Goal: Task Accomplishment & Management: Complete application form

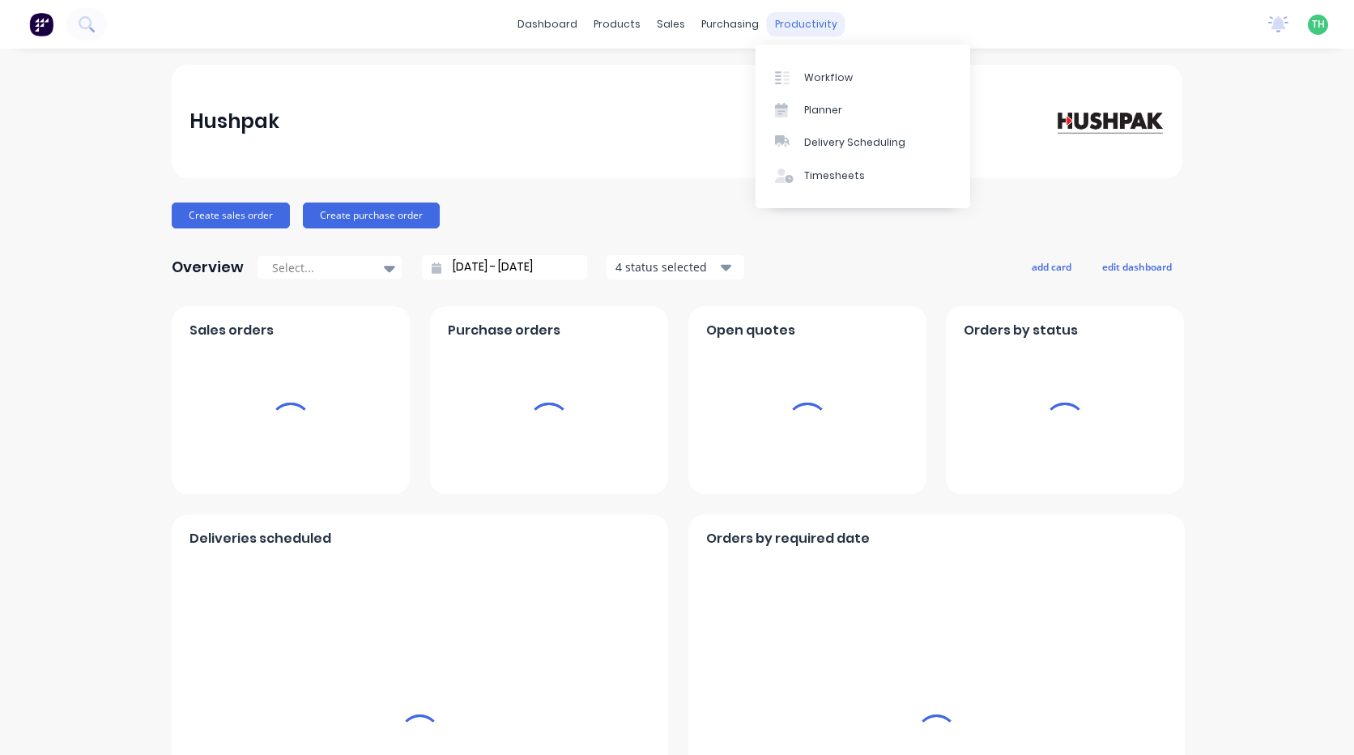
click at [805, 26] on div "productivity" at bounding box center [806, 24] width 79 height 24
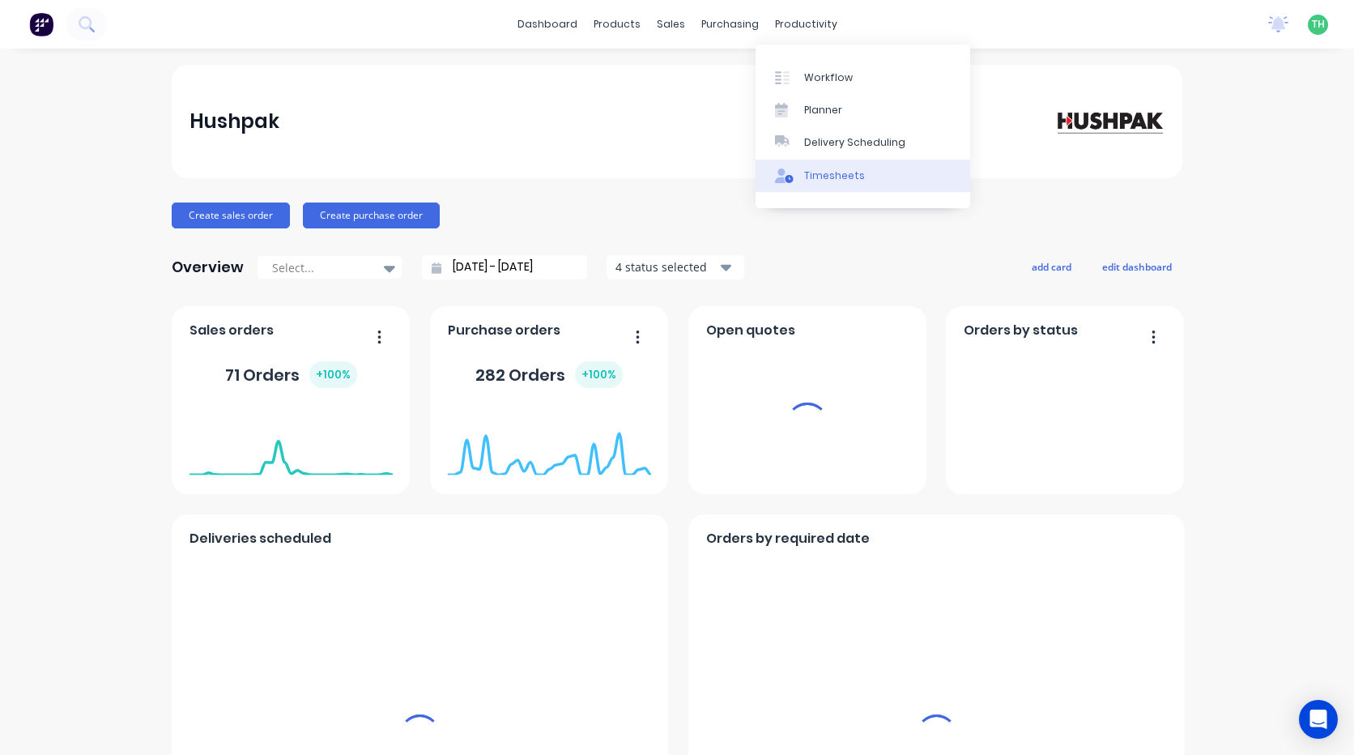
click at [829, 172] on div "Timesheets" at bounding box center [834, 175] width 61 height 15
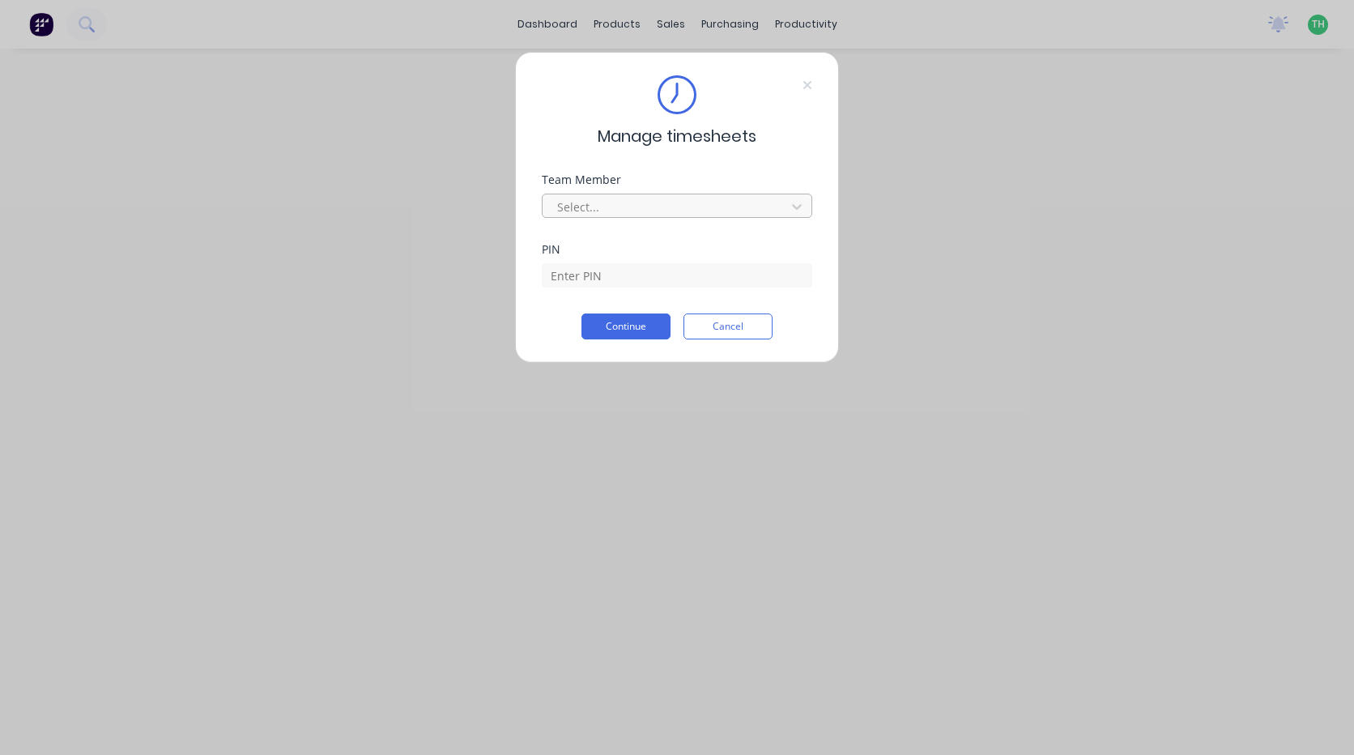
click at [716, 202] on div at bounding box center [667, 207] width 222 height 20
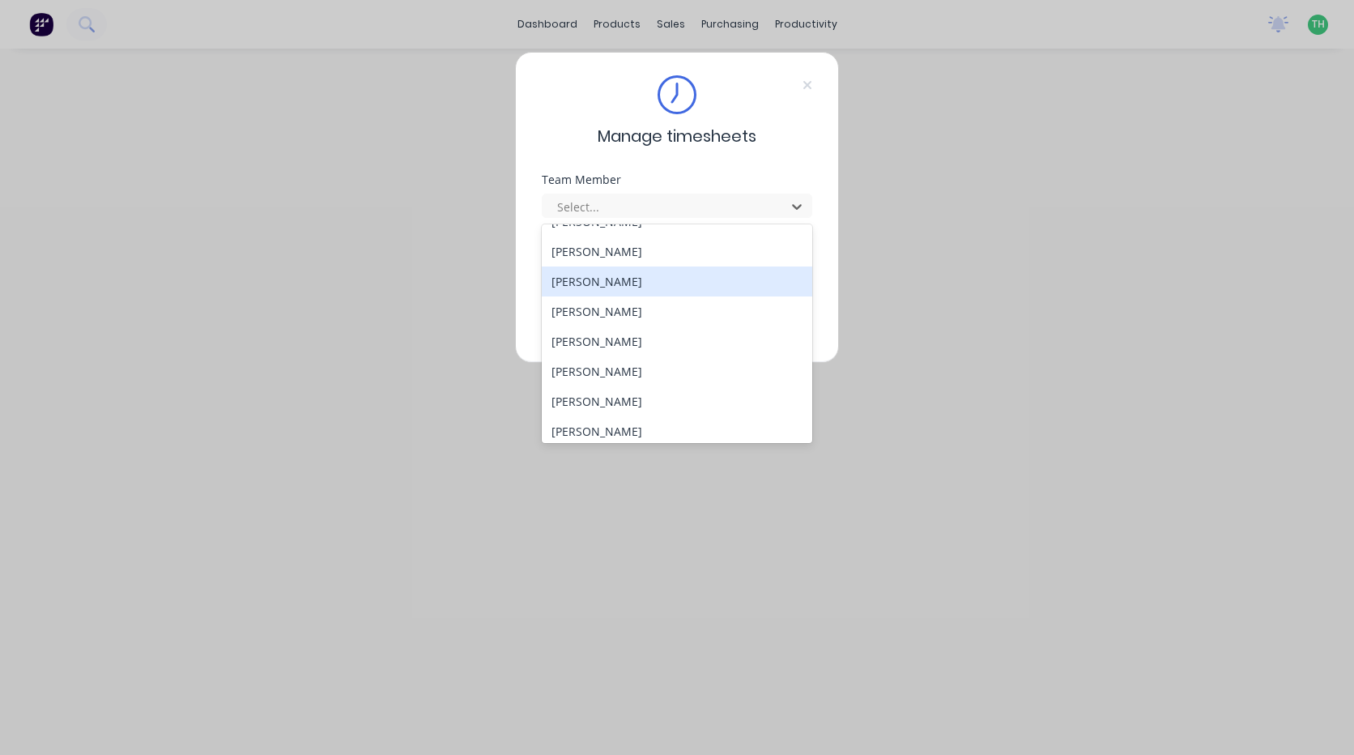
scroll to position [867, 0]
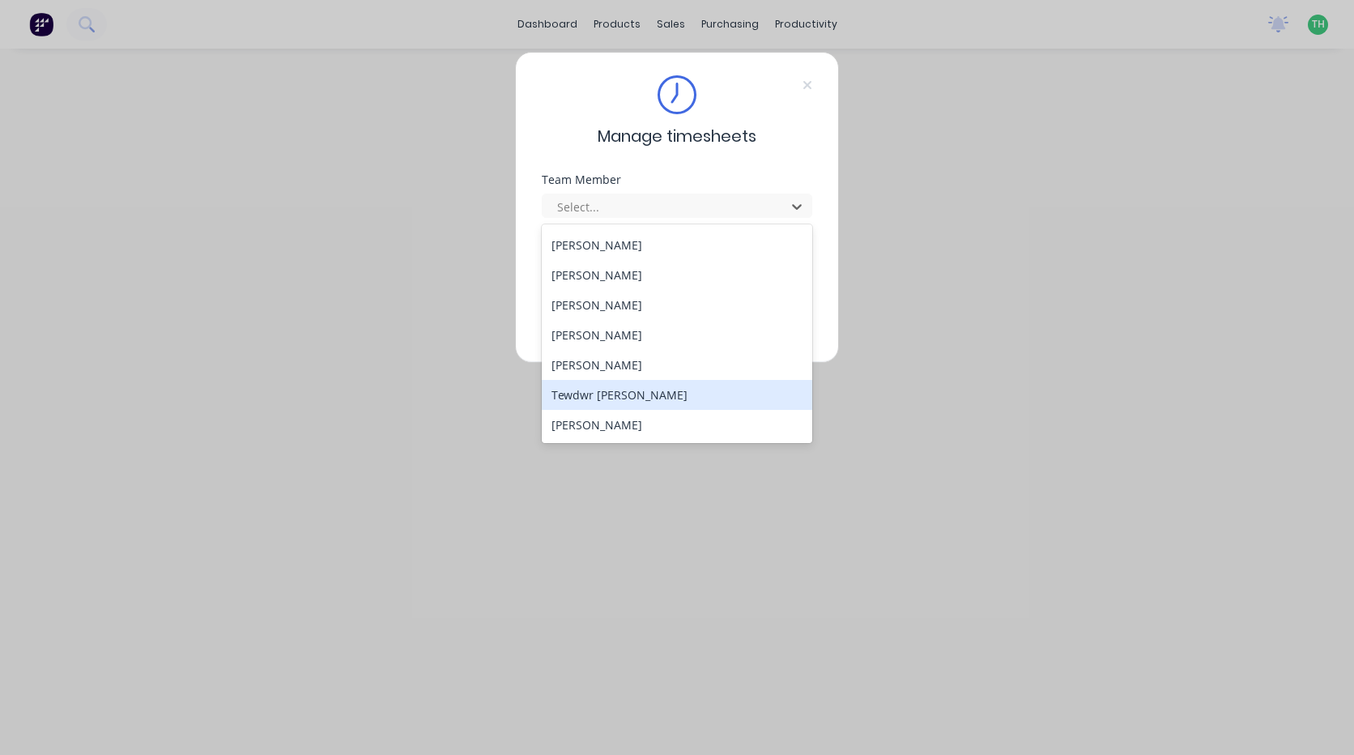
click at [681, 402] on div "Tewdwr [PERSON_NAME]" at bounding box center [677, 395] width 271 height 30
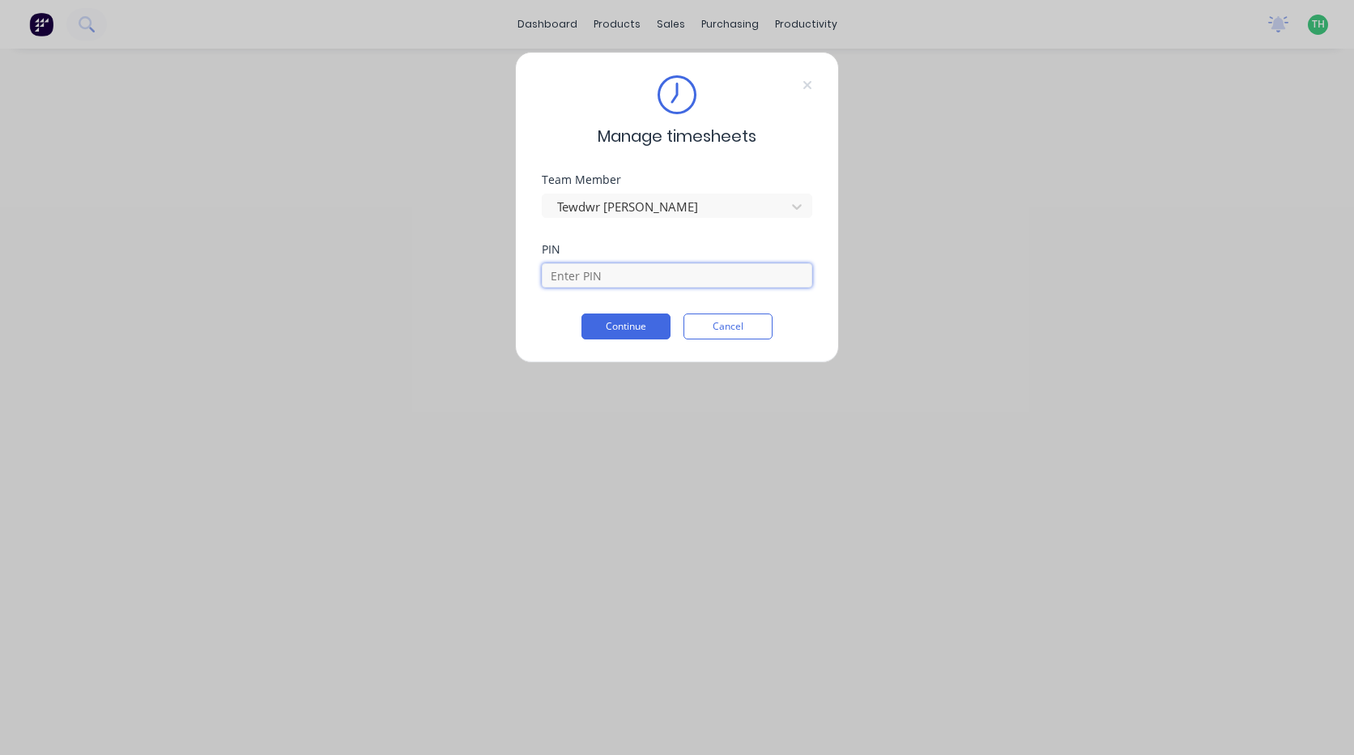
click at [629, 275] on input at bounding box center [677, 275] width 271 height 24
type input "2711"
click at [635, 323] on button "Continue" at bounding box center [626, 327] width 89 height 26
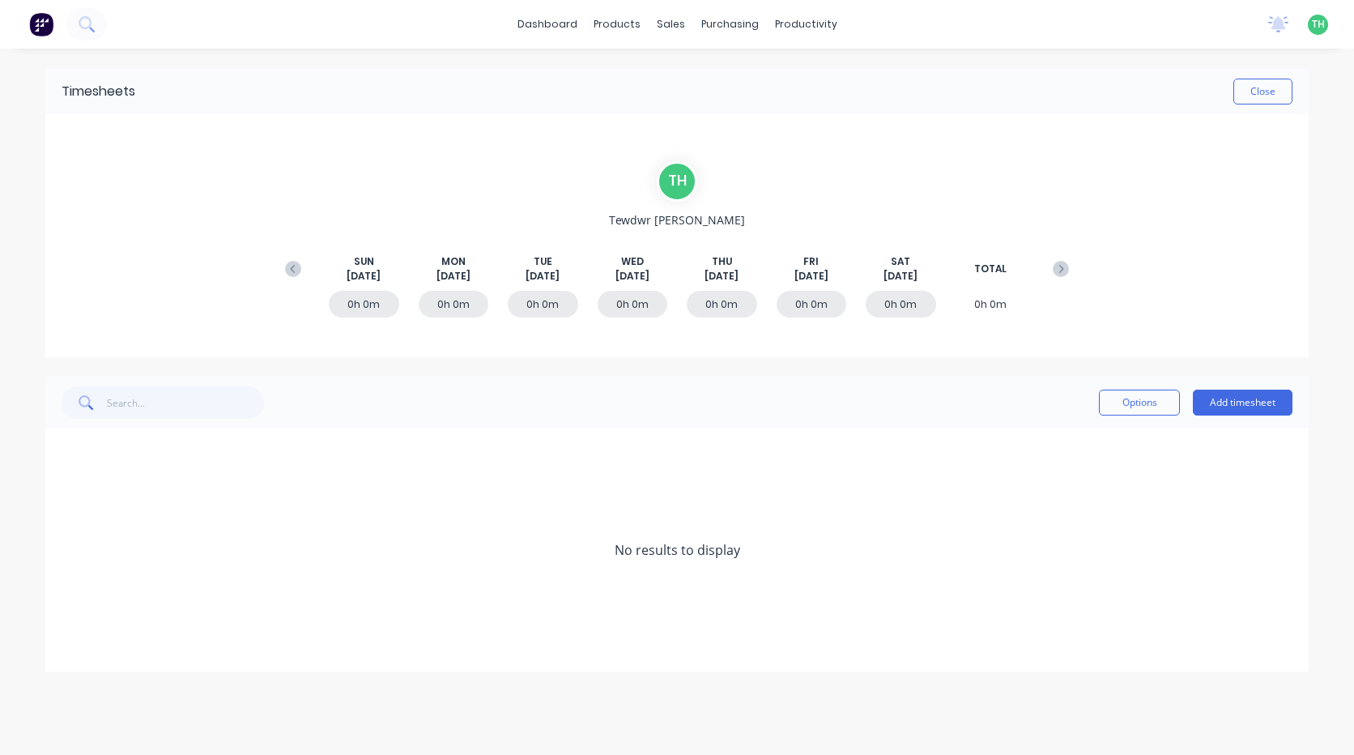
click at [293, 269] on icon at bounding box center [293, 269] width 16 height 16
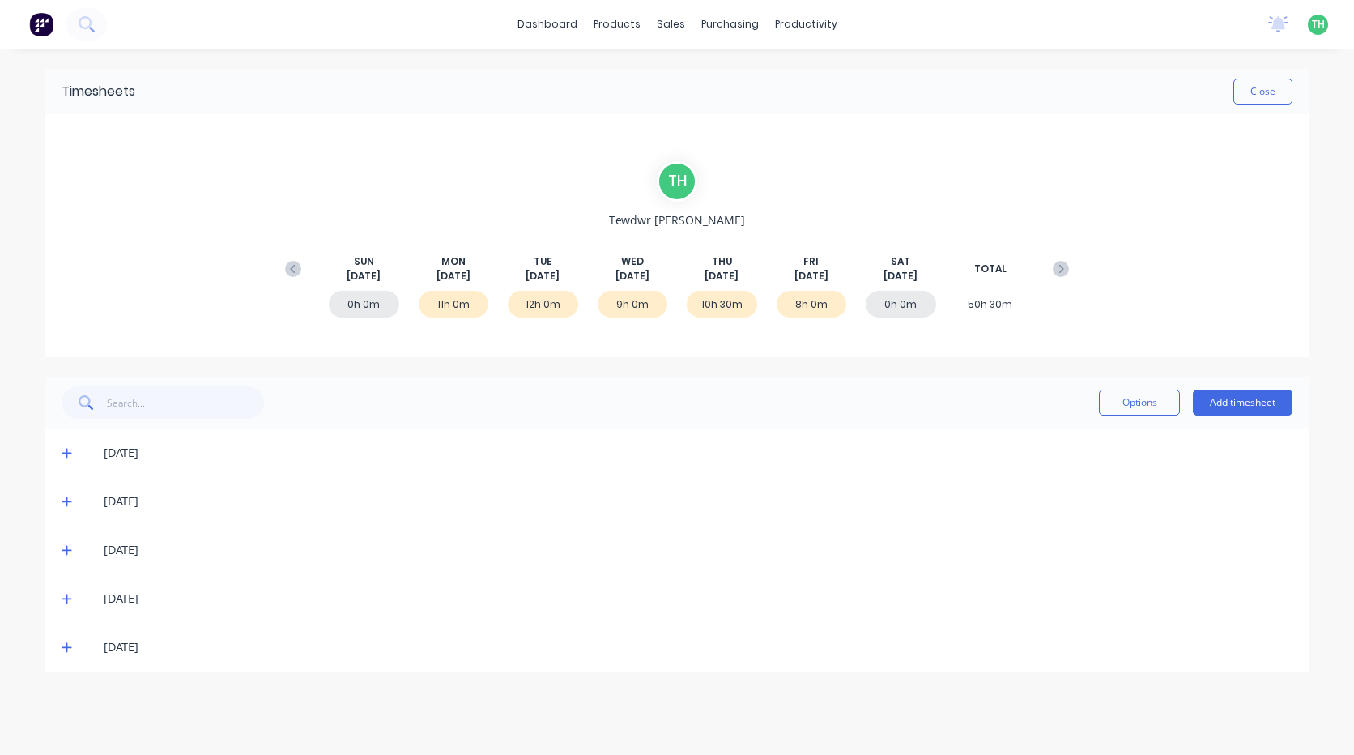
click at [67, 648] on icon at bounding box center [67, 648] width 10 height 10
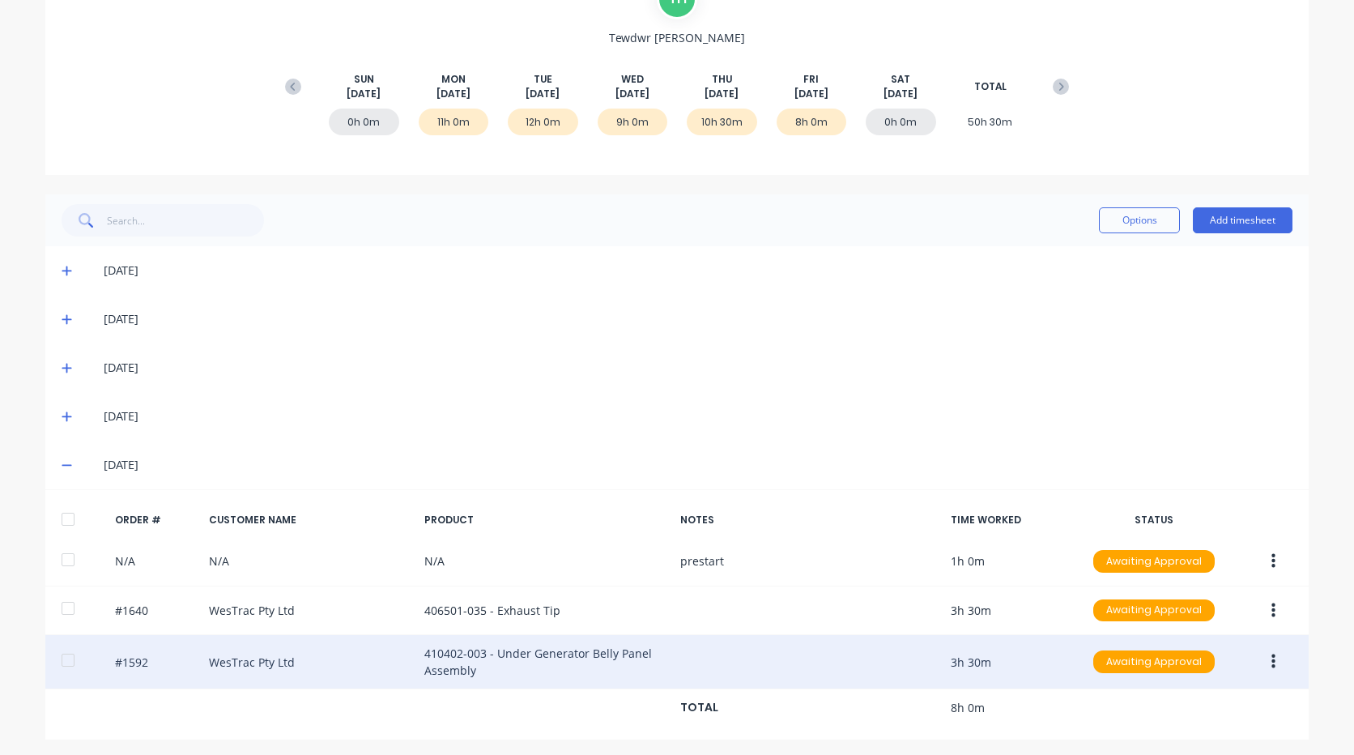
scroll to position [187, 0]
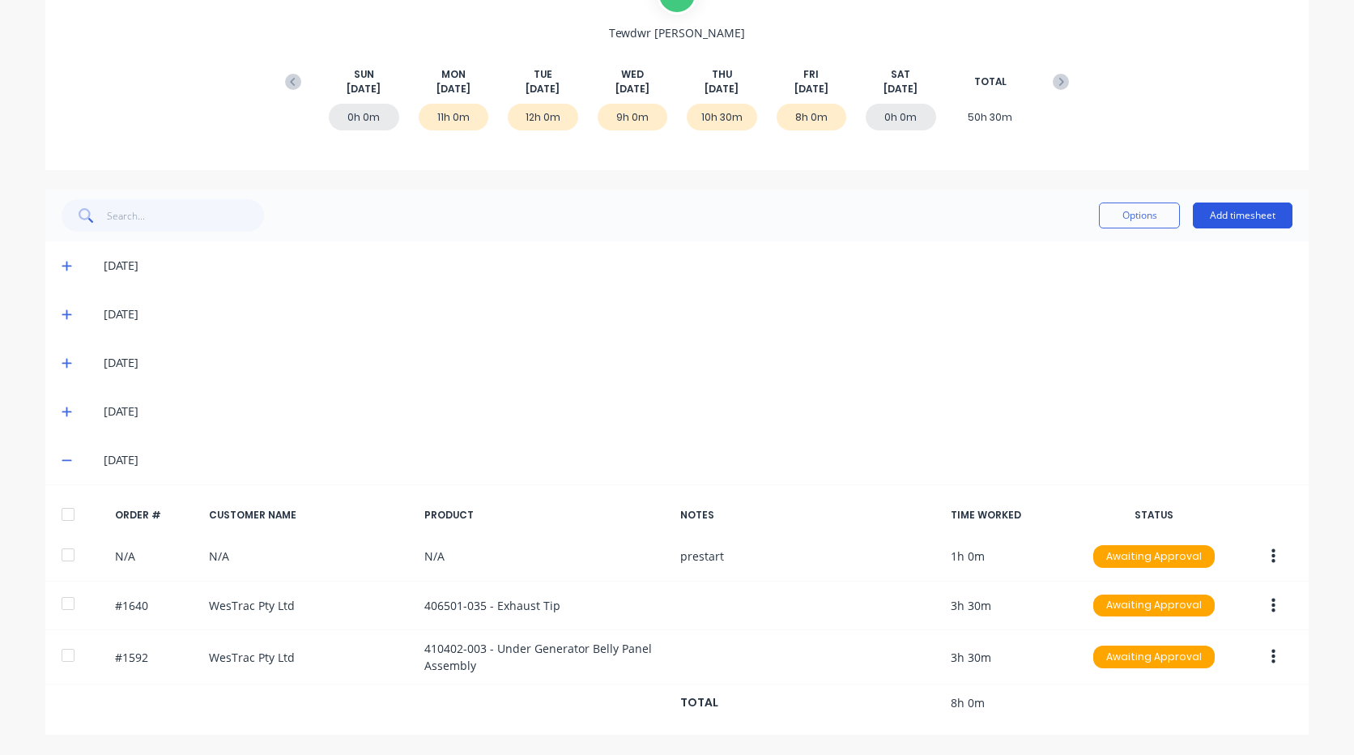
click at [1259, 206] on button "Add timesheet" at bounding box center [1243, 216] width 100 height 26
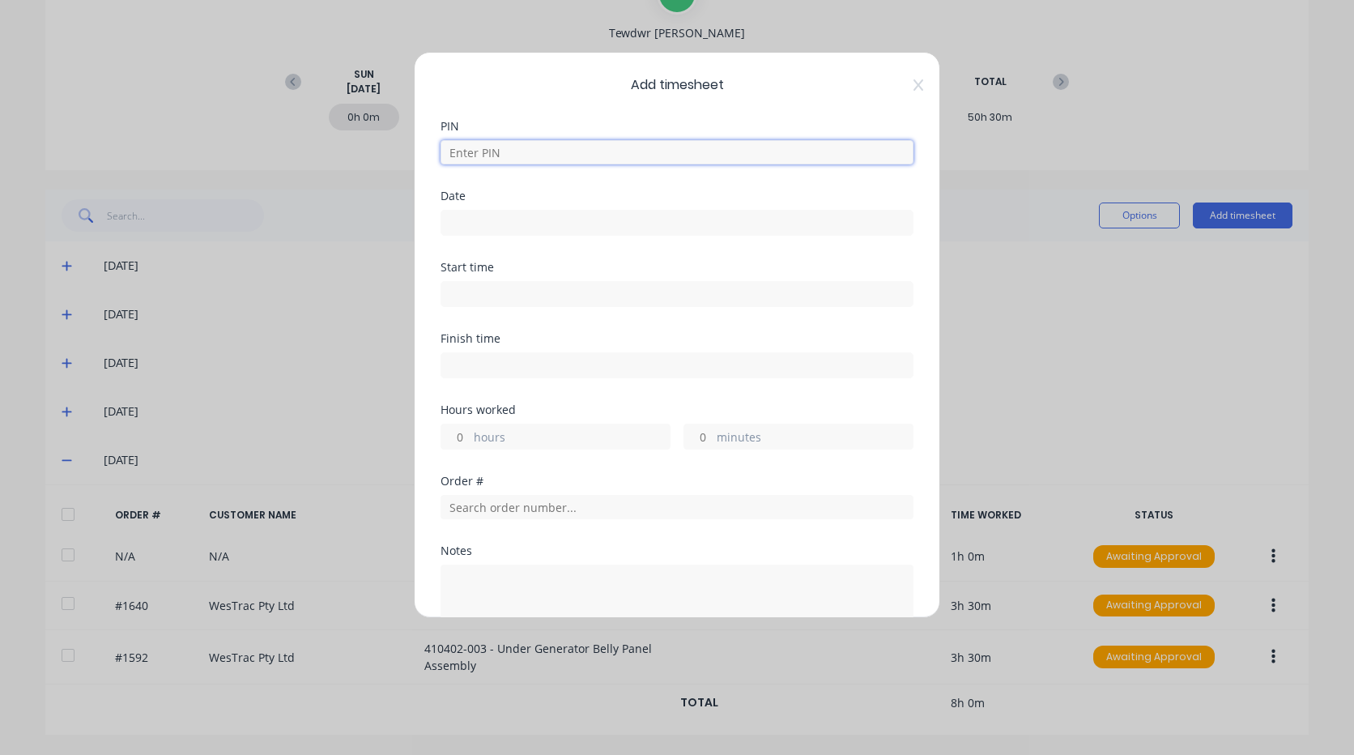
drag, startPoint x: 630, startPoint y: 147, endPoint x: 622, endPoint y: 148, distance: 8.3
click at [630, 147] on input at bounding box center [677, 152] width 473 height 24
type input "2711"
type input "3"
type input "30"
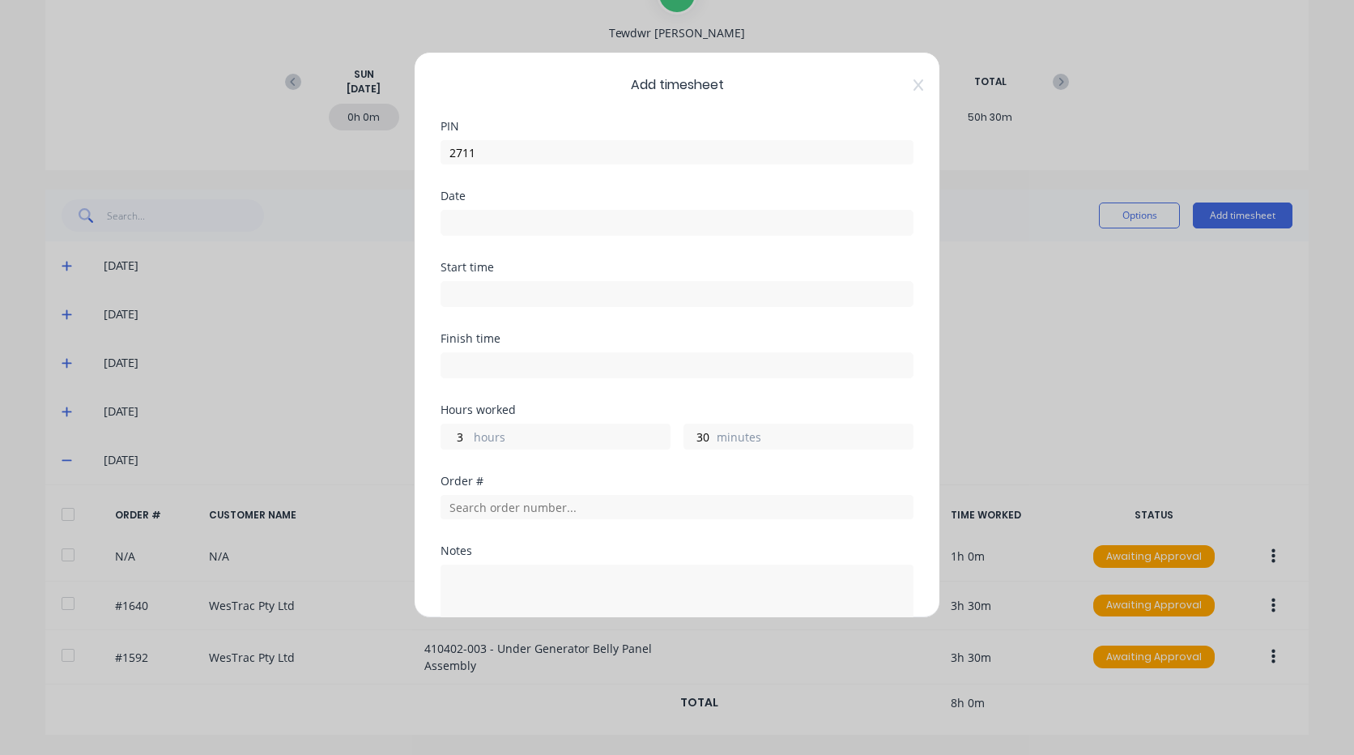
click at [527, 222] on input at bounding box center [677, 223] width 471 height 24
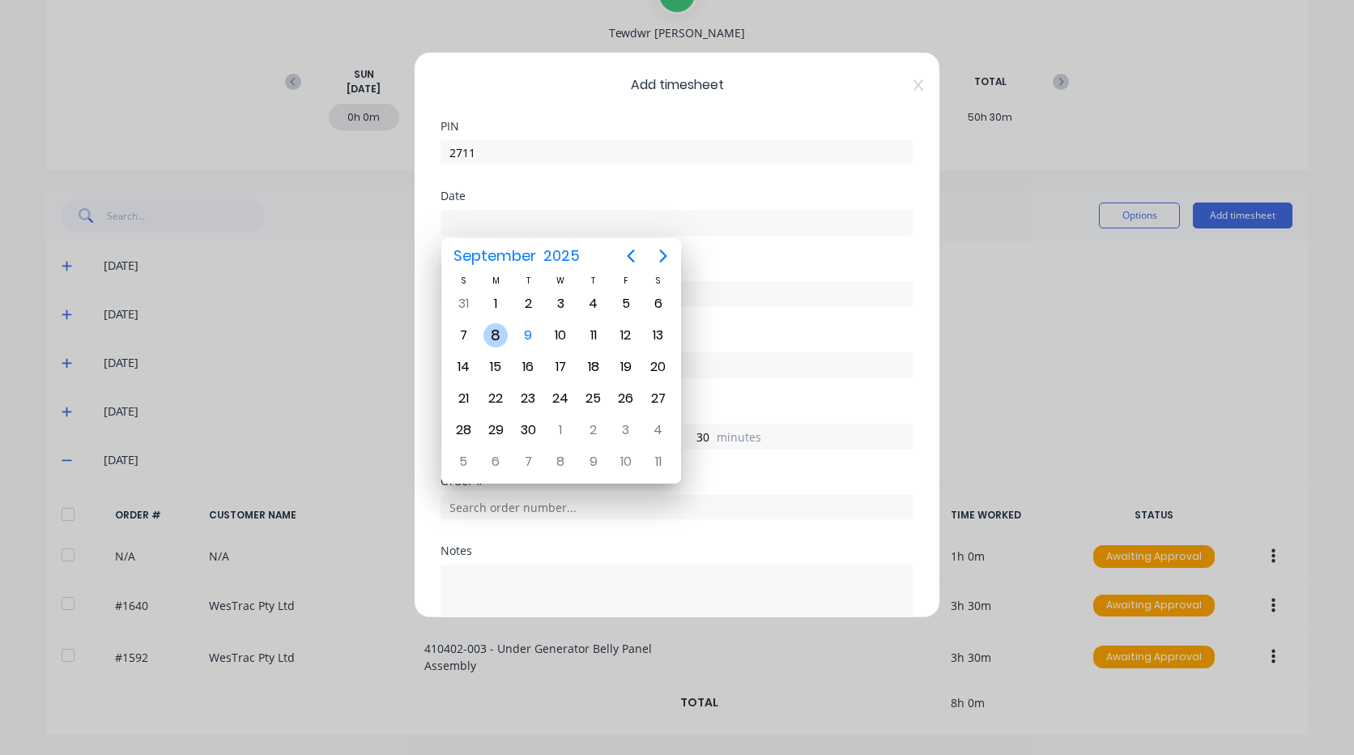
click at [500, 331] on div "8" at bounding box center [496, 335] width 24 height 24
type input "[DATE]"
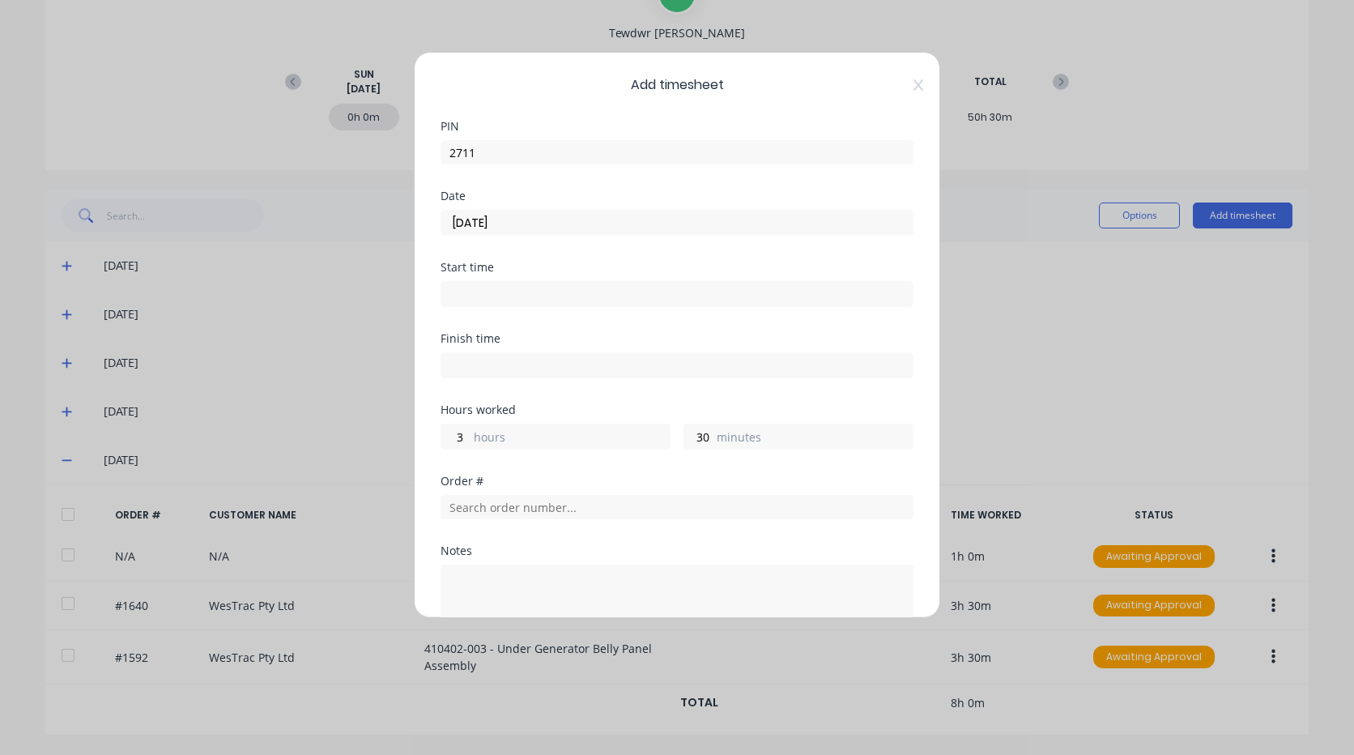
click at [488, 302] on input at bounding box center [677, 294] width 471 height 24
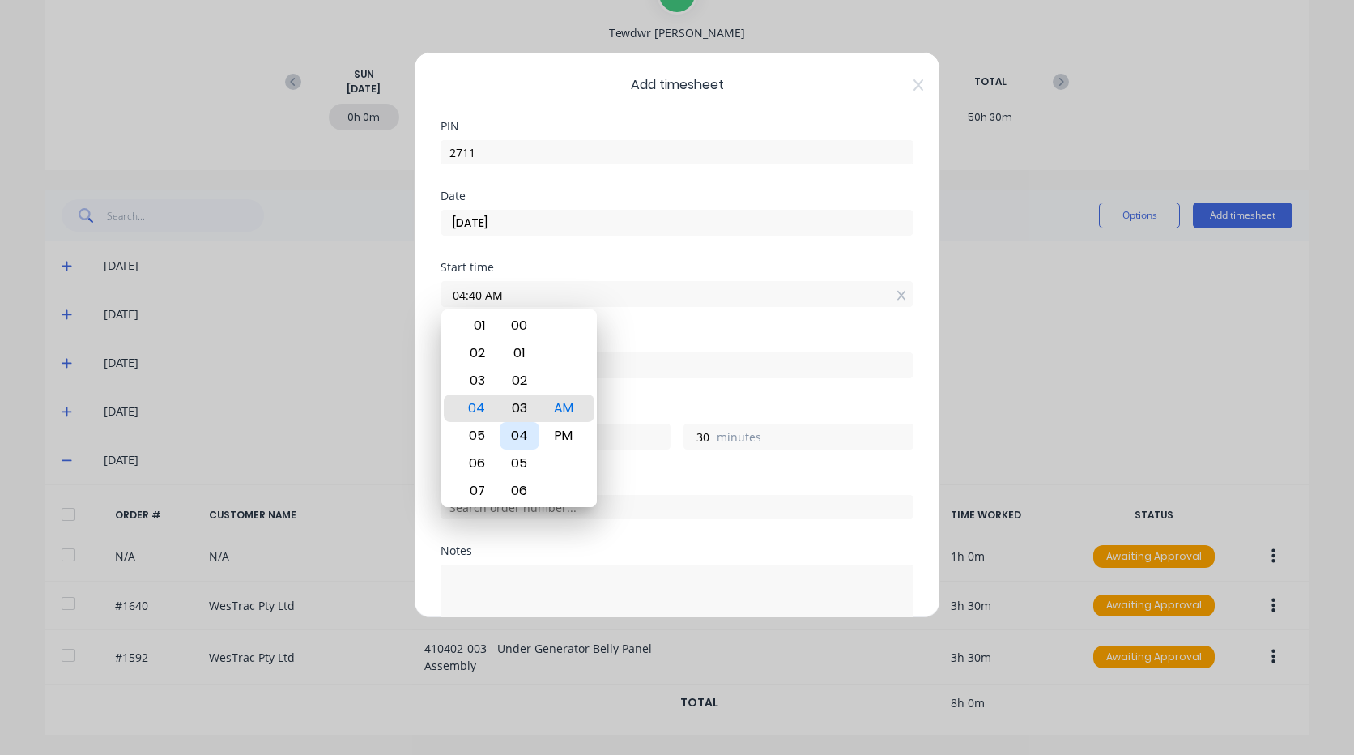
type input "04:00 AM"
click at [638, 386] on div "Finish time" at bounding box center [677, 368] width 473 height 71
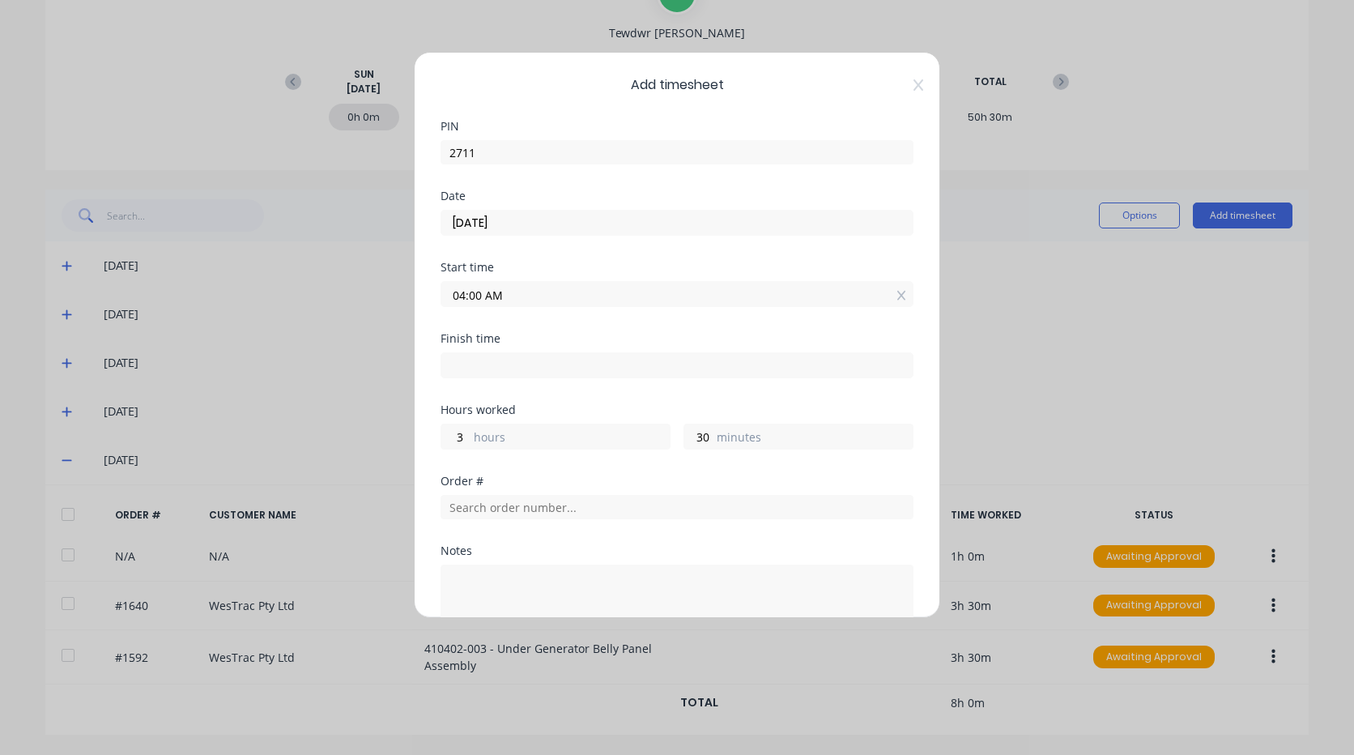
drag, startPoint x: 555, startPoint y: 369, endPoint x: 558, endPoint y: 381, distance: 12.6
click at [554, 369] on input at bounding box center [677, 365] width 471 height 24
type input "04:44 AM"
type input "0"
type input "44"
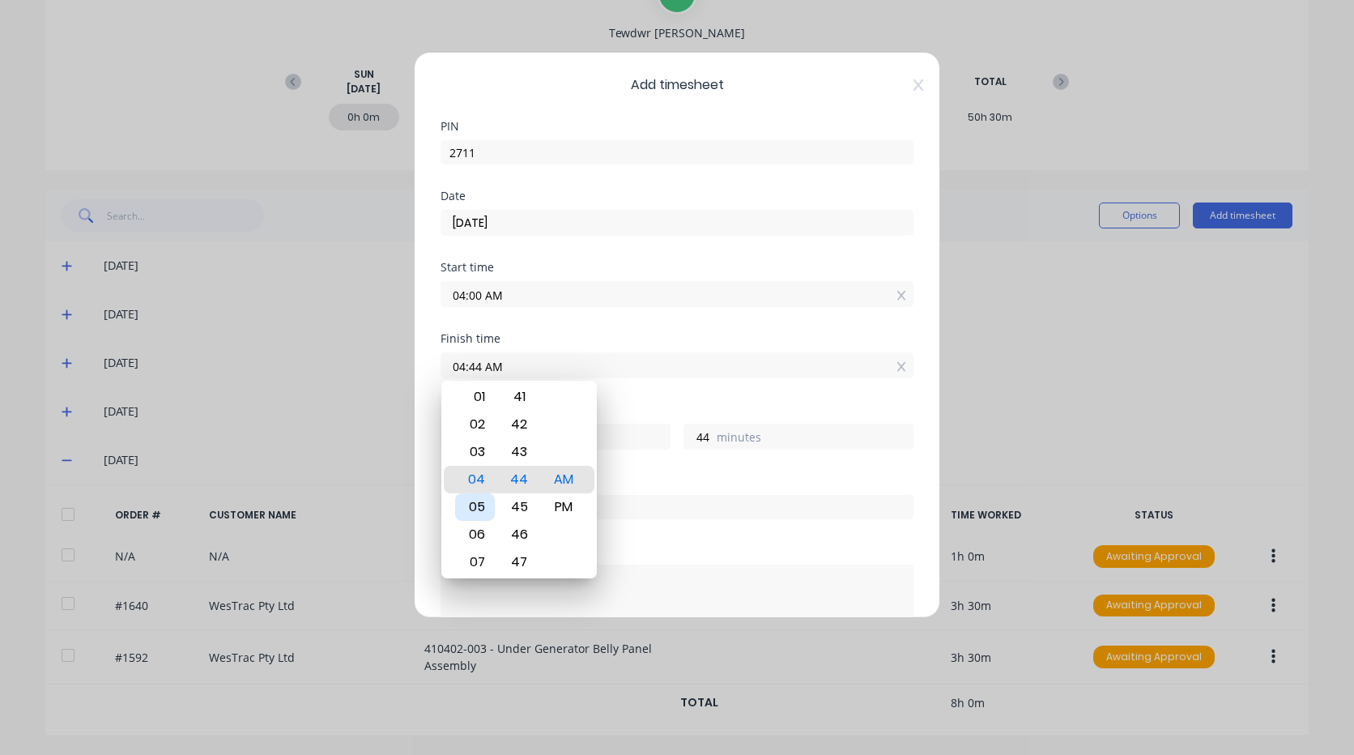
click at [477, 505] on div "05" at bounding box center [475, 507] width 40 height 28
type input "05:44 AM"
type input "1"
type input "05:42 AM"
type input "42"
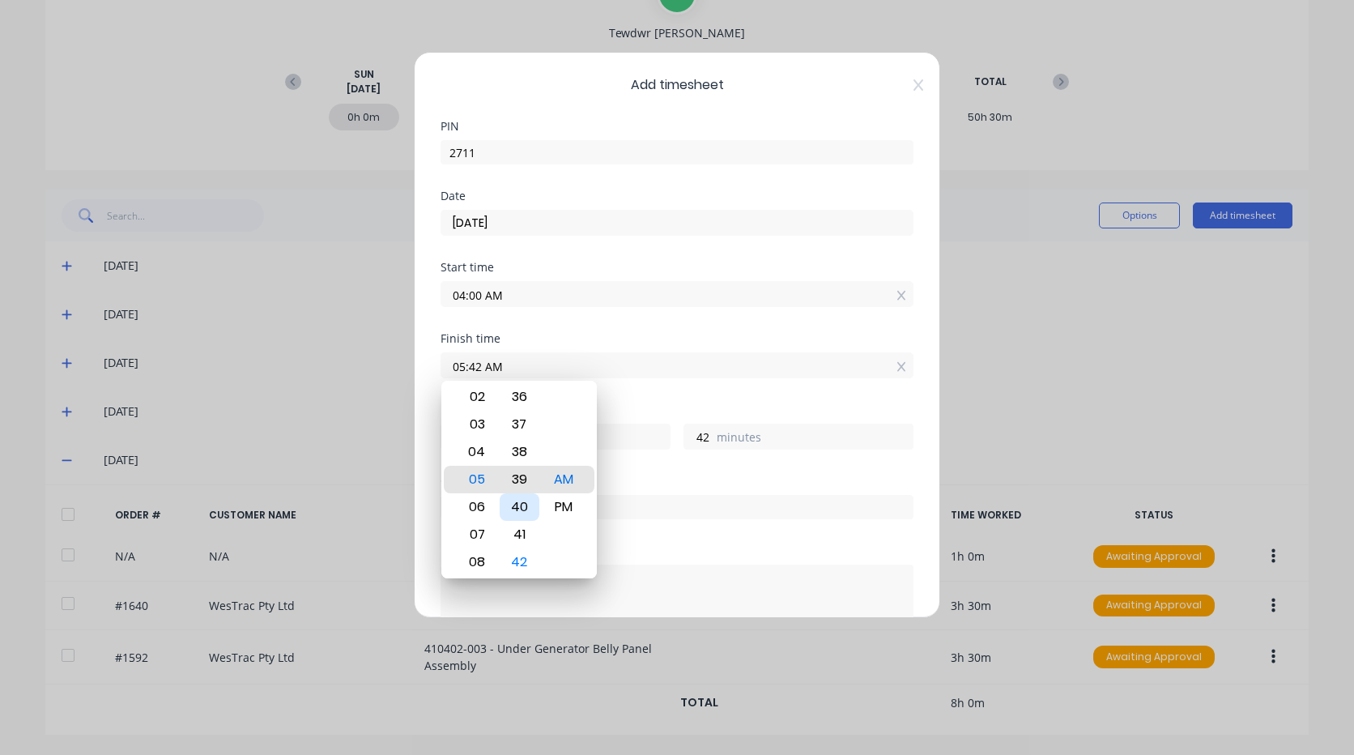
type input "05:39 AM"
type input "39"
type input "05:35 AM"
type input "35"
type input "05:32 AM"
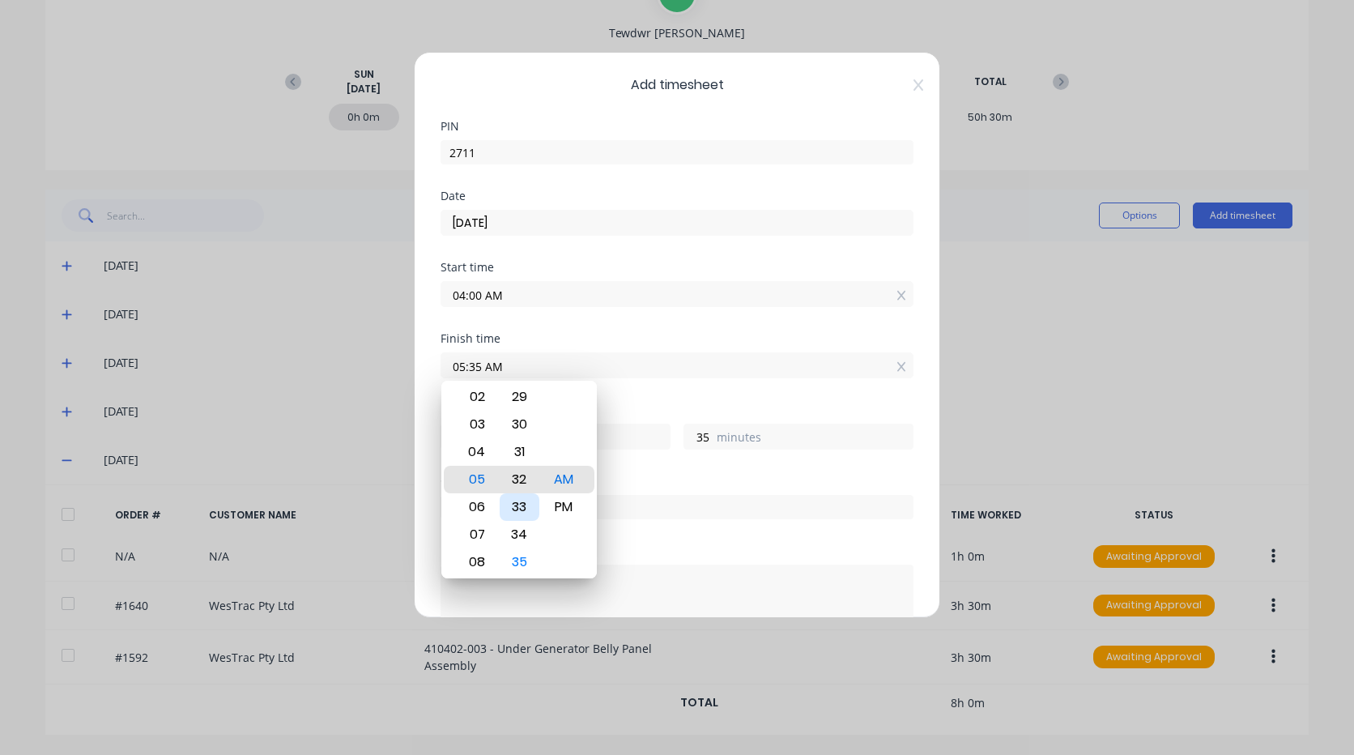
type input "32"
type input "05:07 AM"
type input "7"
type input "05:00 AM"
type input "0"
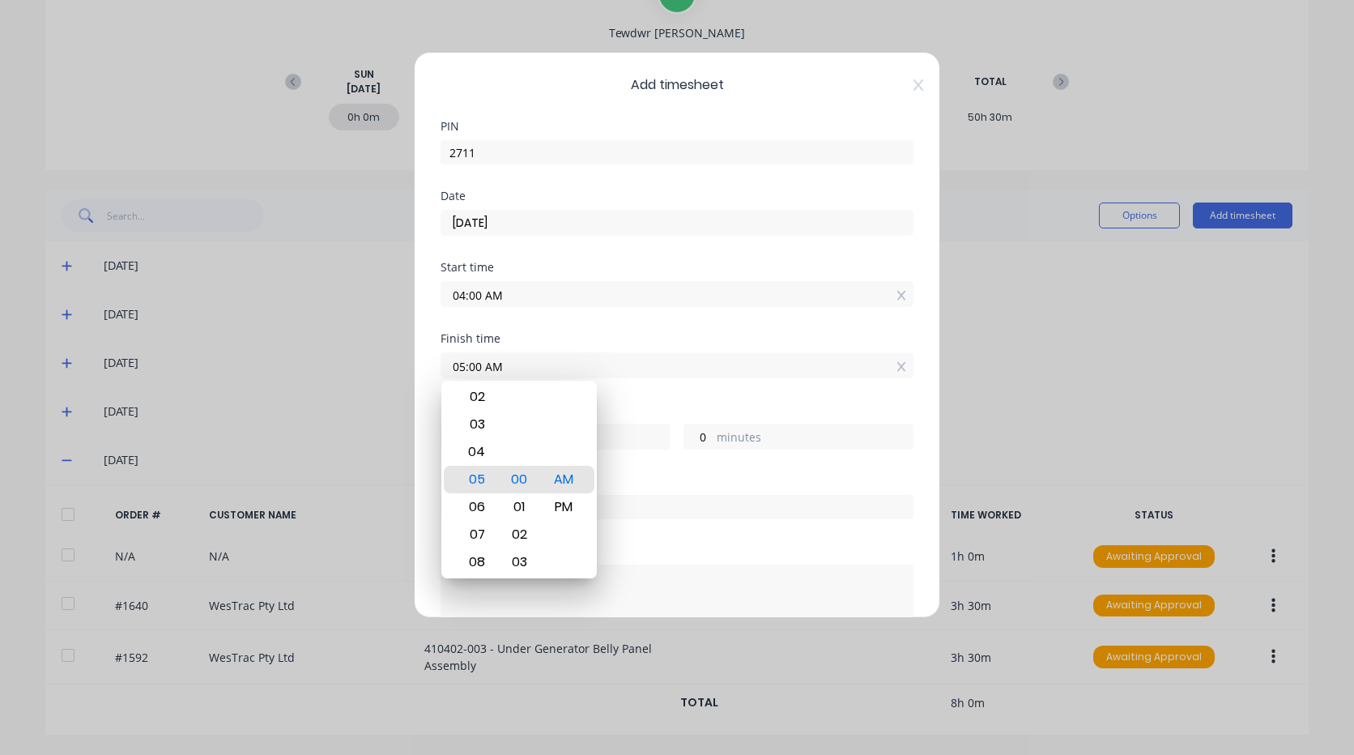
click at [681, 486] on div "Order #" at bounding box center [677, 481] width 473 height 11
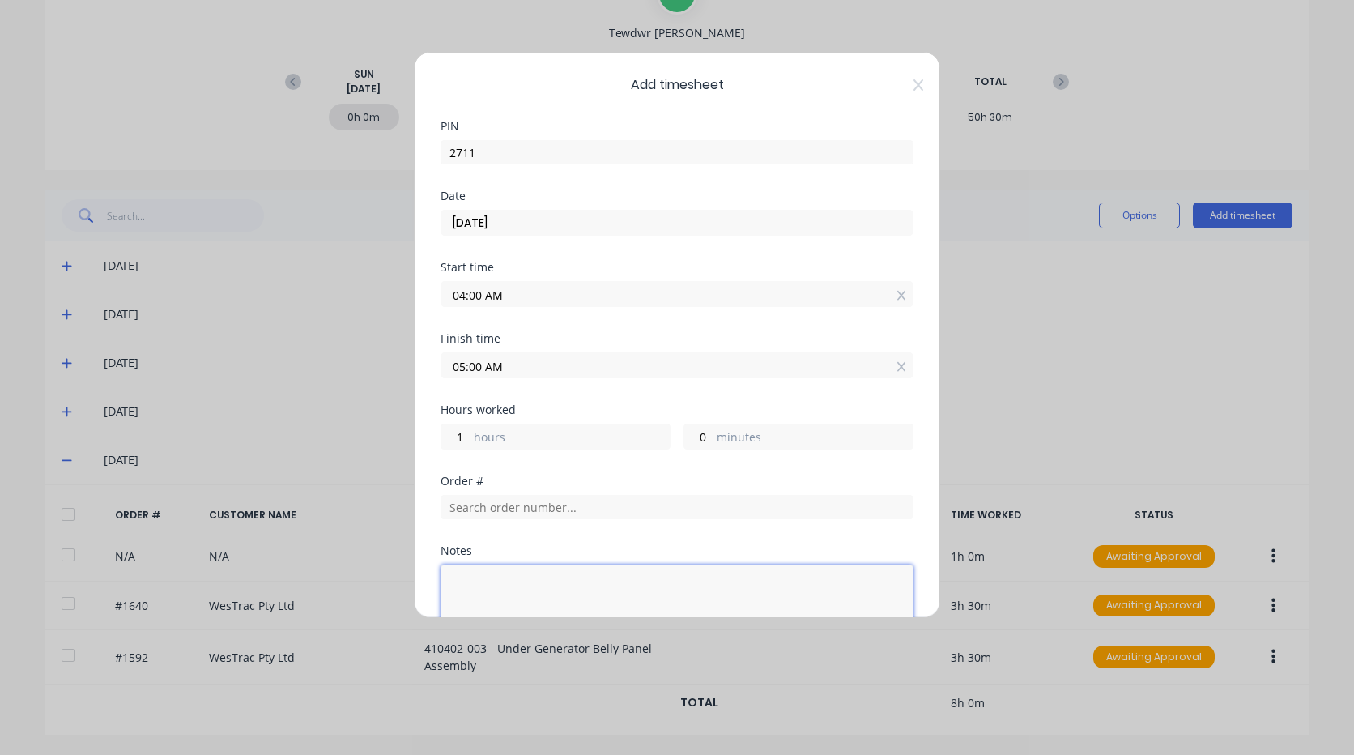
click at [560, 582] on textarea at bounding box center [677, 608] width 473 height 86
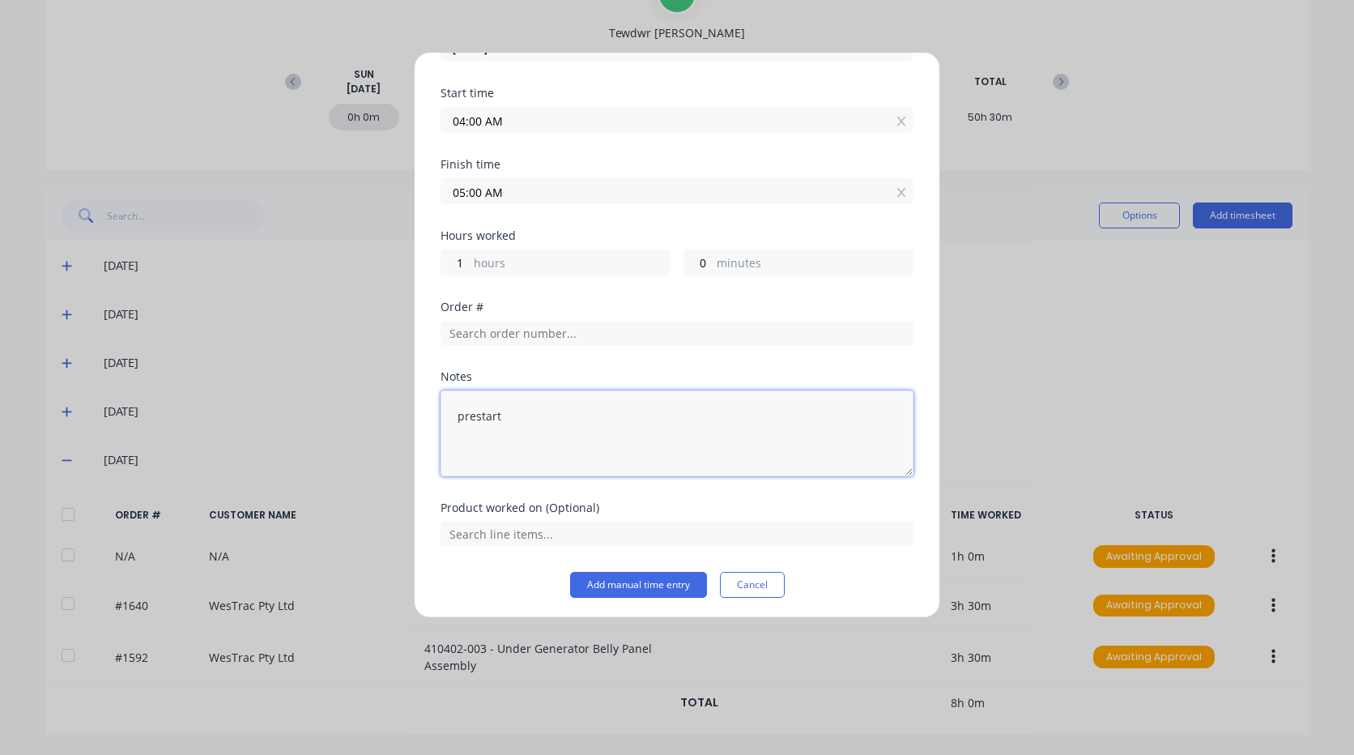
scroll to position [177, 0]
type textarea "prestart"
click at [603, 576] on button "Add manual time entry" at bounding box center [638, 582] width 137 height 26
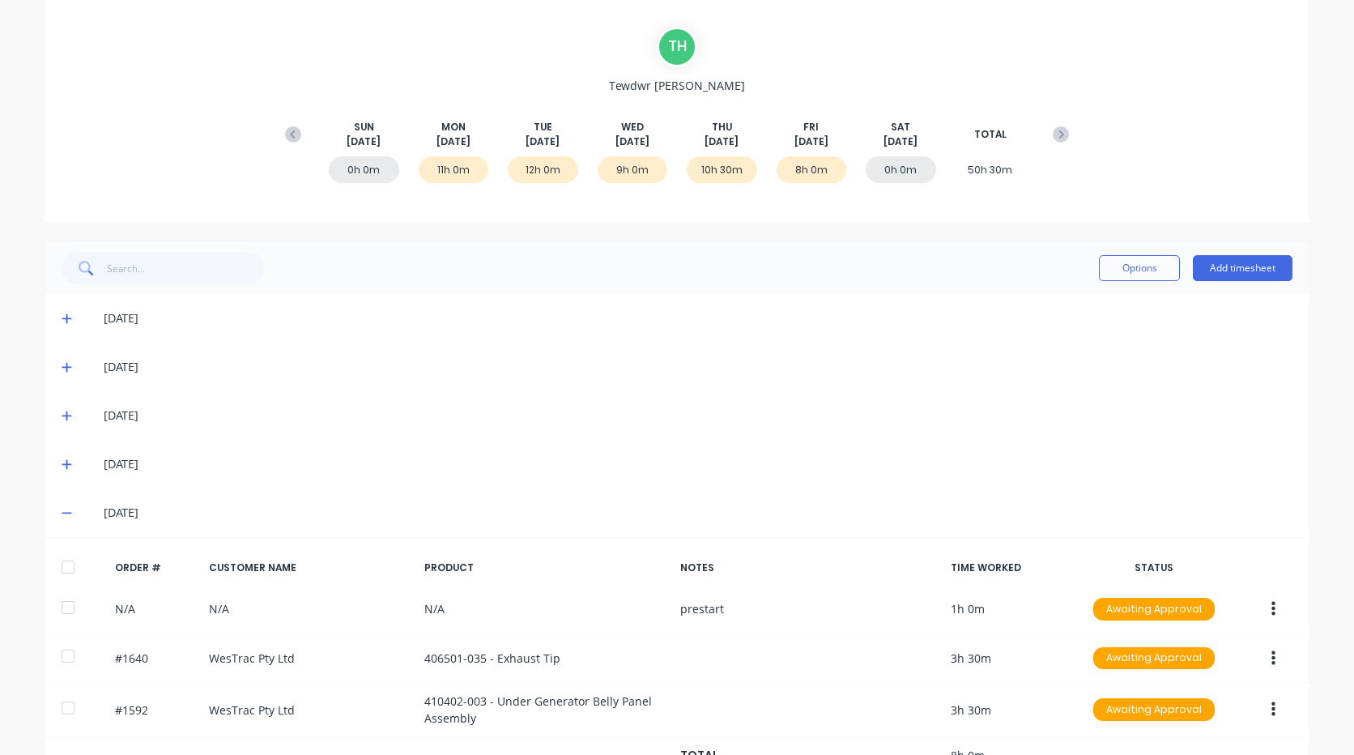
scroll to position [106, 0]
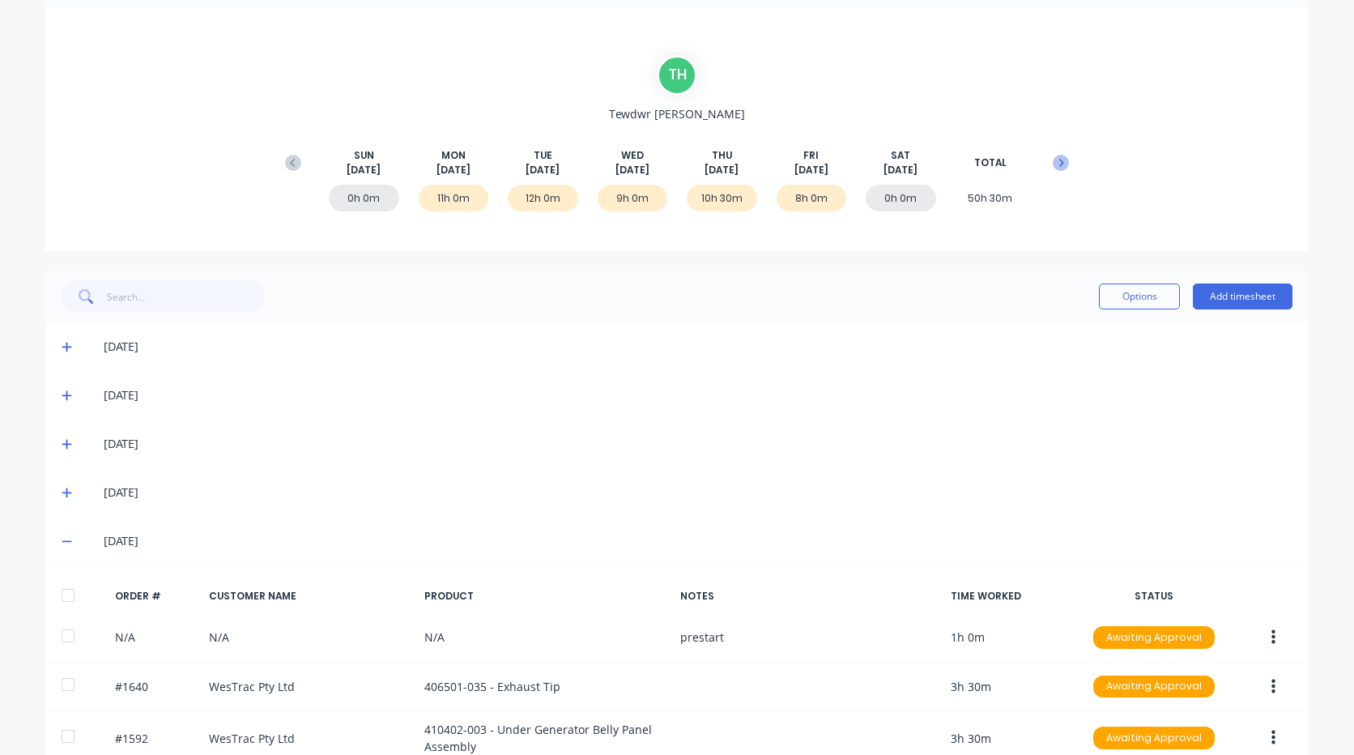
click at [1063, 163] on icon at bounding box center [1061, 163] width 16 height 16
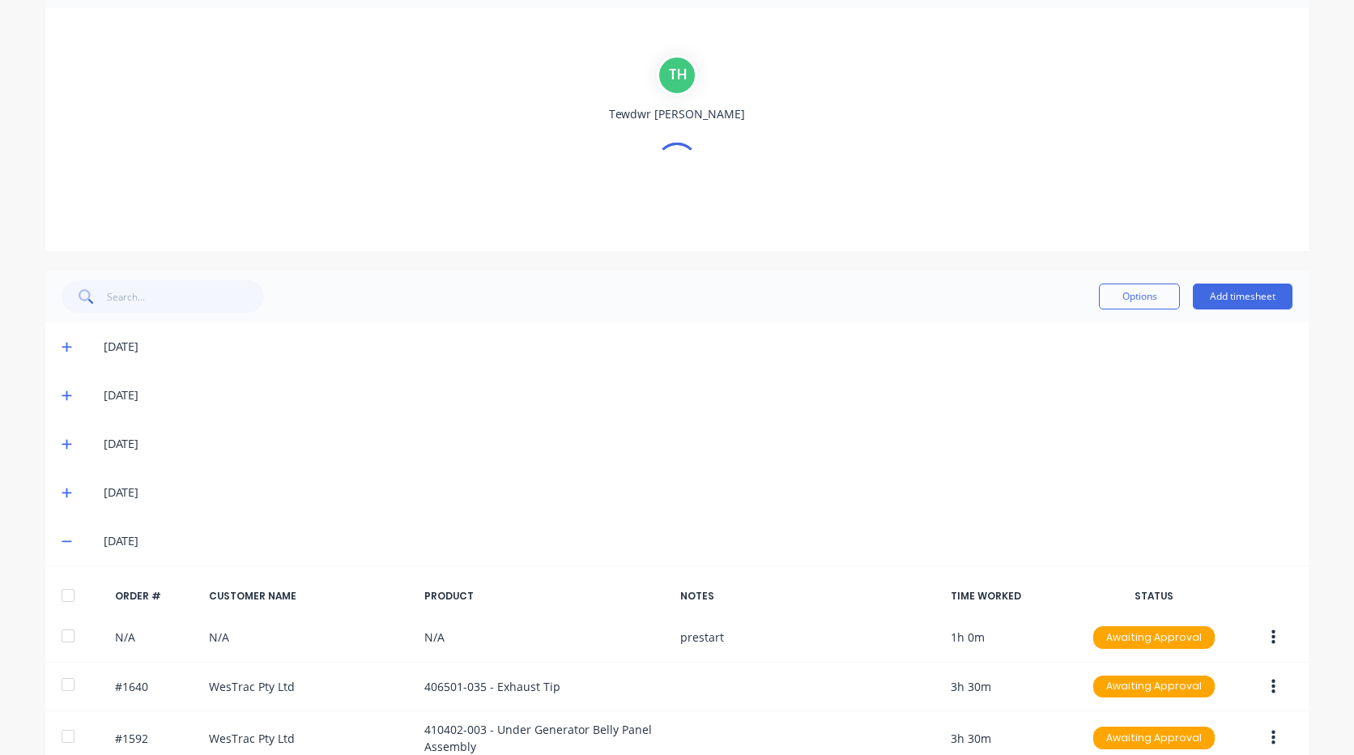
scroll to position [0, 0]
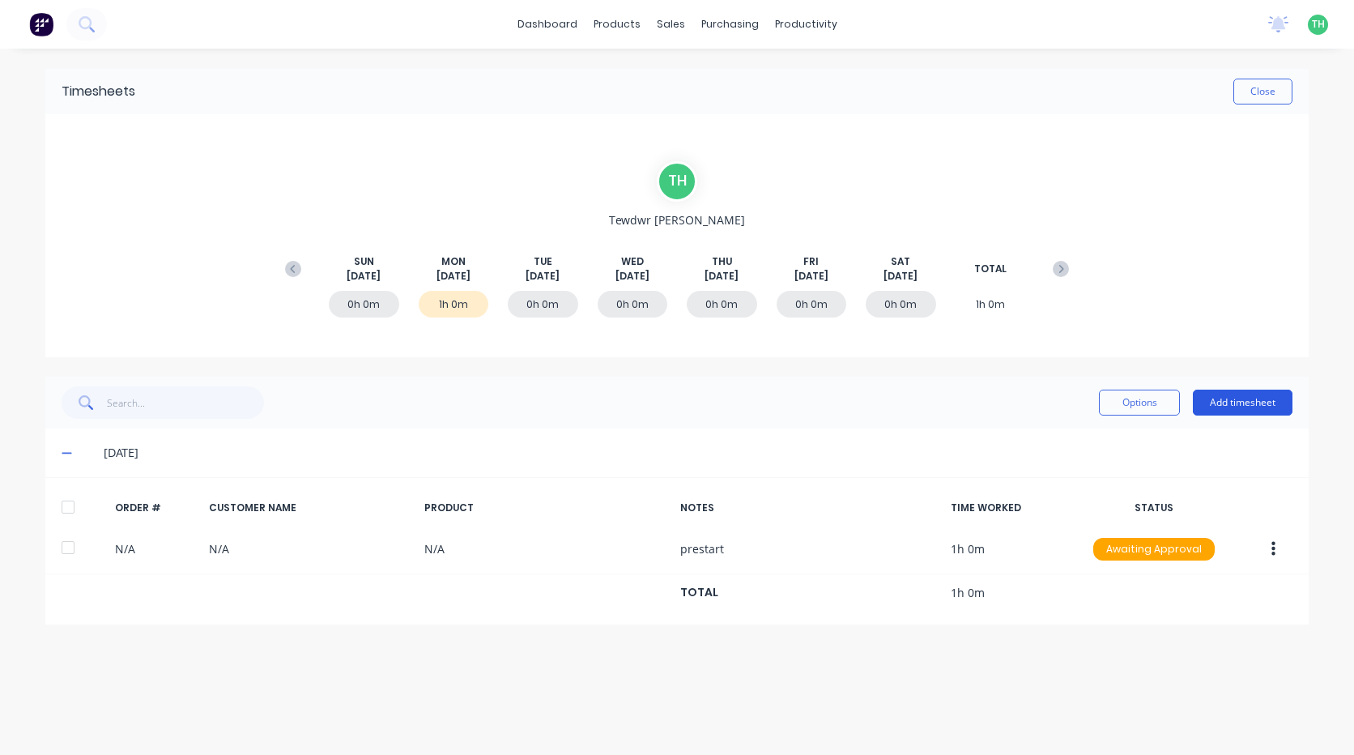
click at [1255, 407] on button "Add timesheet" at bounding box center [1243, 403] width 100 height 26
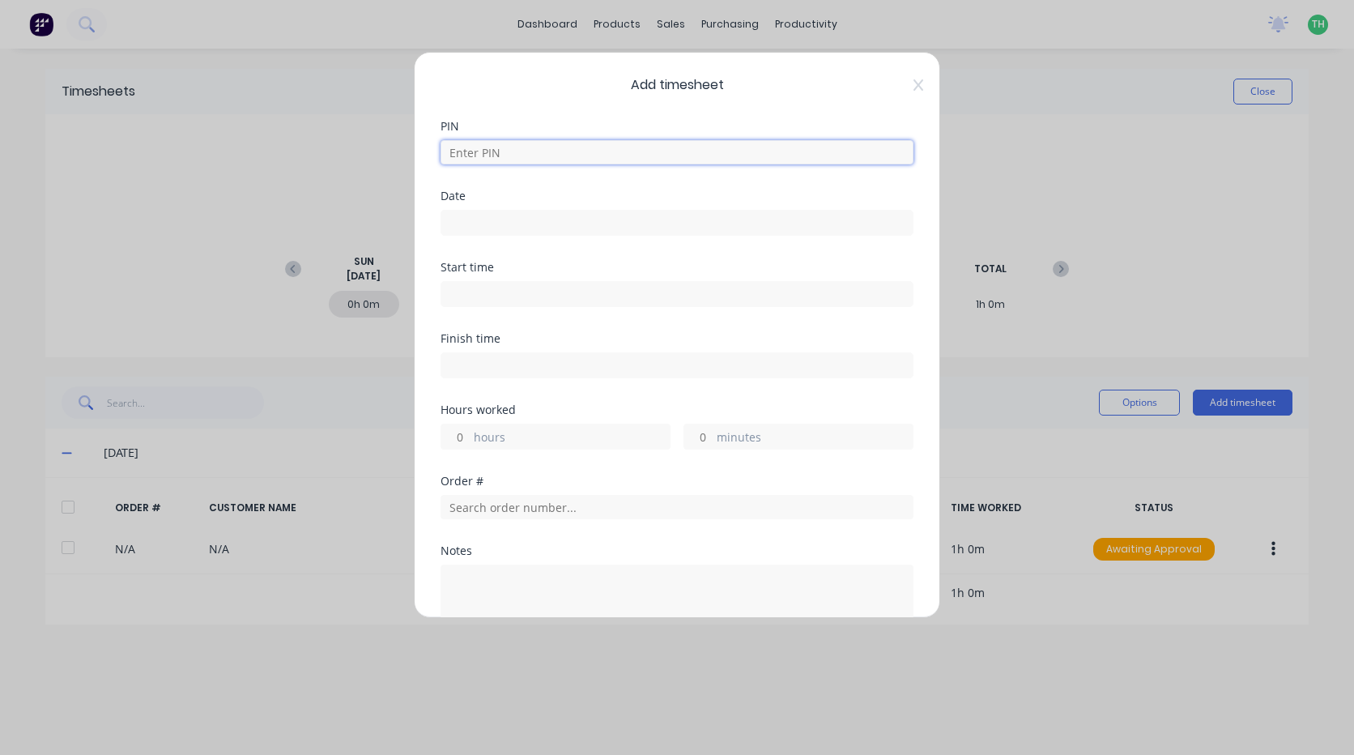
click at [500, 159] on input at bounding box center [677, 152] width 473 height 24
type input "2711"
type input "1"
type input "0"
click at [495, 229] on input at bounding box center [677, 223] width 471 height 24
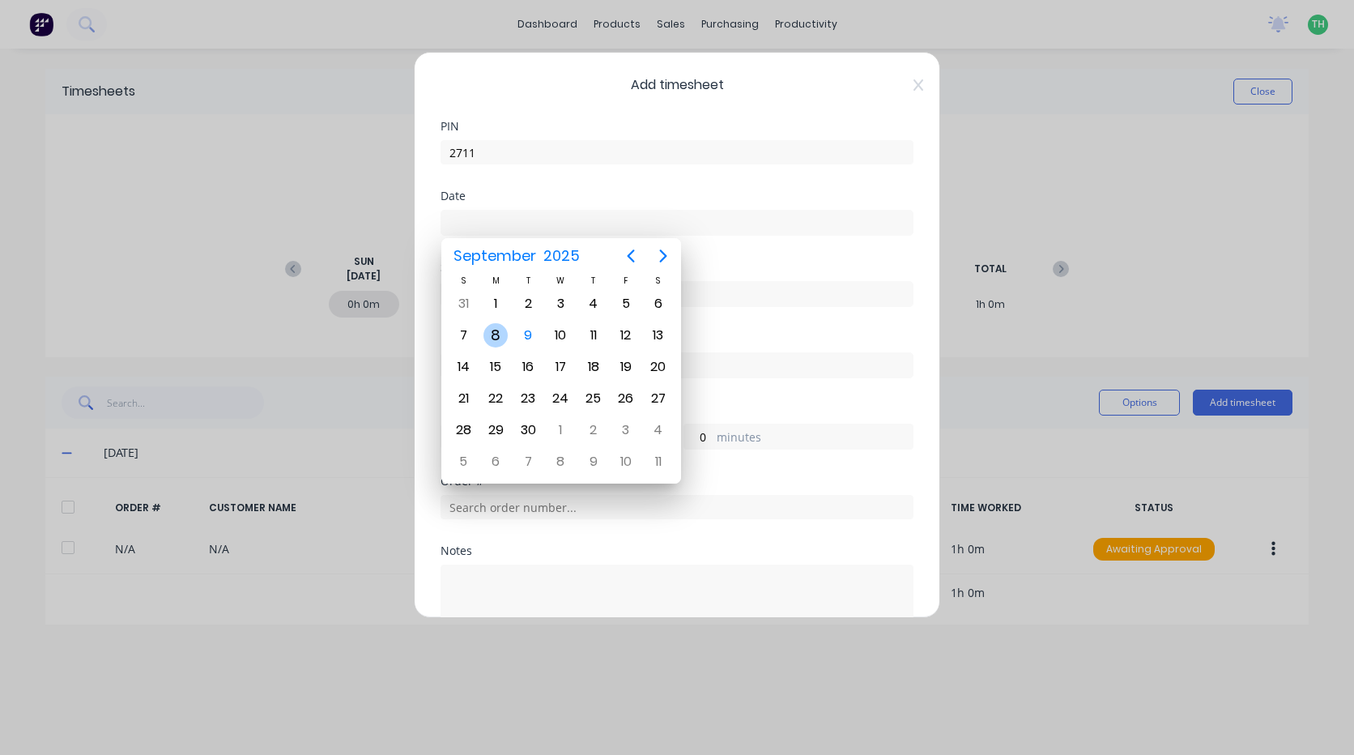
click at [506, 338] on div "8" at bounding box center [496, 335] width 24 height 24
type input "[DATE]"
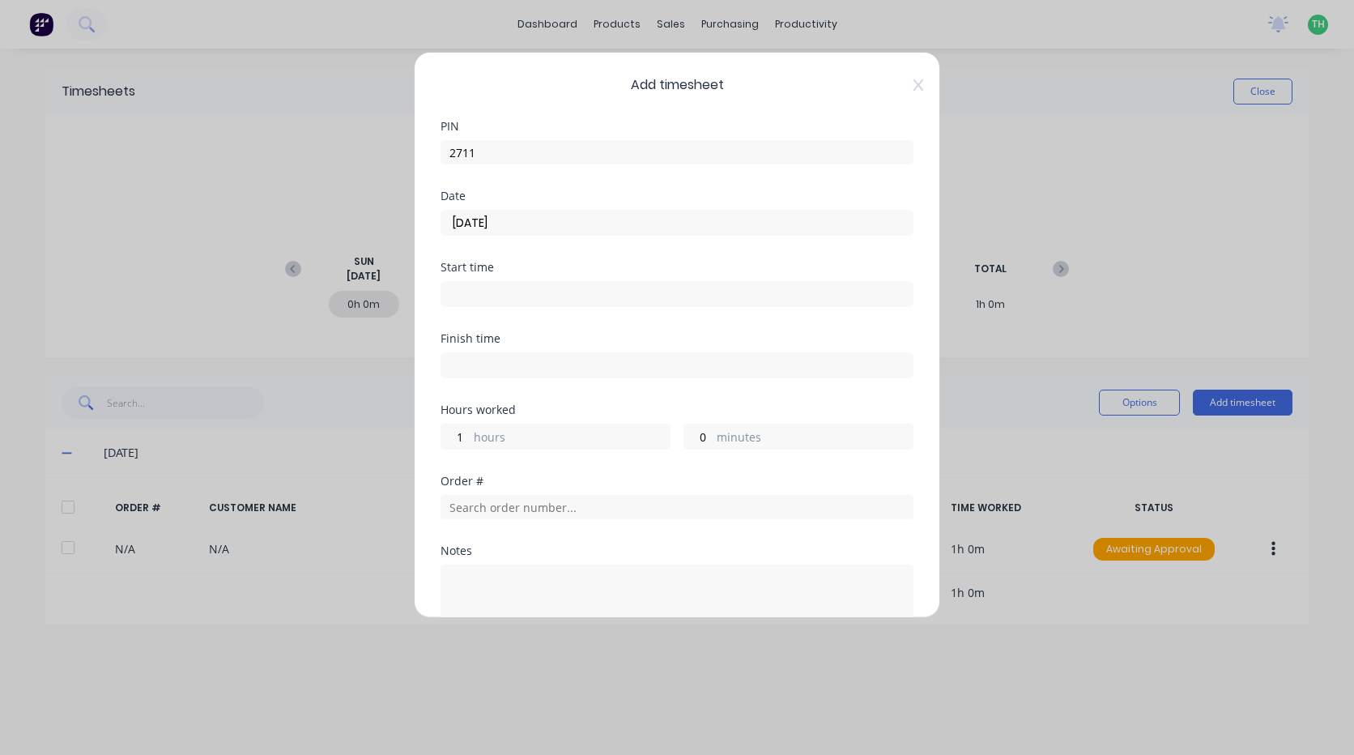
click at [494, 294] on input at bounding box center [677, 294] width 471 height 24
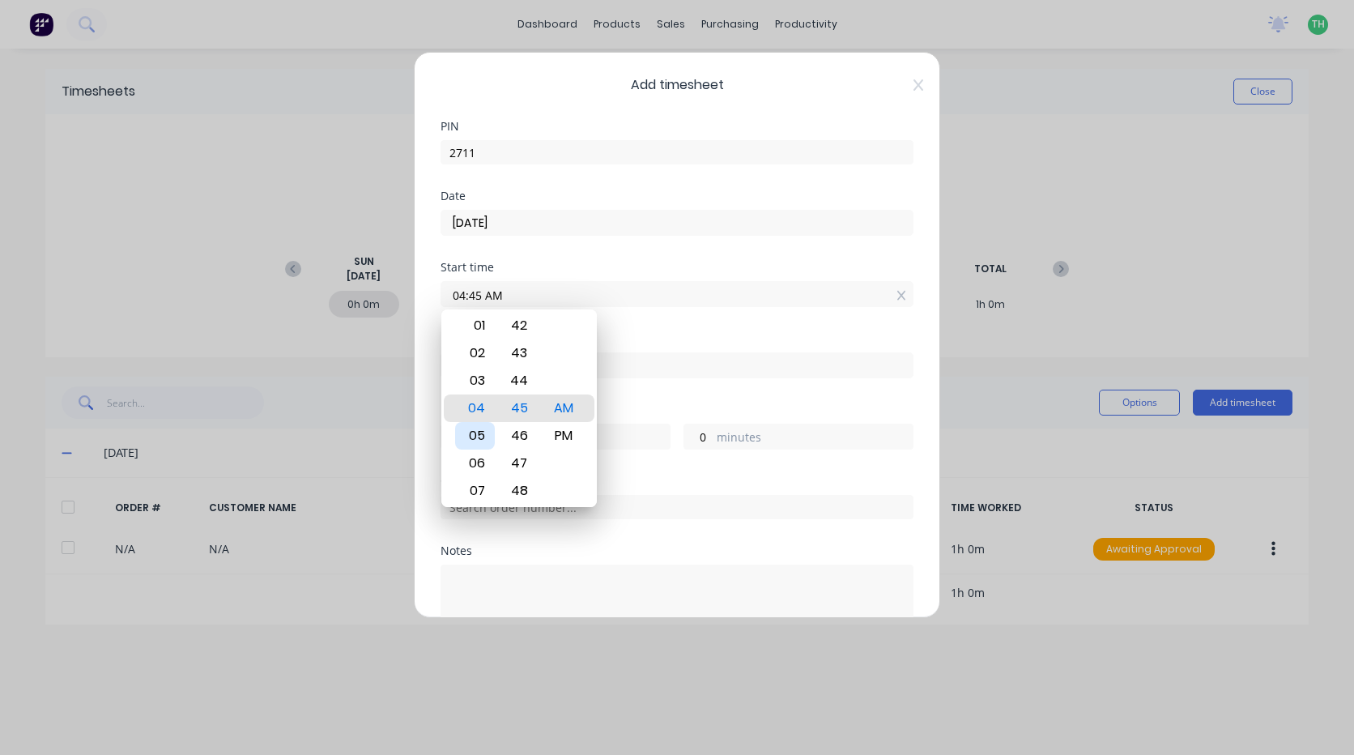
click at [482, 436] on div "05" at bounding box center [475, 436] width 40 height 28
type input "05:00 AM"
drag, startPoint x: 691, startPoint y: 378, endPoint x: 672, endPoint y: 382, distance: 20.0
click at [690, 378] on label at bounding box center [677, 365] width 473 height 26
click at [690, 378] on input at bounding box center [677, 365] width 471 height 24
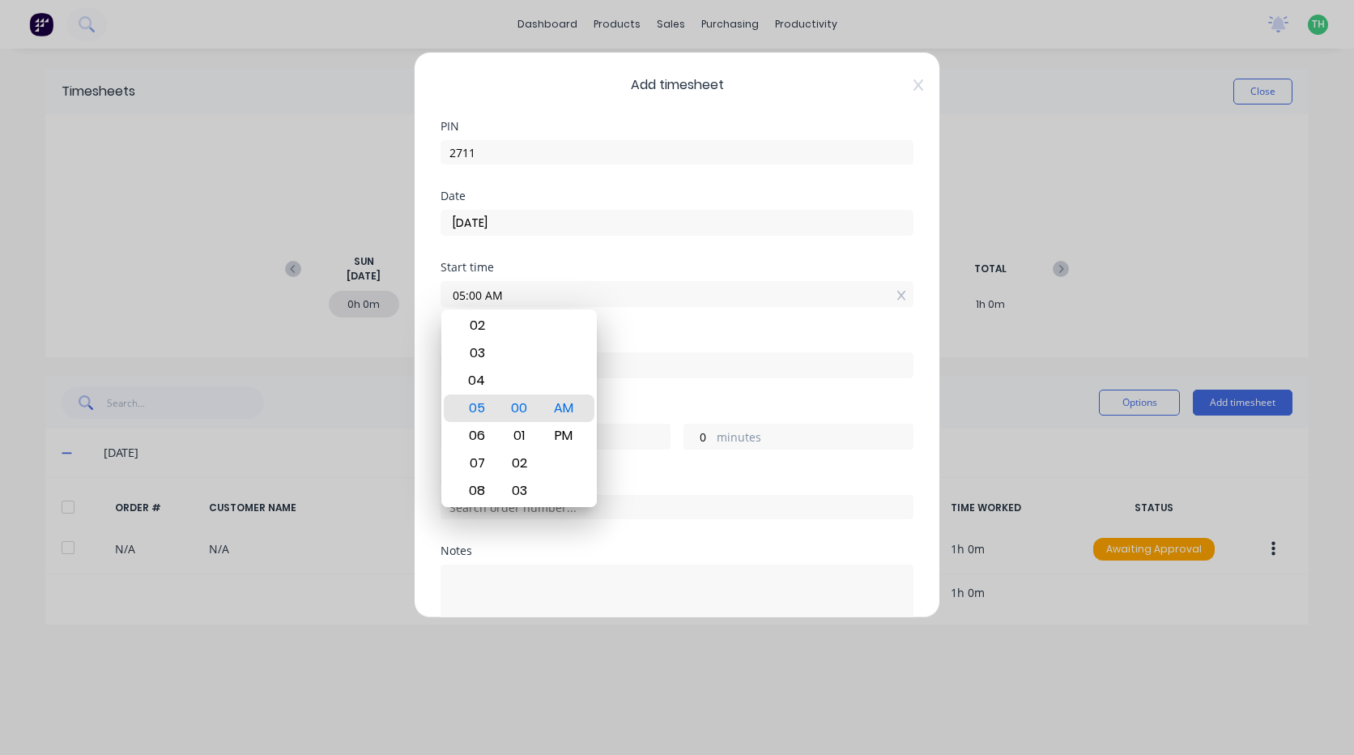
type input "04:45 AM"
type input "23"
type input "45"
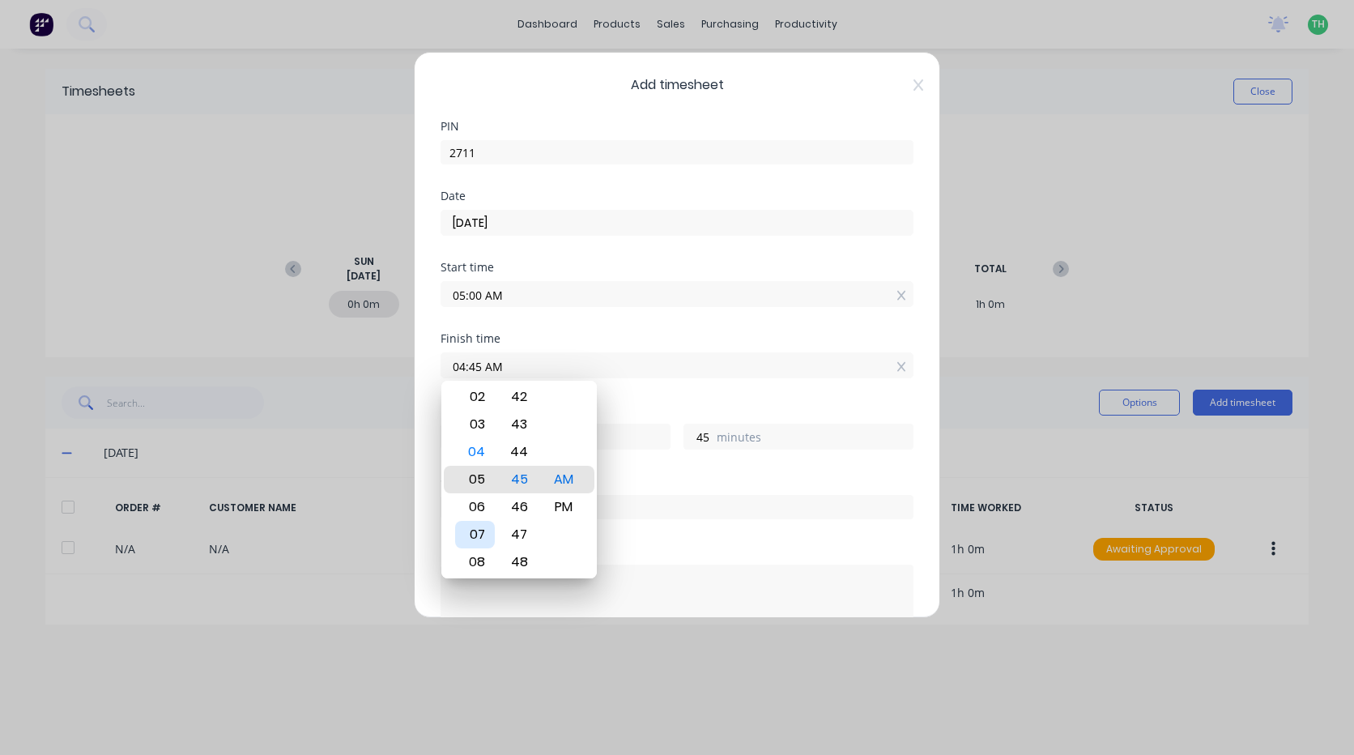
type input "05:45 AM"
type input "0"
type input "03:45 AM"
type input "22"
type input "05:45 AM"
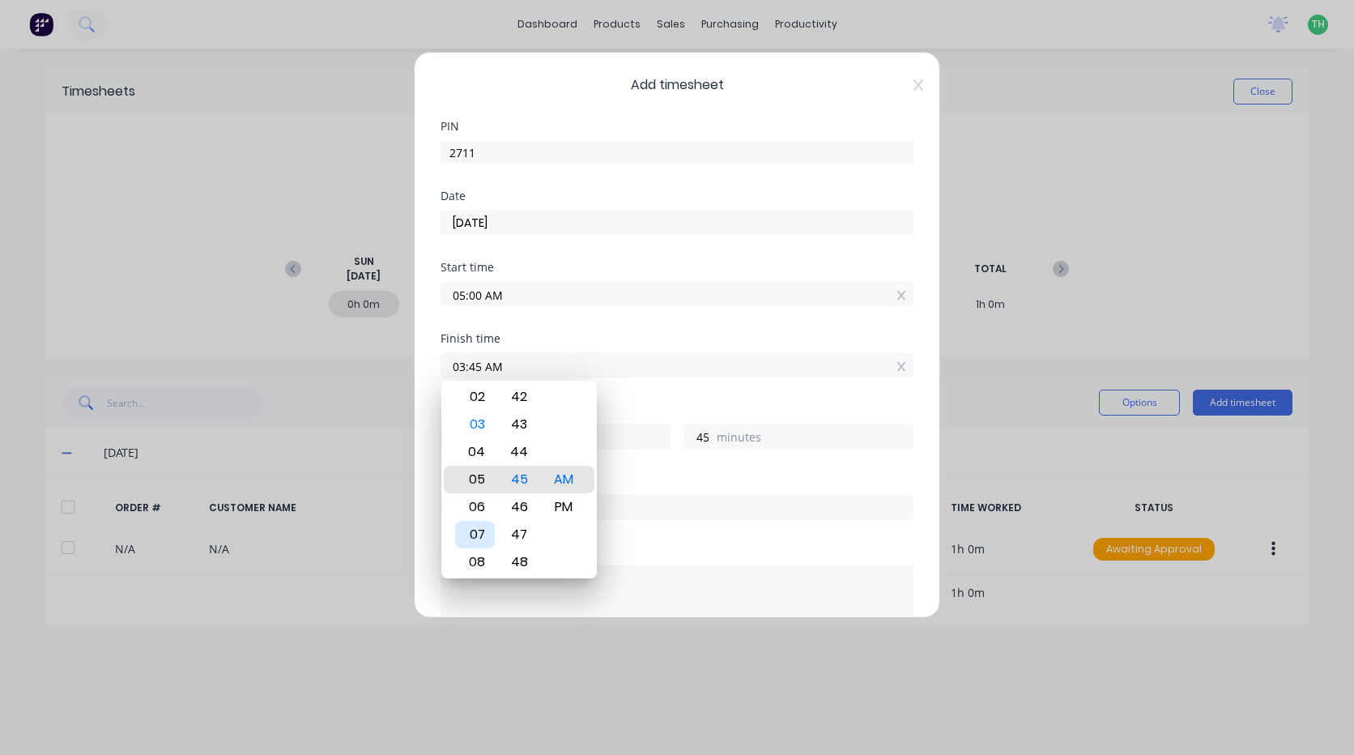
type input "0"
type input "08:45 AM"
type input "3"
type input "10:45 AM"
type input "5"
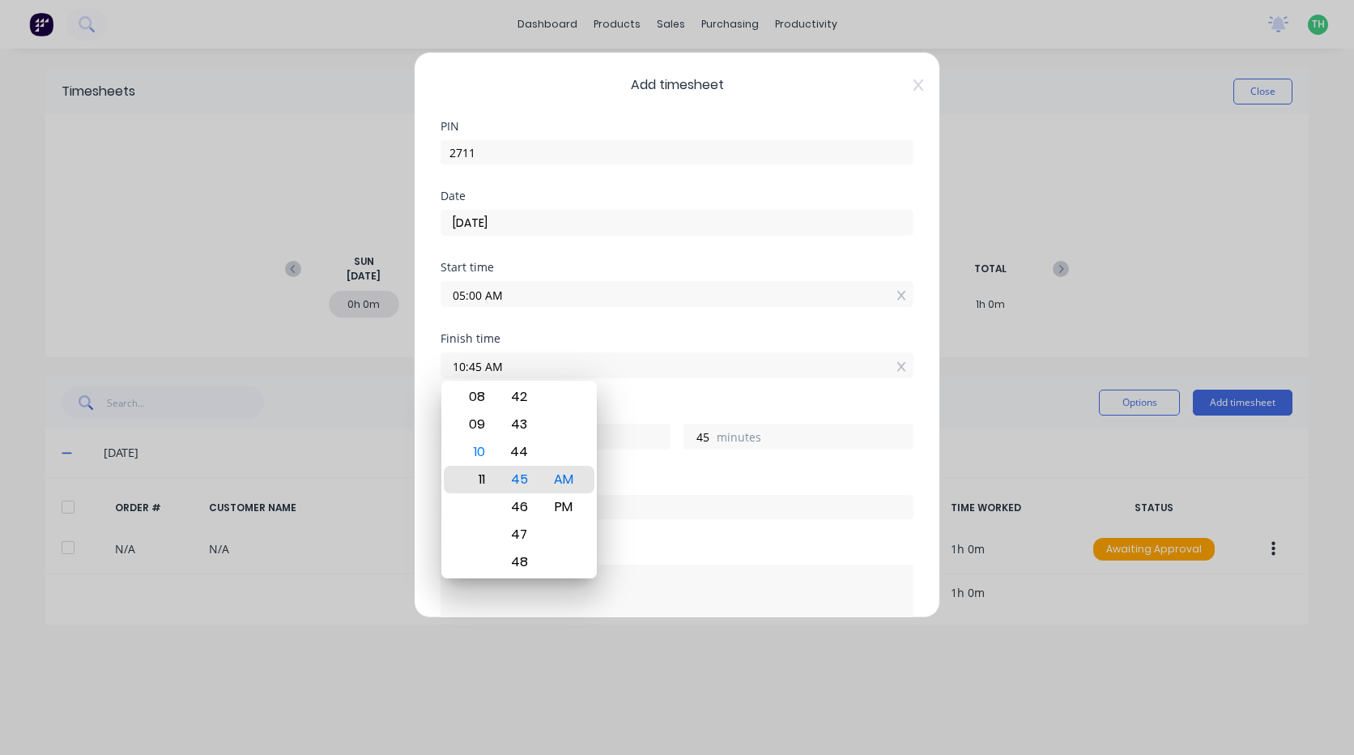
type input "11:45 AM"
type input "6"
type input "11:47 AM"
type input "47"
type input "11:44 AM"
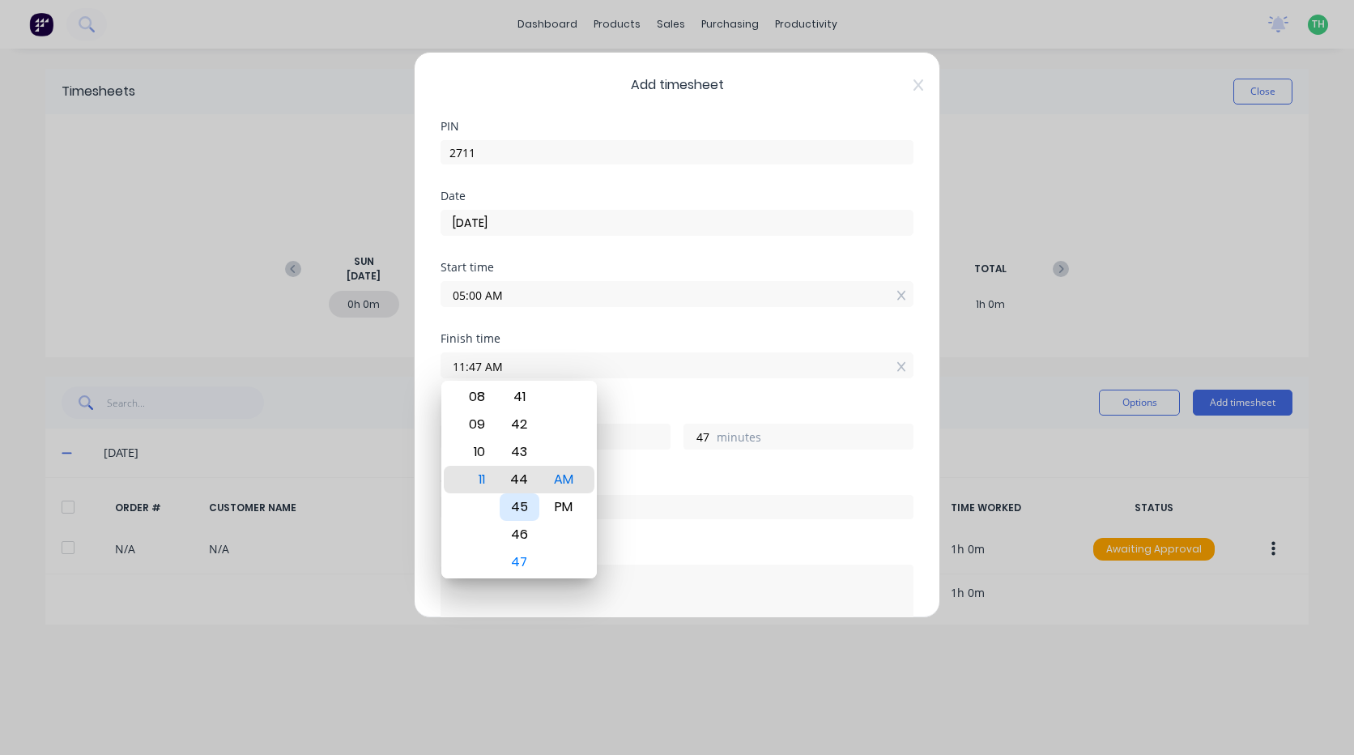
type input "44"
type input "11:41 AM"
type input "41"
type input "11:38 AM"
type input "38"
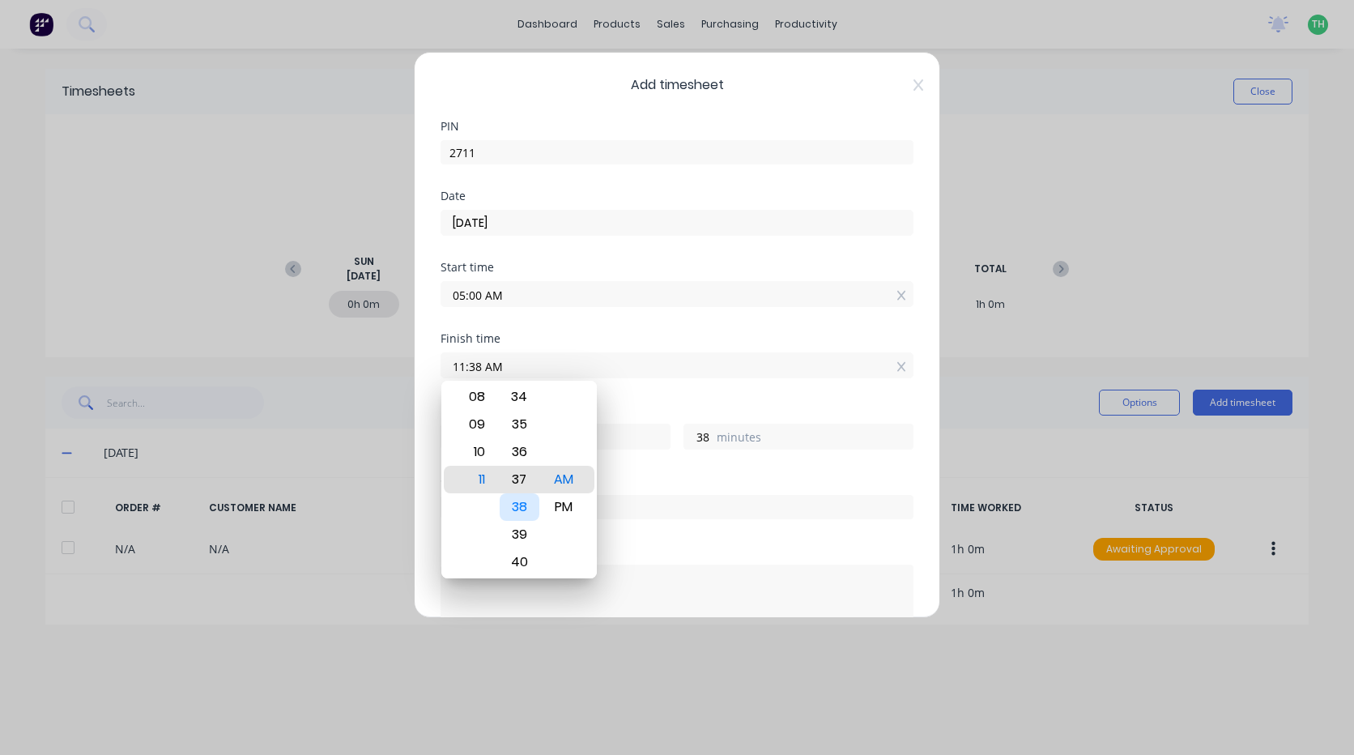
type input "11:37 AM"
type input "37"
type input "11:36 AM"
type input "36"
type input "11:34 AM"
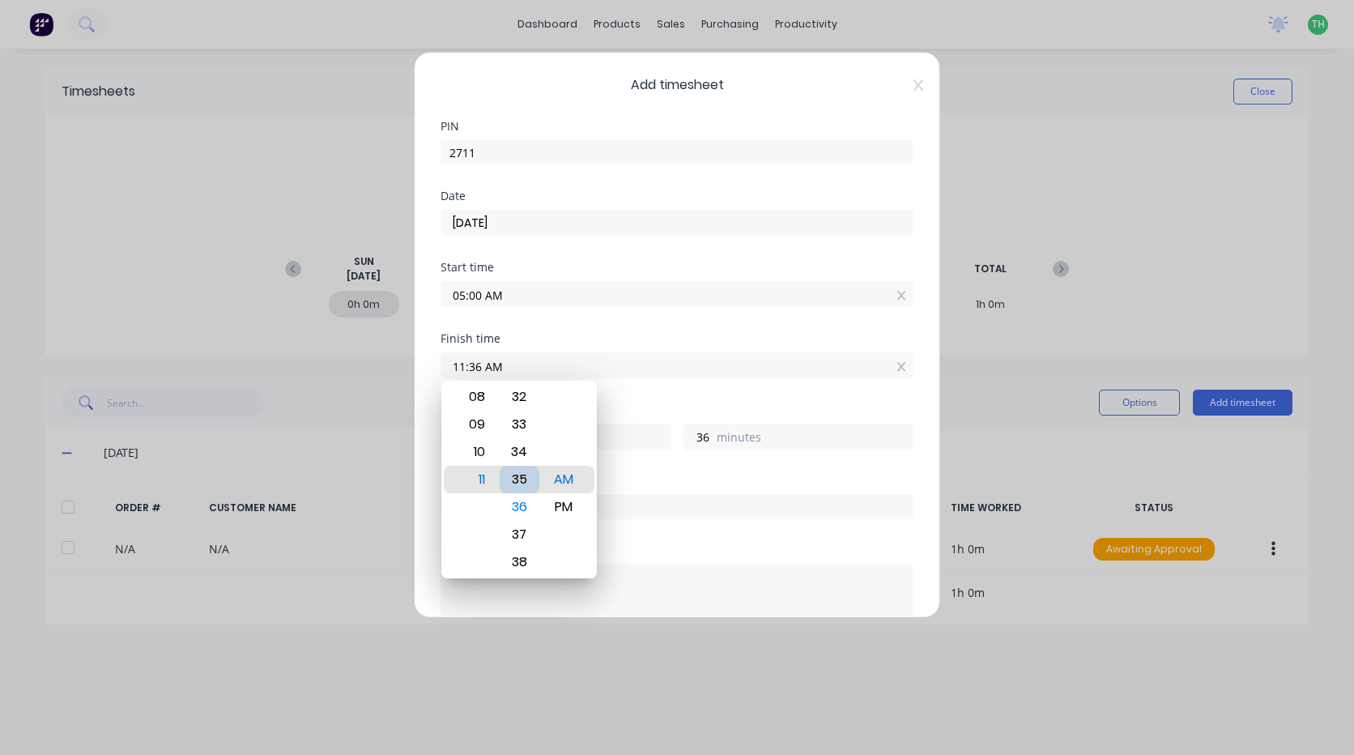
type input "34"
type input "11:33 AM"
type input "33"
type input "11:32 AM"
type input "32"
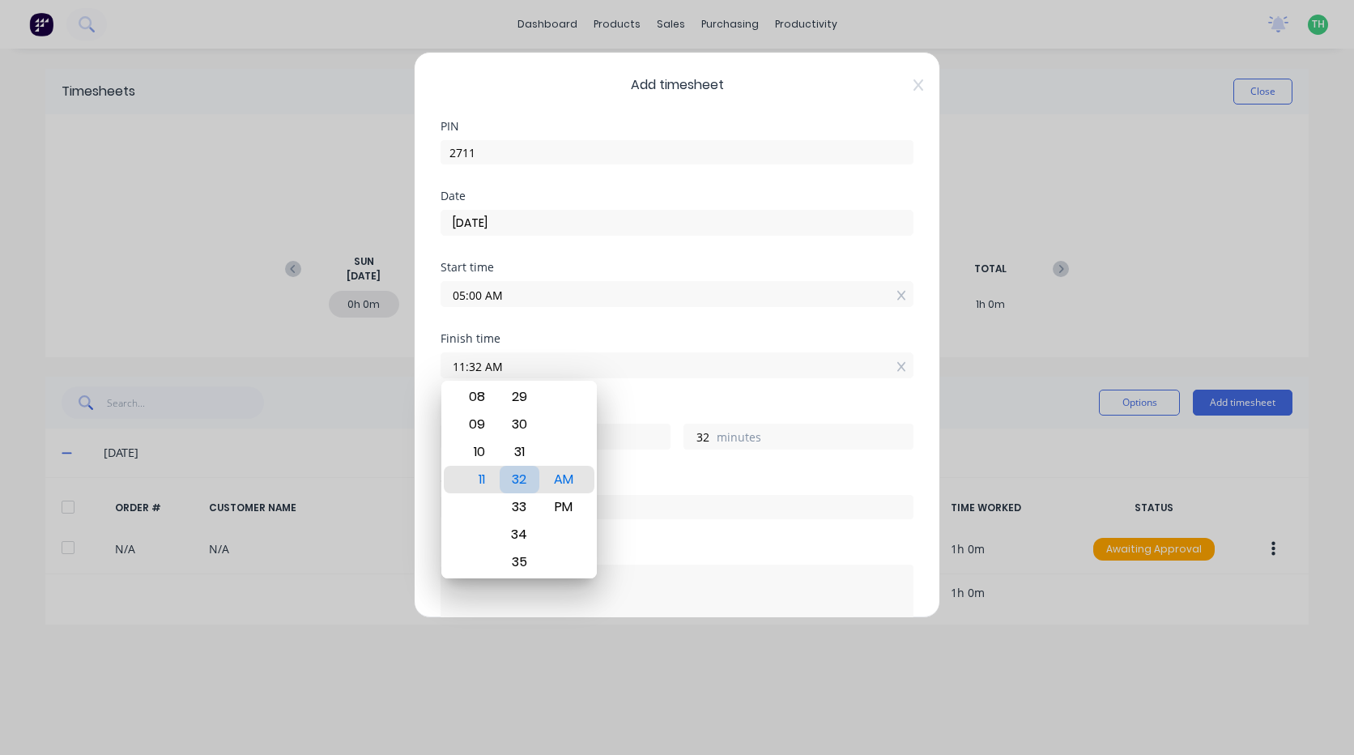
type input "11:31 AM"
type input "31"
type input "11:30 AM"
type input "30"
click at [633, 484] on div "Order #" at bounding box center [677, 481] width 473 height 11
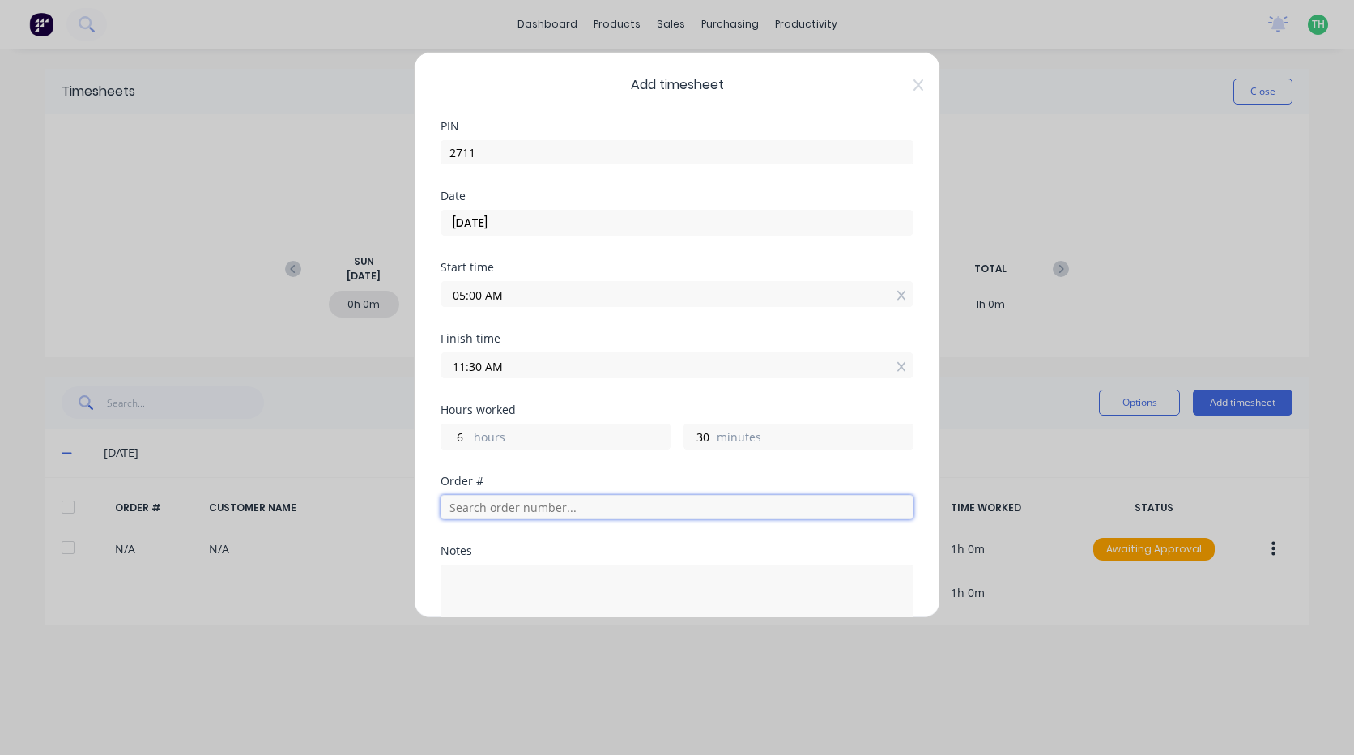
click at [490, 508] on input "text" at bounding box center [677, 507] width 473 height 24
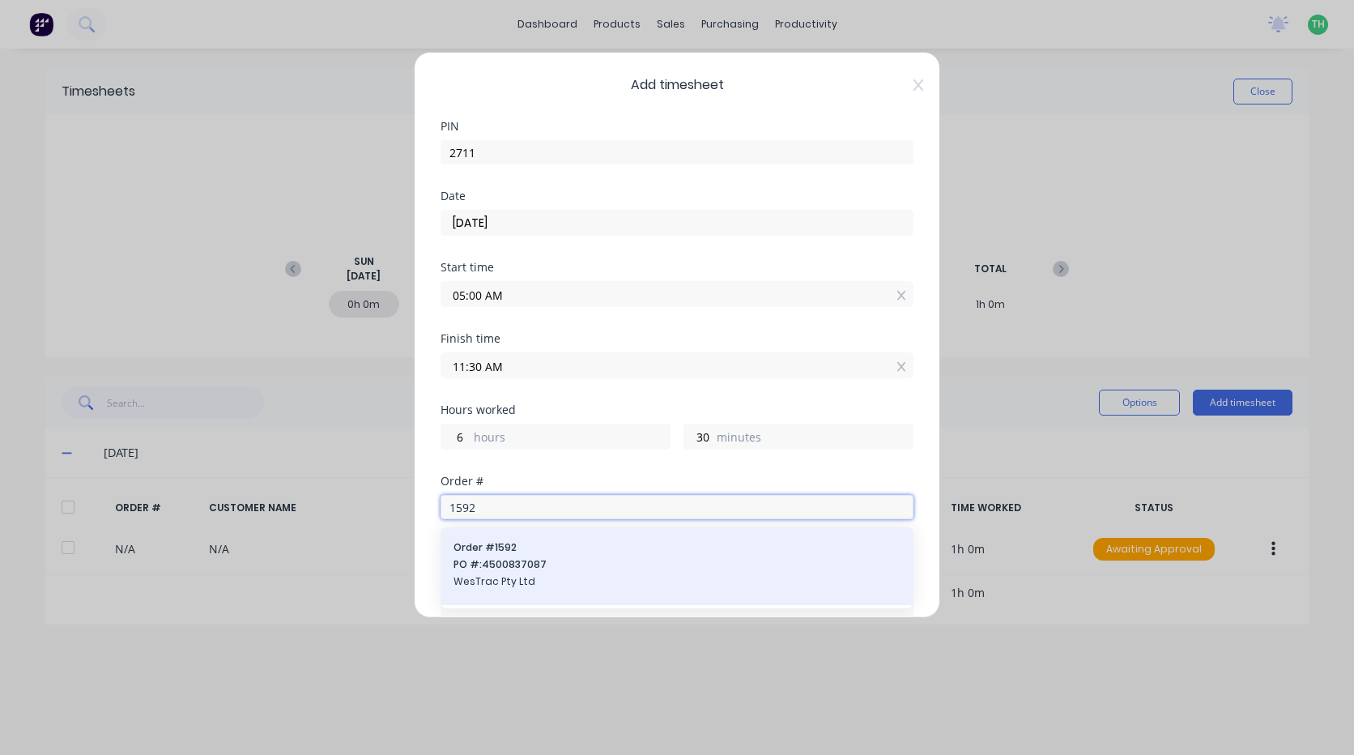
type input "1592"
click at [552, 574] on span "WesTrac Pty Ltd" at bounding box center [677, 581] width 447 height 15
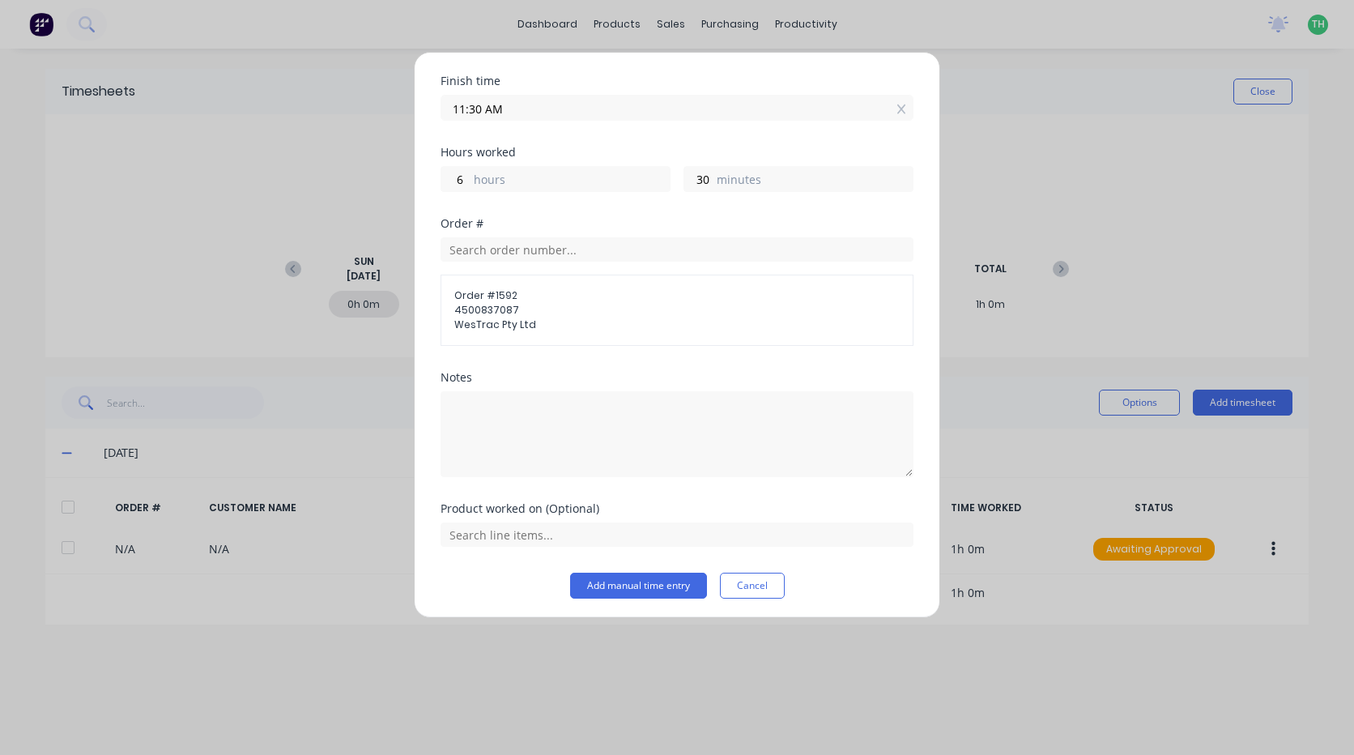
scroll to position [262, 0]
click at [527, 533] on input "text" at bounding box center [677, 530] width 473 height 24
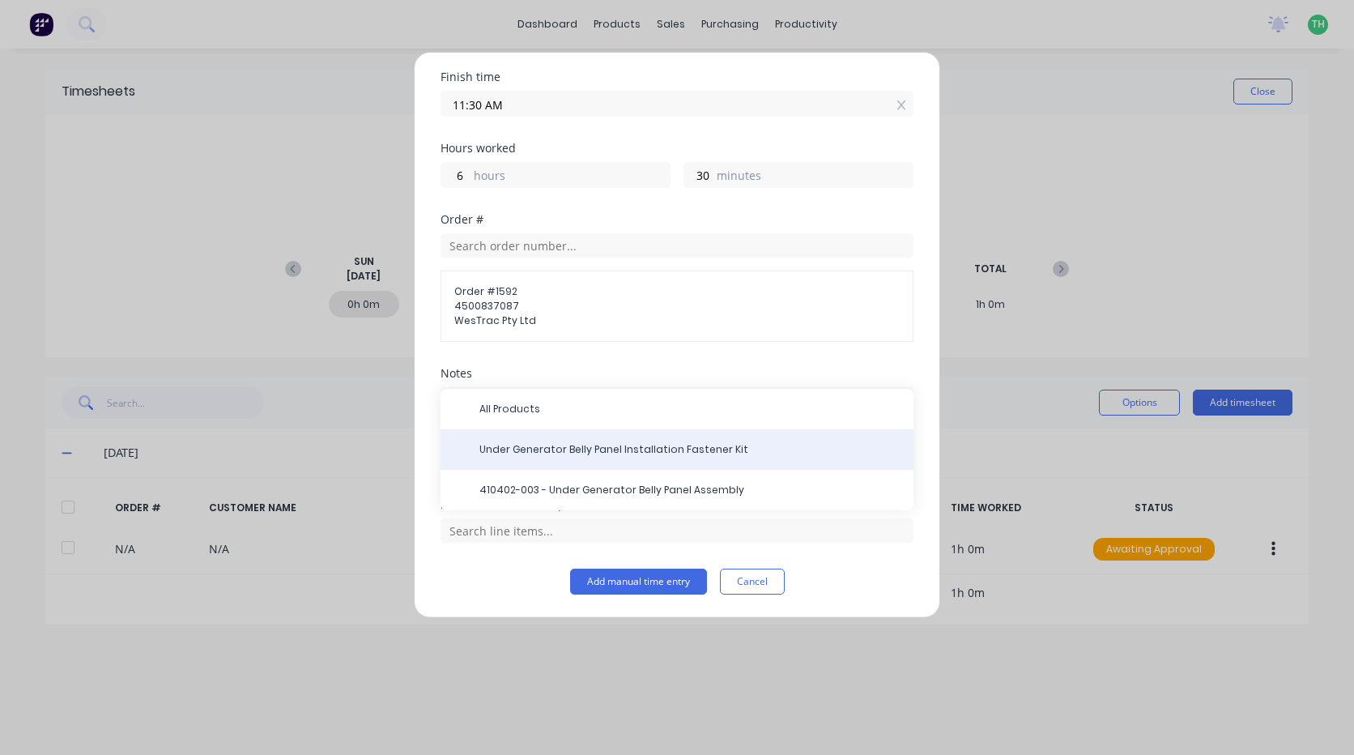
click at [572, 448] on span "Under Generator Belly Panel Installation Fastener Kit" at bounding box center [690, 449] width 421 height 15
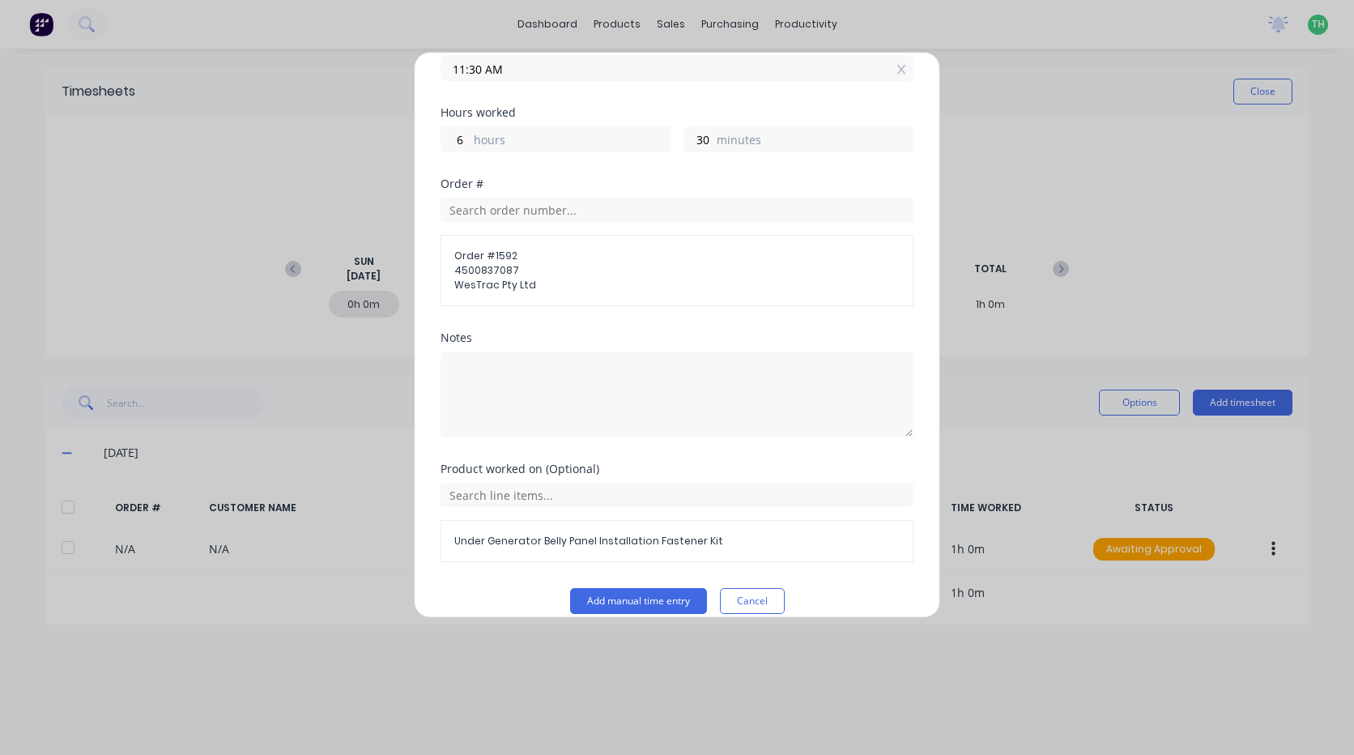
scroll to position [317, 0]
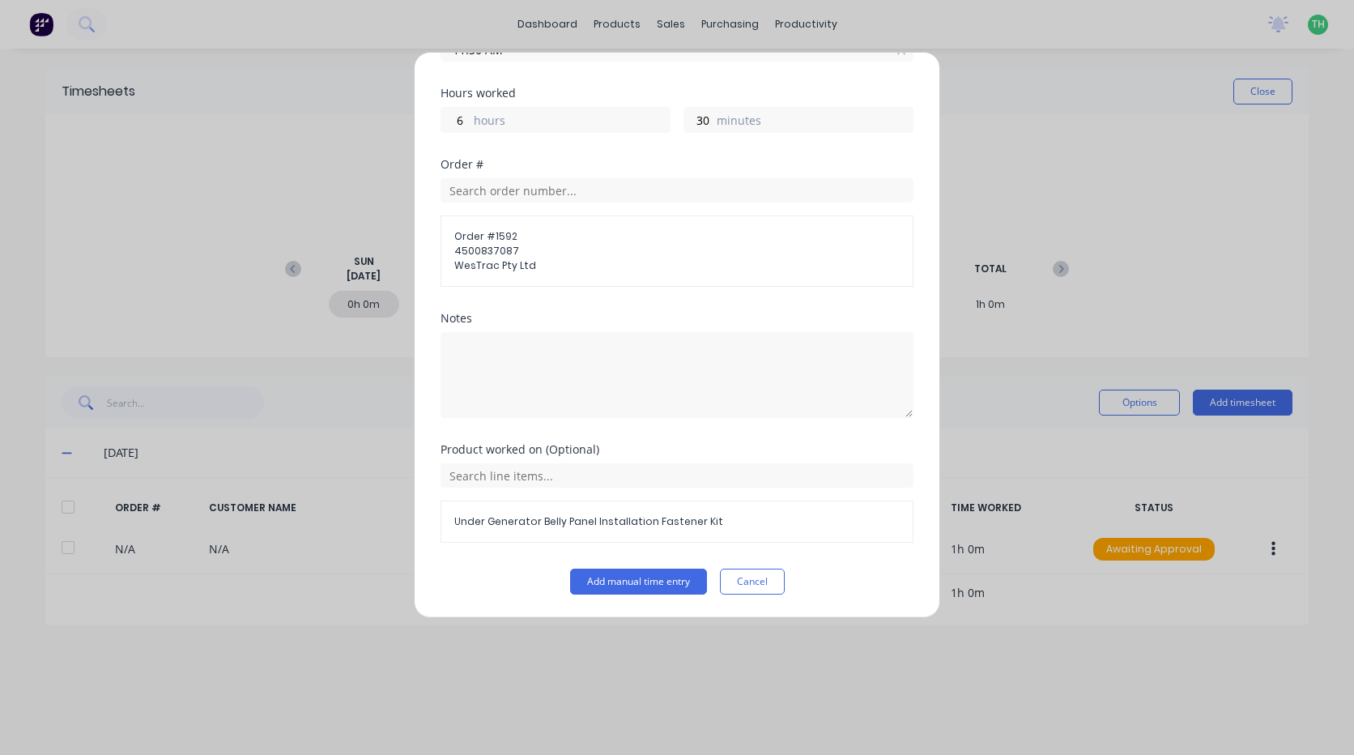
click at [592, 521] on span "Under Generator Belly Panel Installation Fastener Kit" at bounding box center [677, 521] width 446 height 15
click at [719, 522] on span "Under Generator Belly Panel Installation Fastener Kit" at bounding box center [677, 521] width 446 height 15
click at [622, 471] on input "text" at bounding box center [677, 475] width 473 height 24
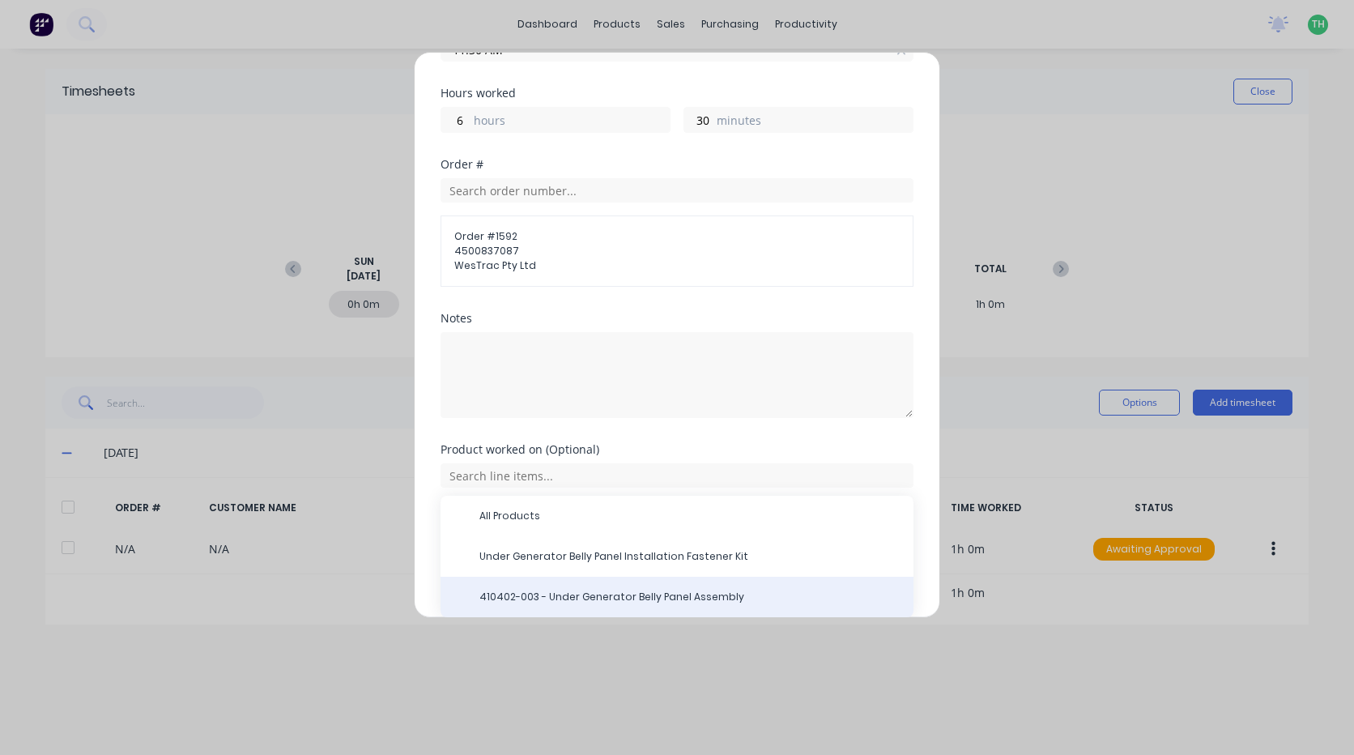
click at [714, 596] on span "410402-003 - Under Generator Belly Panel Assembly" at bounding box center [690, 597] width 421 height 15
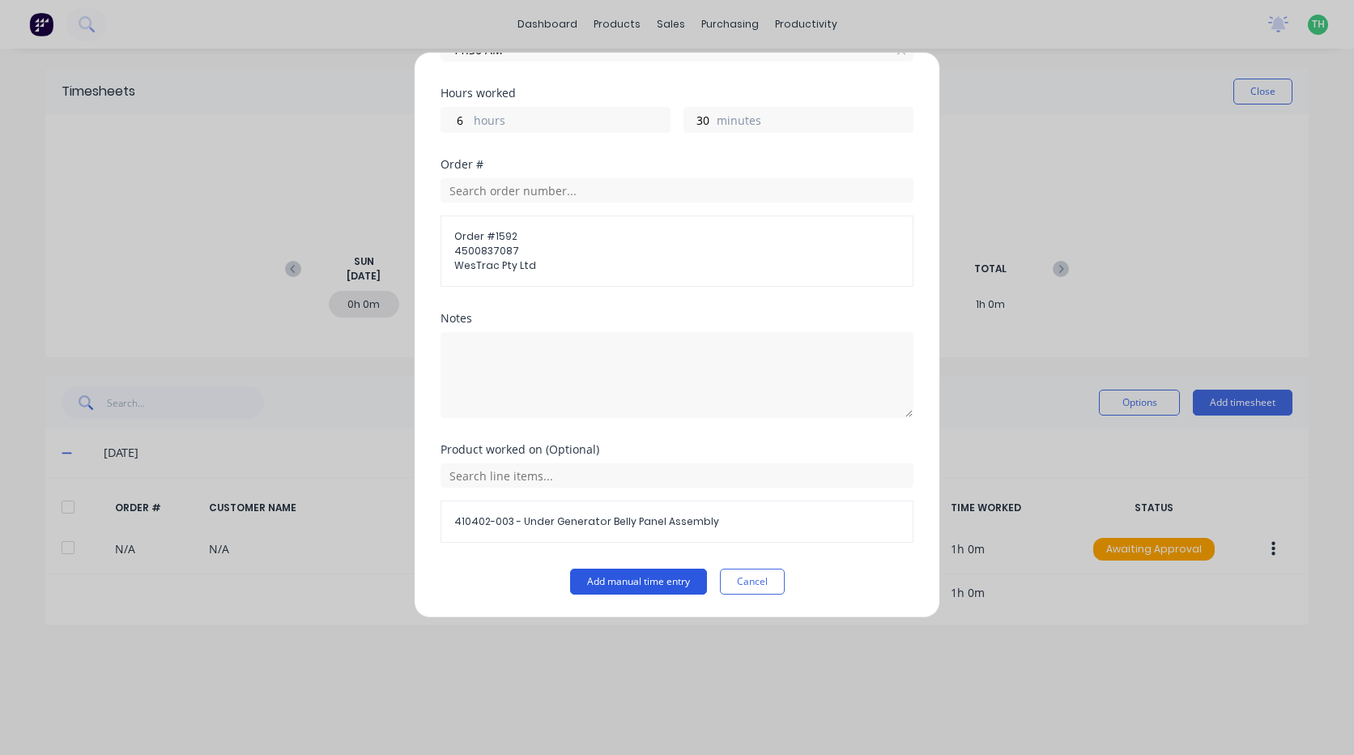
click at [619, 579] on button "Add manual time entry" at bounding box center [638, 582] width 137 height 26
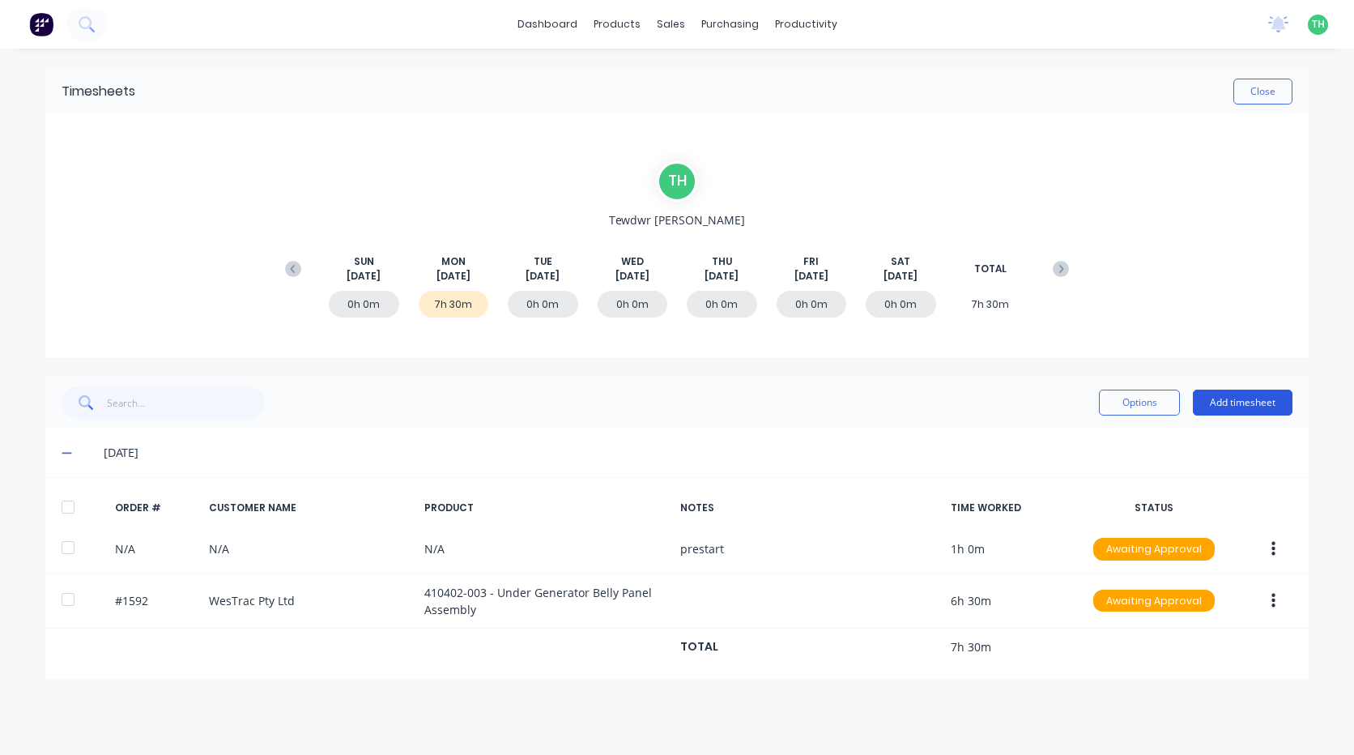
click at [1241, 402] on button "Add timesheet" at bounding box center [1243, 403] width 100 height 26
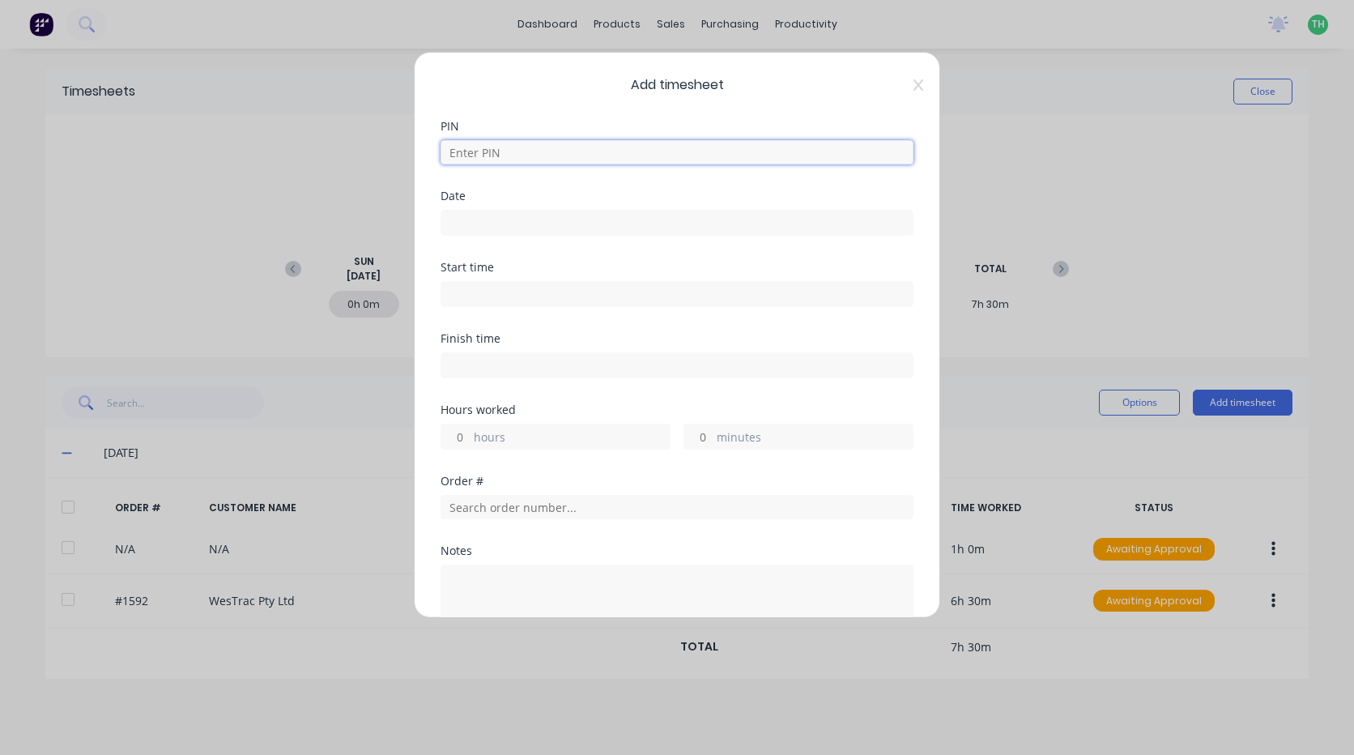
click at [573, 162] on input at bounding box center [677, 152] width 473 height 24
type input "2711"
type input "6"
type input "30"
click at [501, 224] on input at bounding box center [677, 223] width 471 height 24
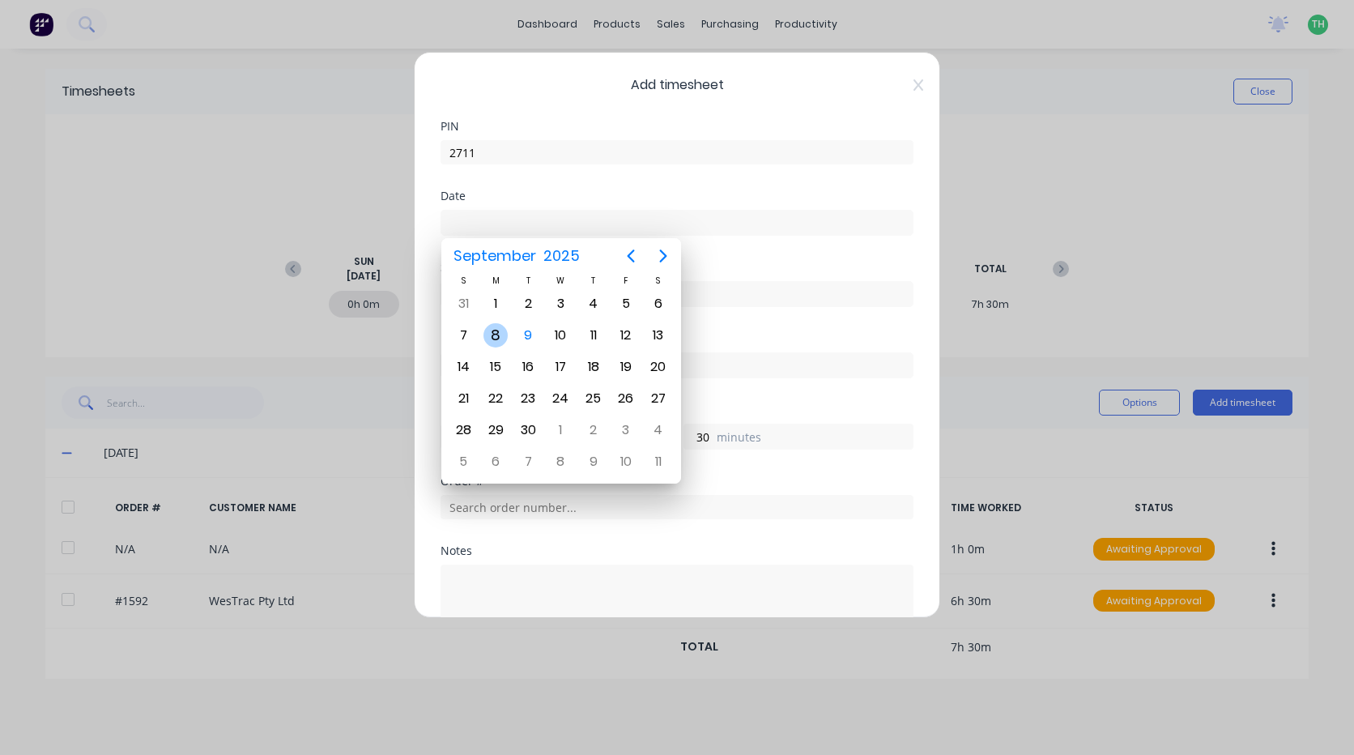
click at [498, 338] on div "8" at bounding box center [496, 335] width 24 height 24
type input "[DATE]"
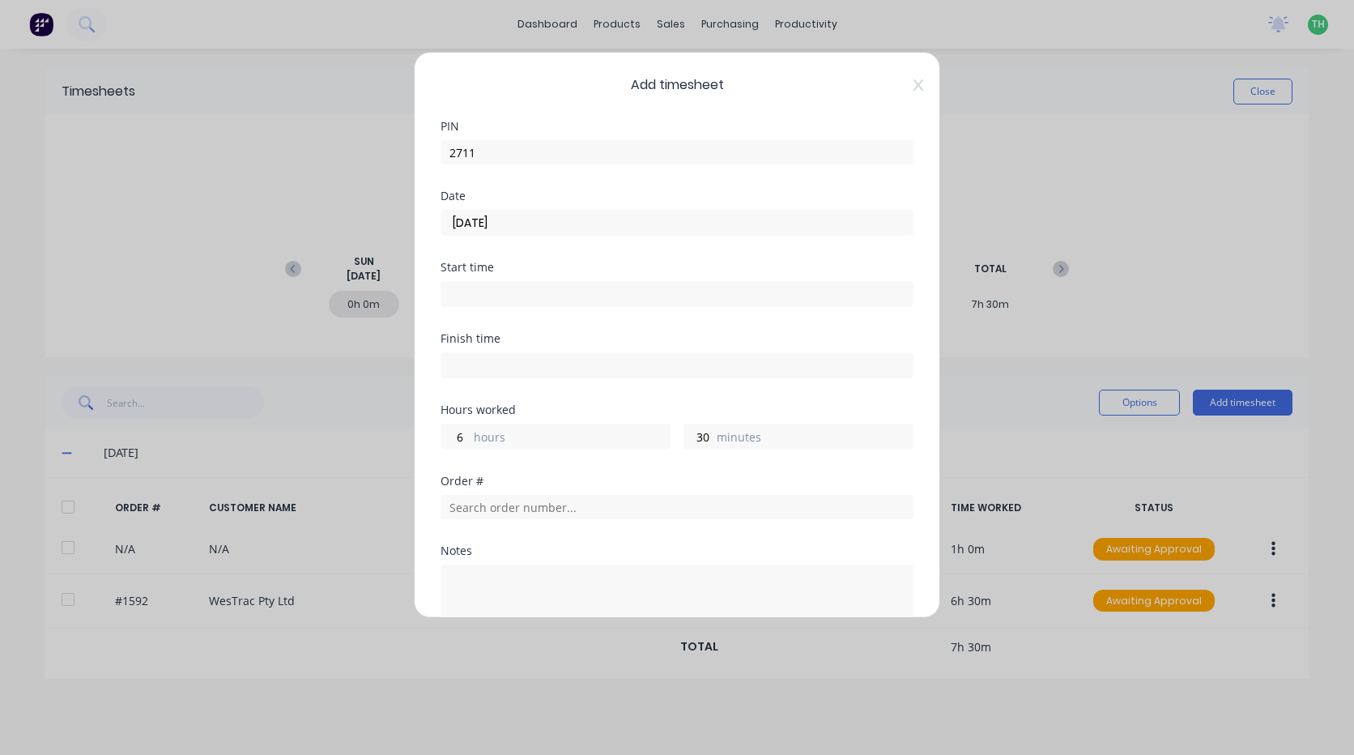
click at [490, 295] on input at bounding box center [677, 294] width 471 height 24
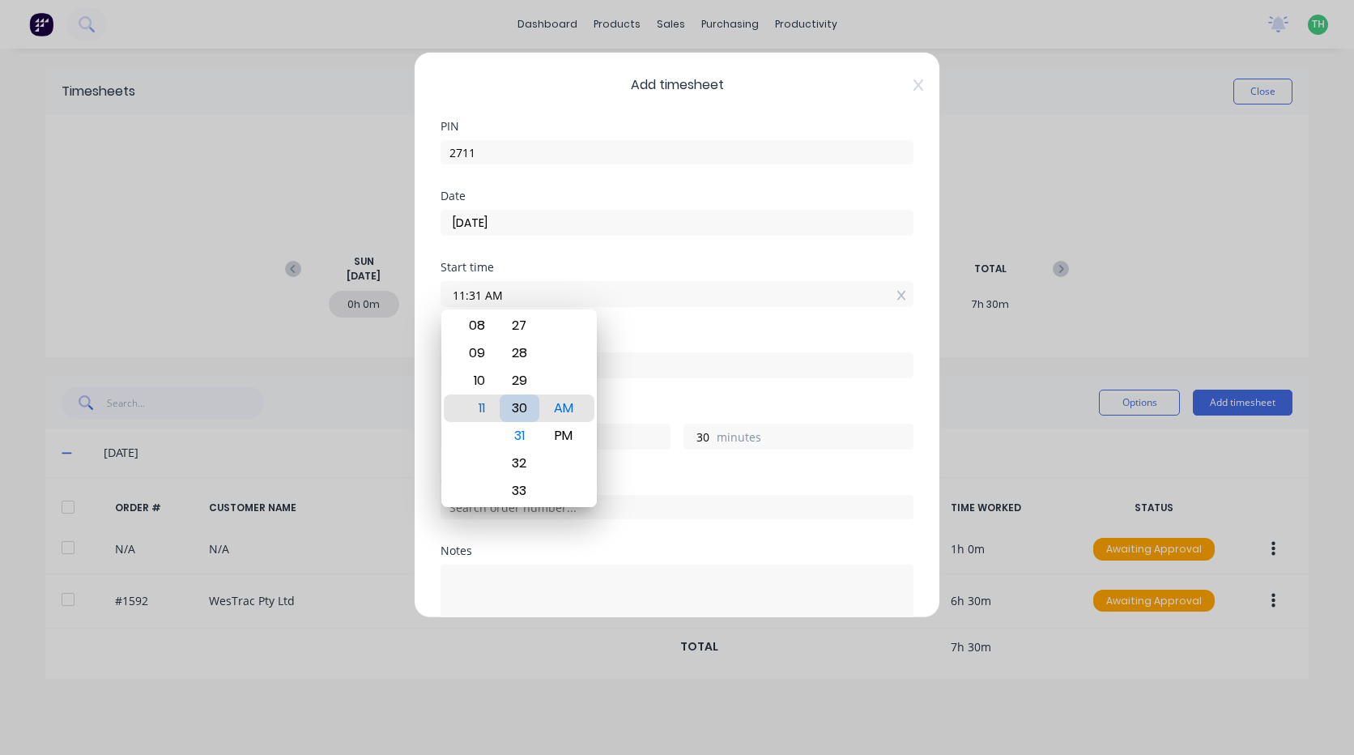
type input "11:30 AM"
click at [633, 388] on div "Finish time" at bounding box center [677, 368] width 473 height 71
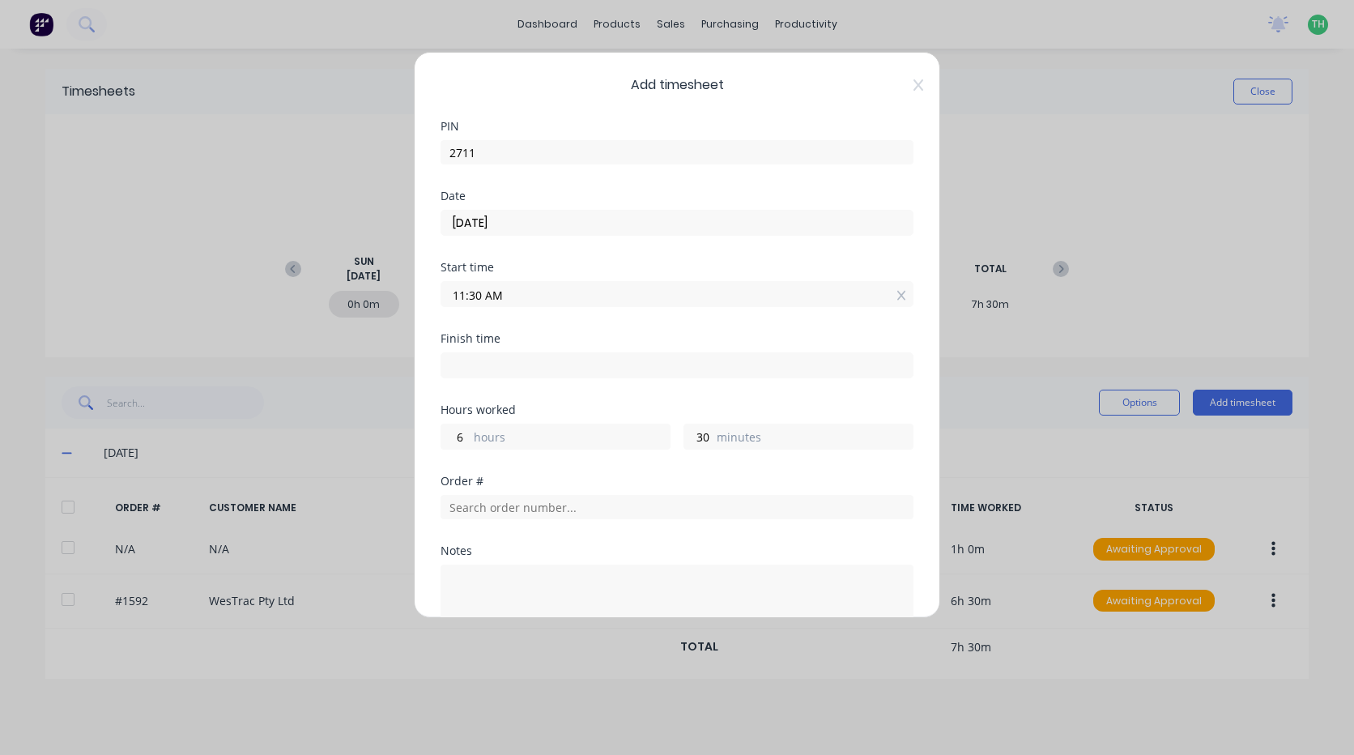
click at [528, 367] on input at bounding box center [677, 365] width 471 height 24
type input "04:47 AM"
type input "17"
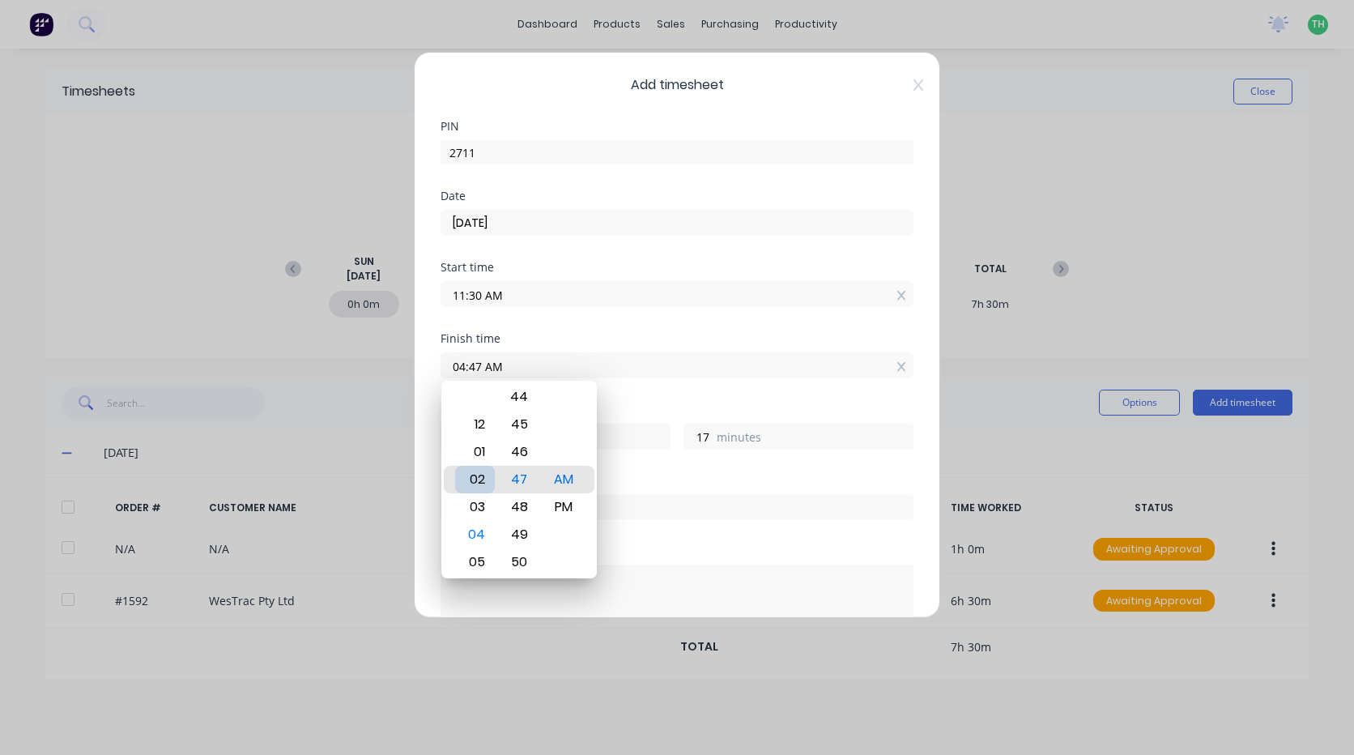
type input "02:47 AM"
type input "15"
type input "12:47 AM"
type input "13"
type input "12:45 AM"
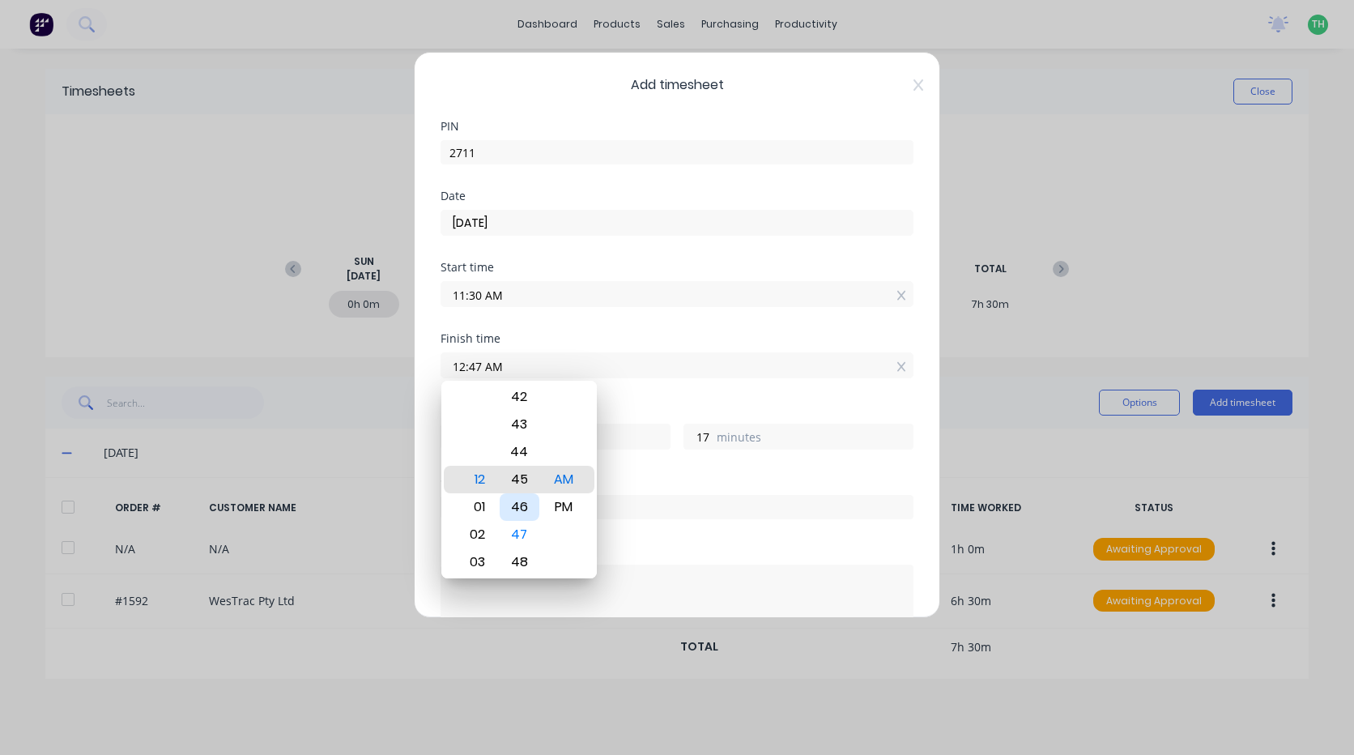
type input "15"
type input "12:43 AM"
type input "13"
type input "12:42 AM"
type input "12"
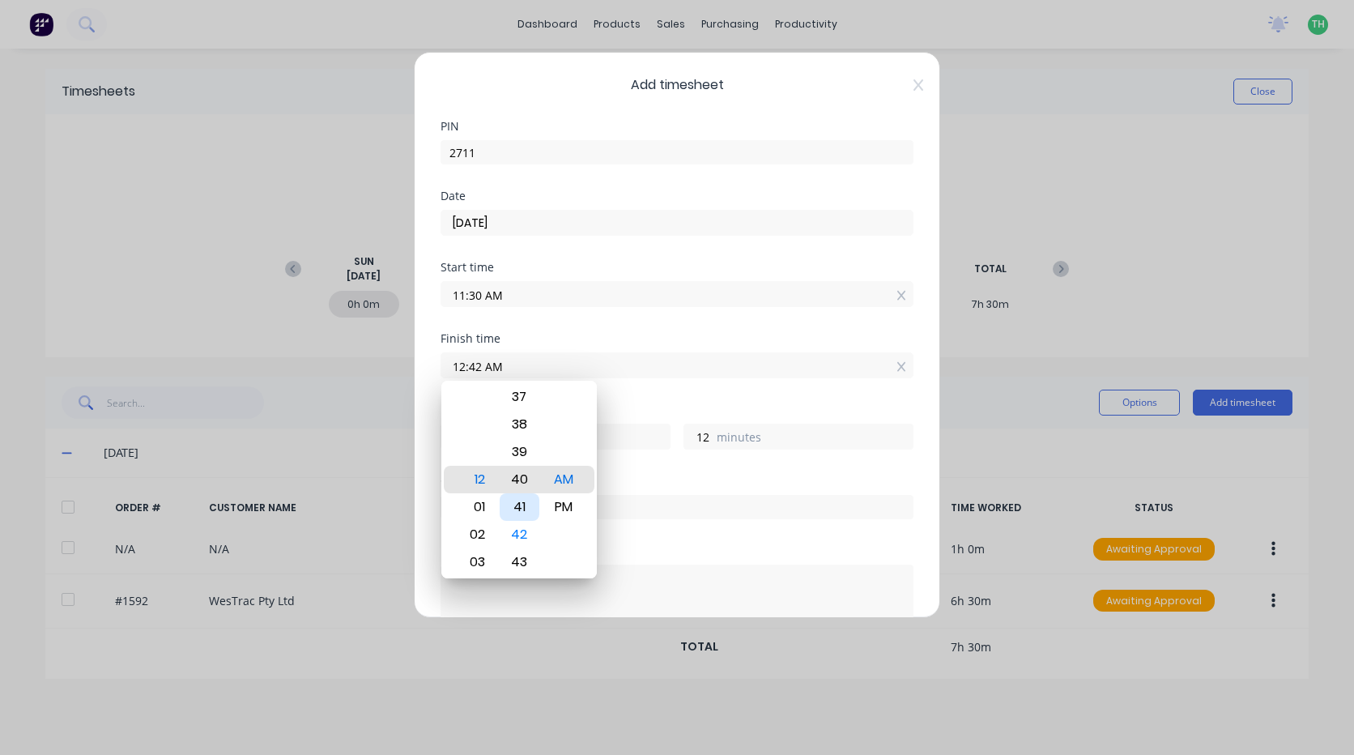
type input "12:40 AM"
type input "10"
type input "12:38 AM"
type input "8"
type input "12:36 AM"
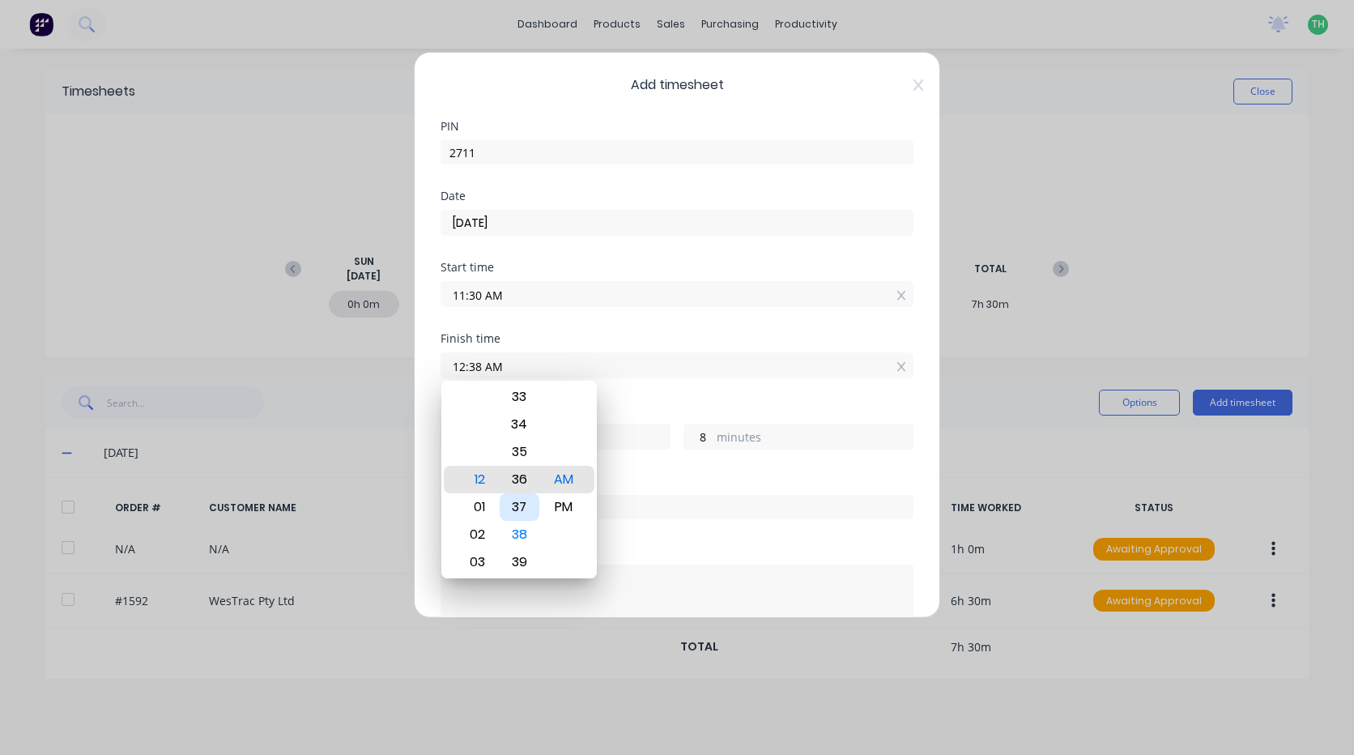
type input "6"
type input "12:34 AM"
type input "4"
type input "12:33 AM"
type input "3"
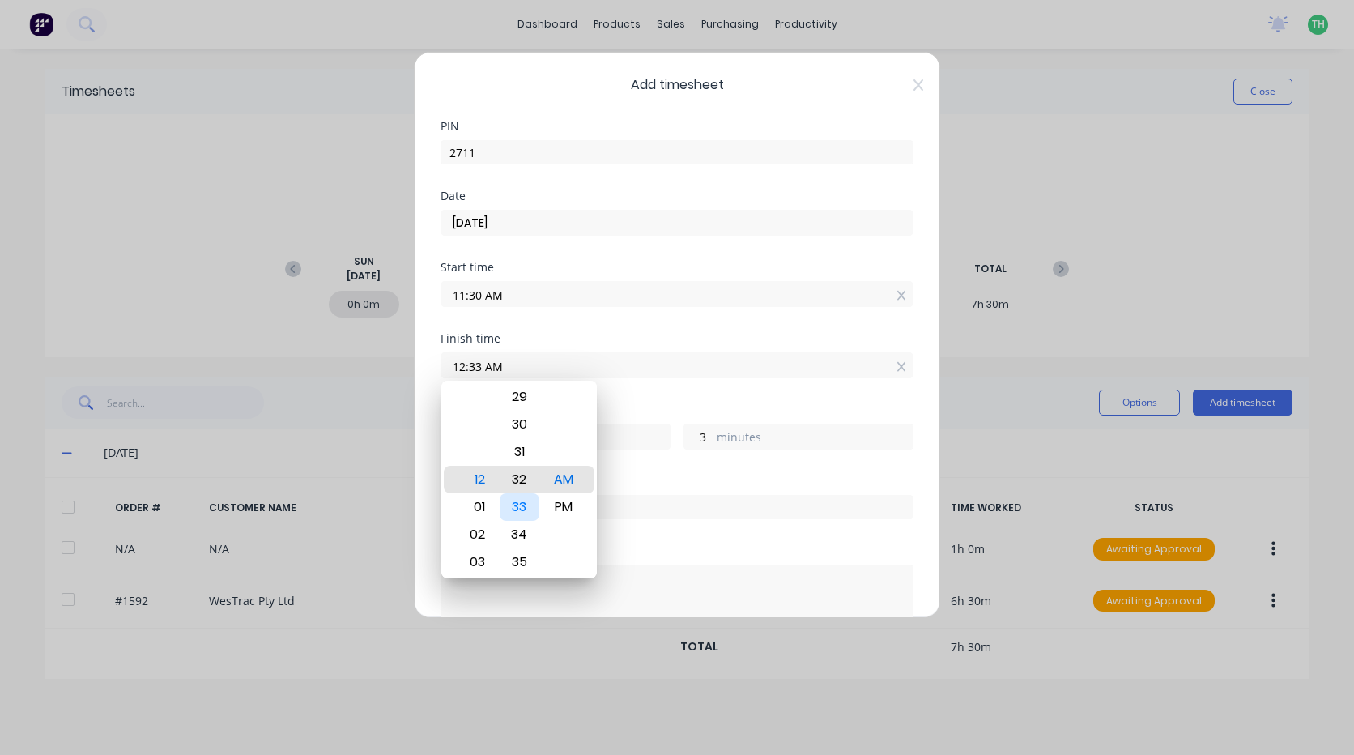
type input "12:32 AM"
type input "2"
type input "12:31 AM"
type input "1"
type input "12:30 AM"
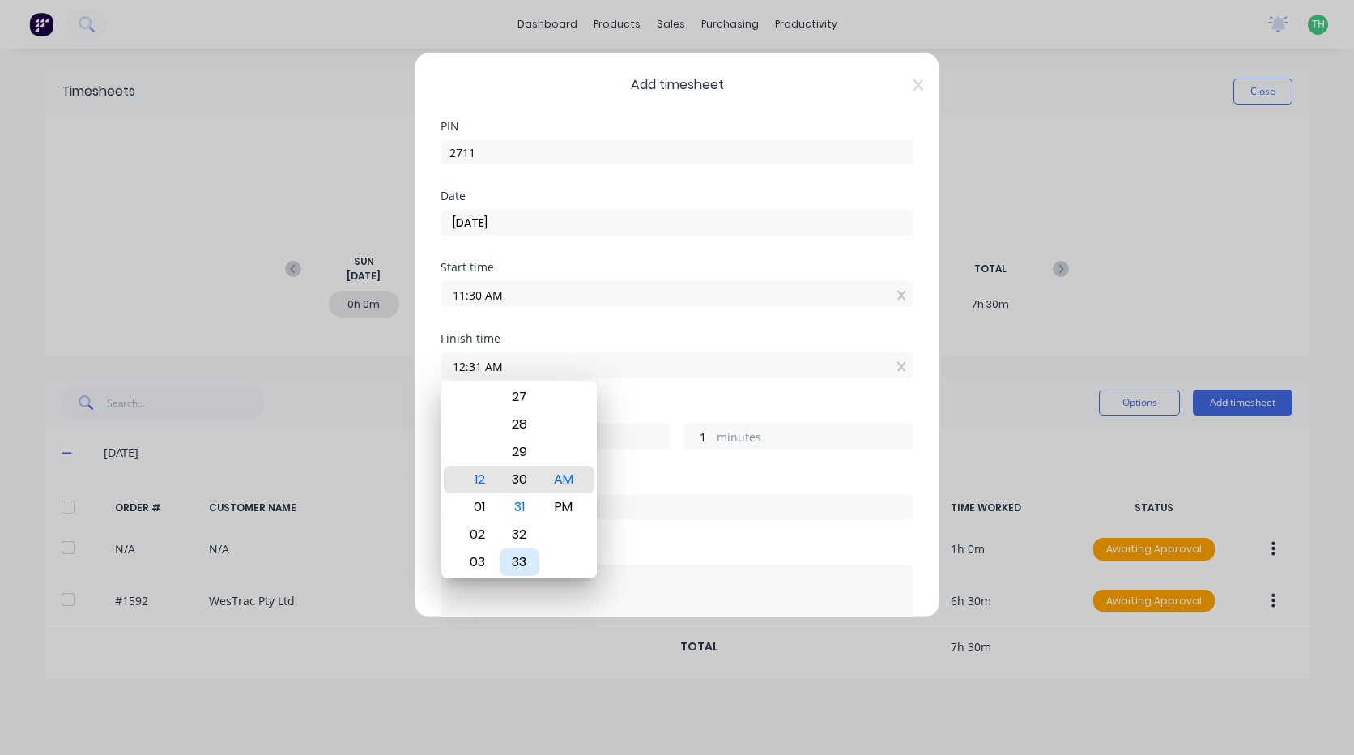
type input "0"
click at [565, 513] on div "PM" at bounding box center [564, 507] width 40 height 28
type input "12:30 PM"
type input "1"
click at [624, 406] on div "Hours worked" at bounding box center [677, 409] width 473 height 11
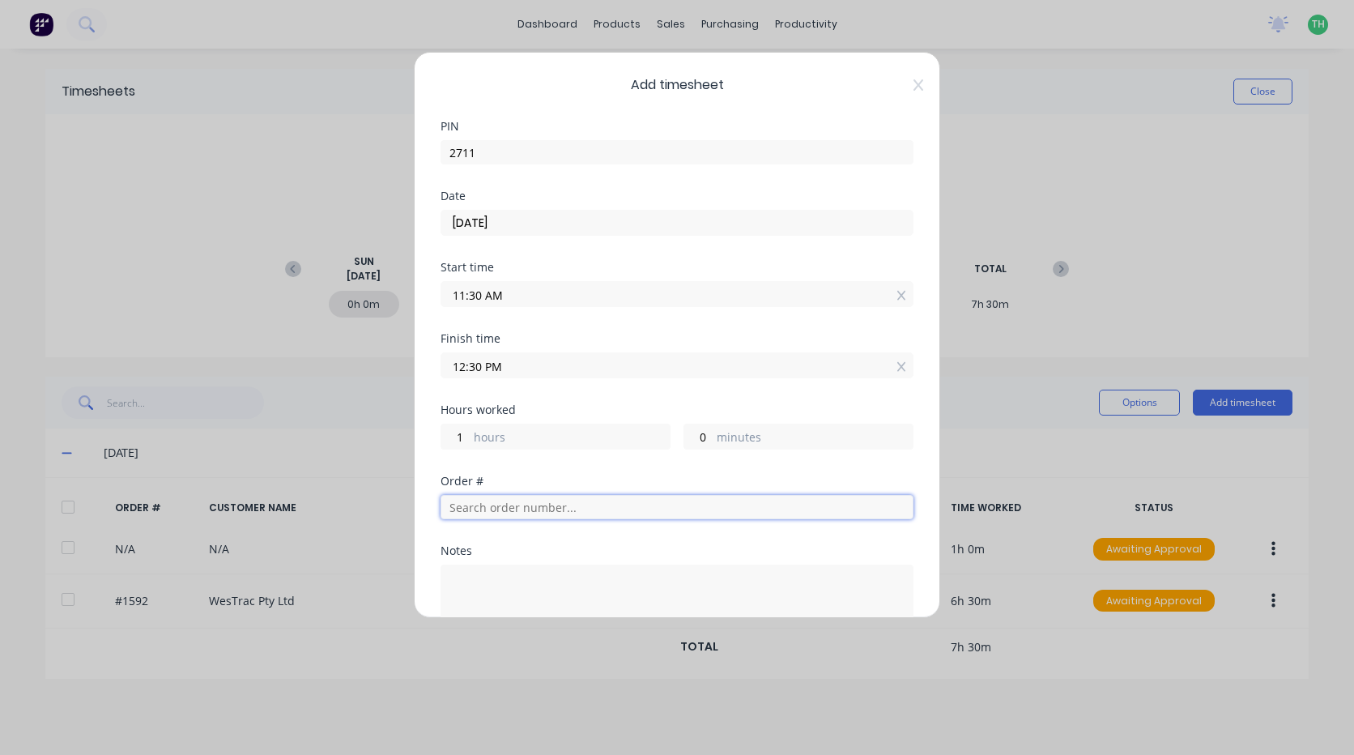
click at [548, 514] on input "text" at bounding box center [677, 507] width 473 height 24
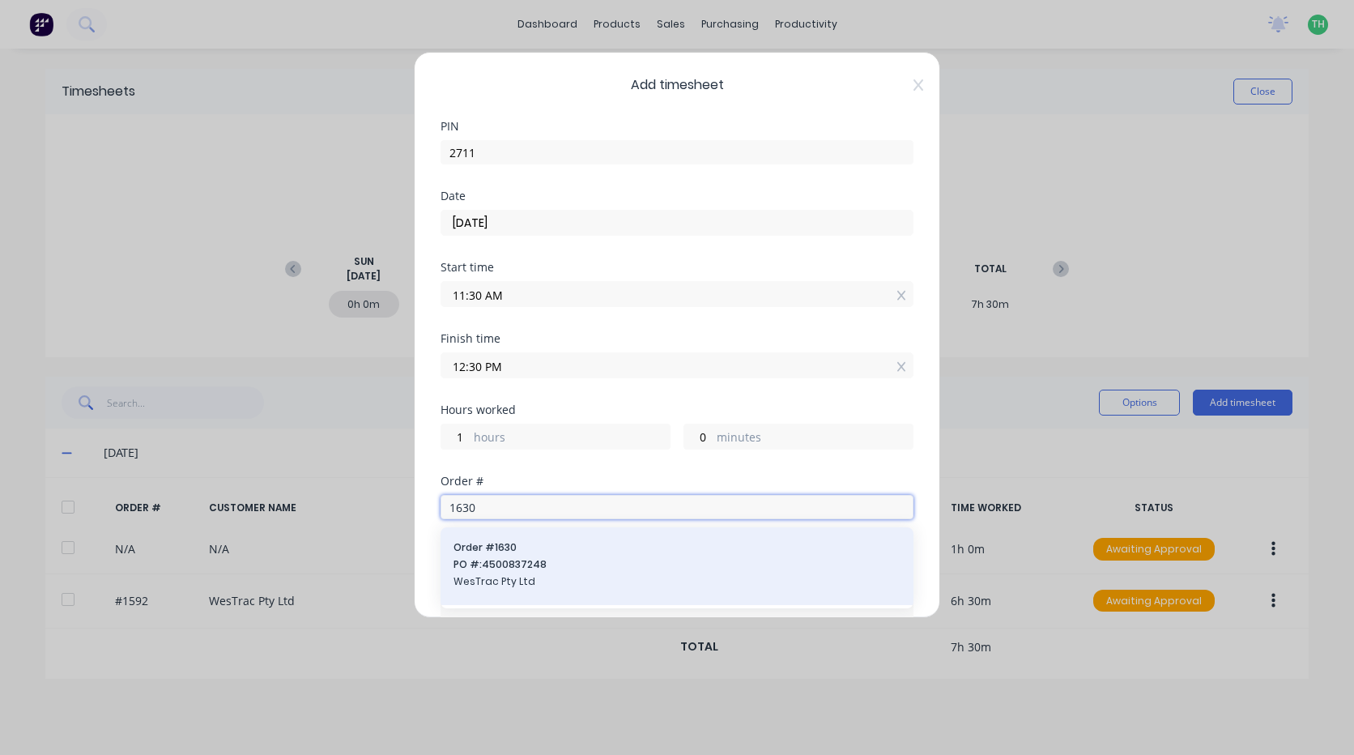
type input "1630"
click at [535, 555] on div "Order # 1630 PO #: 4500837248 WesTrac Pty Ltd" at bounding box center [677, 566] width 447 height 52
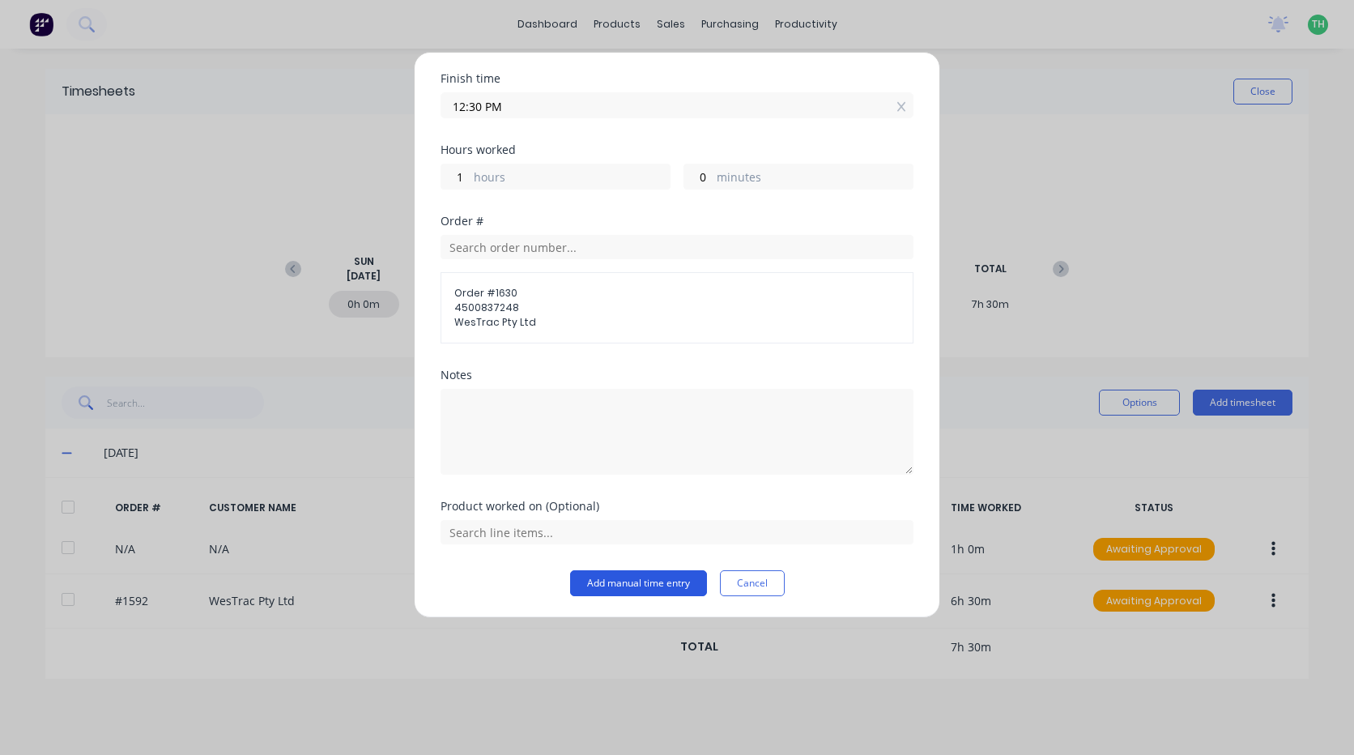
scroll to position [262, 0]
click at [565, 538] on input "text" at bounding box center [677, 530] width 473 height 24
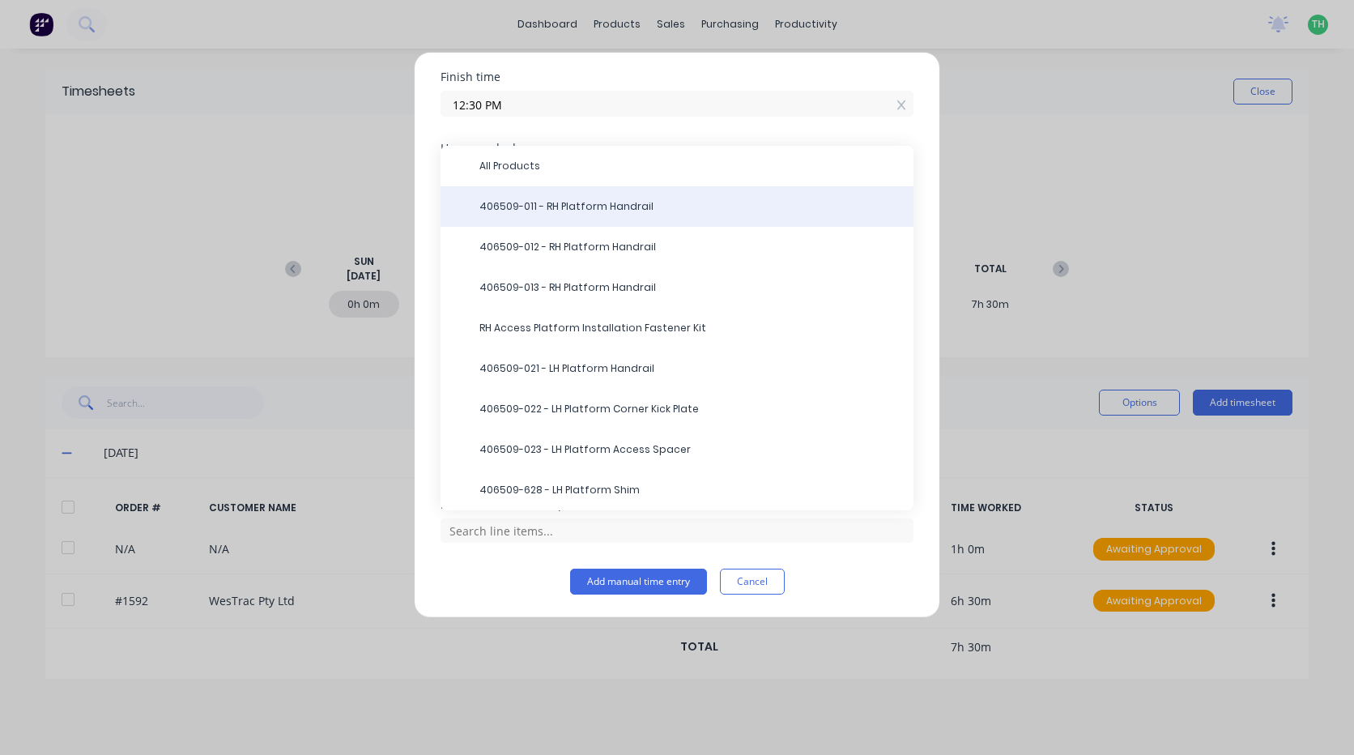
click at [596, 215] on div "406509-011 - RH Platform Handrail" at bounding box center [677, 206] width 473 height 41
click at [522, 198] on div "406509-011 - RH Platform Handrail" at bounding box center [677, 206] width 473 height 41
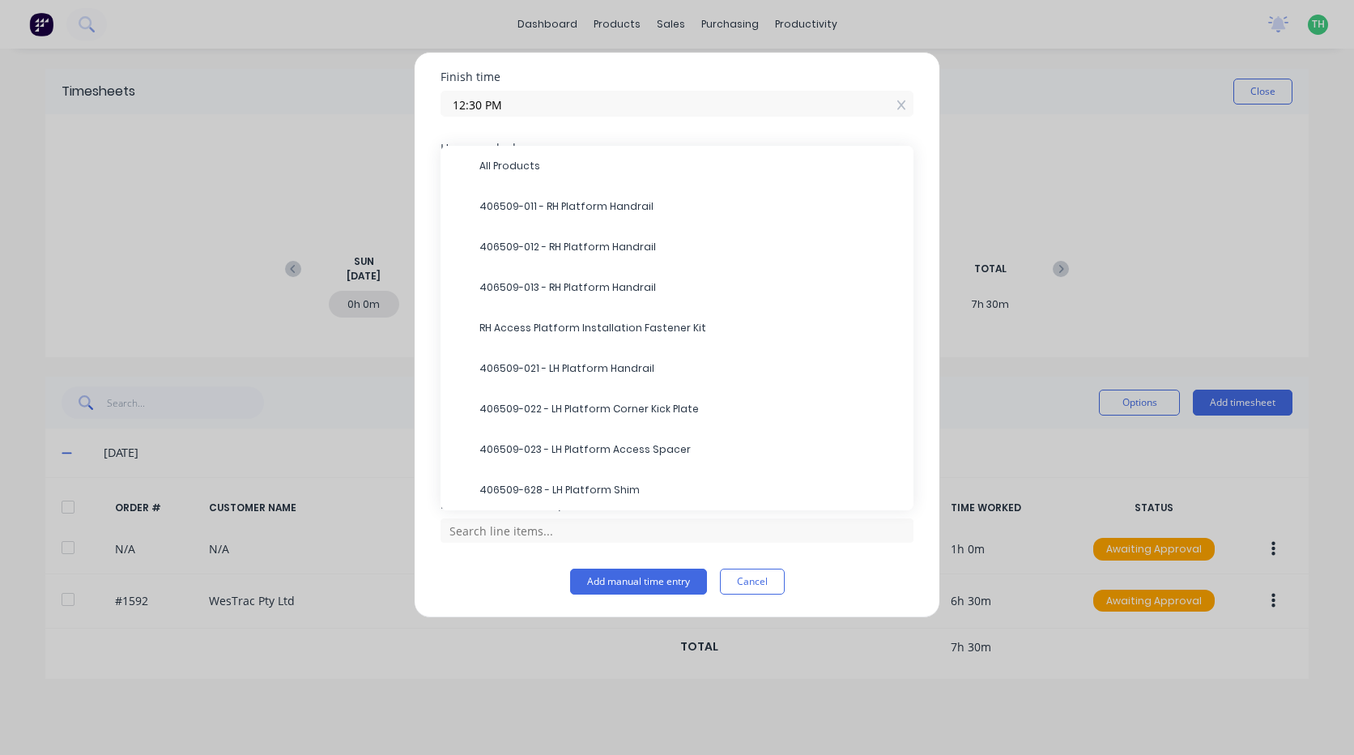
click at [616, 203] on span "406509-011 - RH Platform Handrail" at bounding box center [690, 206] width 421 height 15
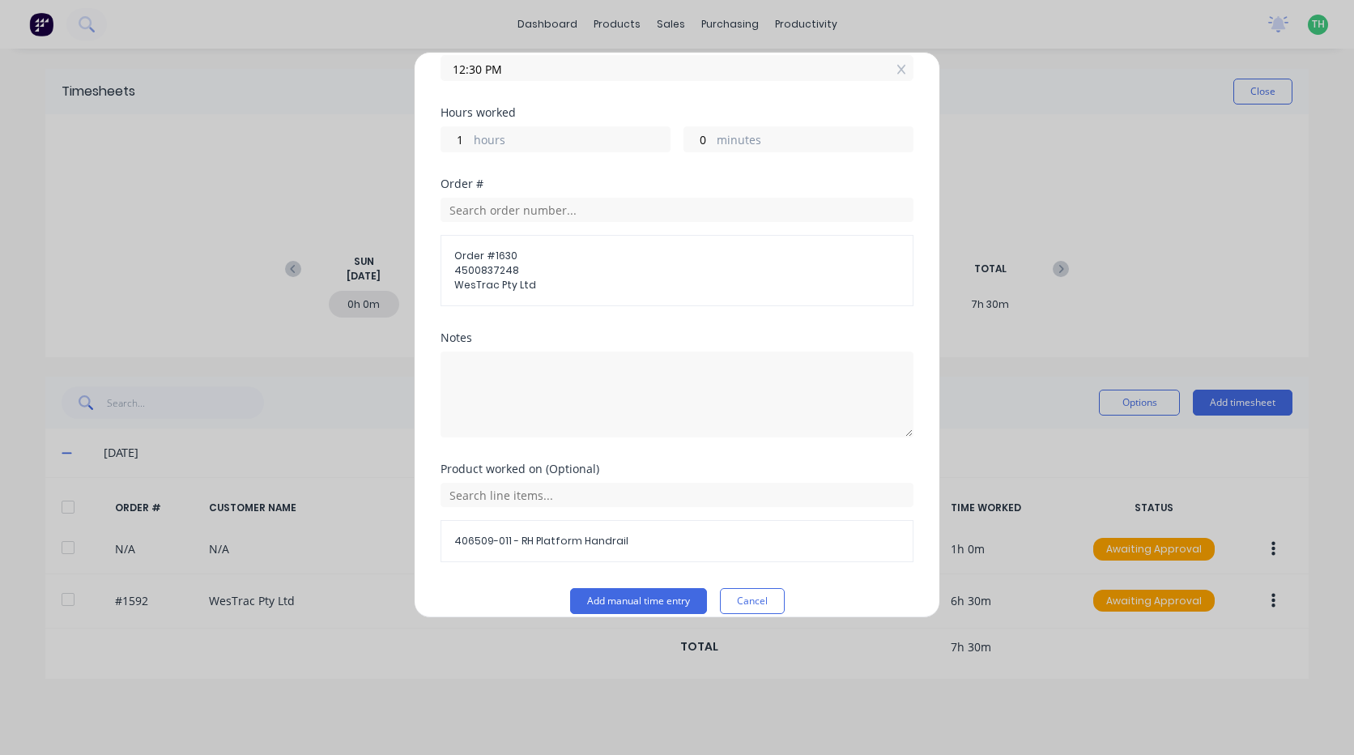
scroll to position [317, 0]
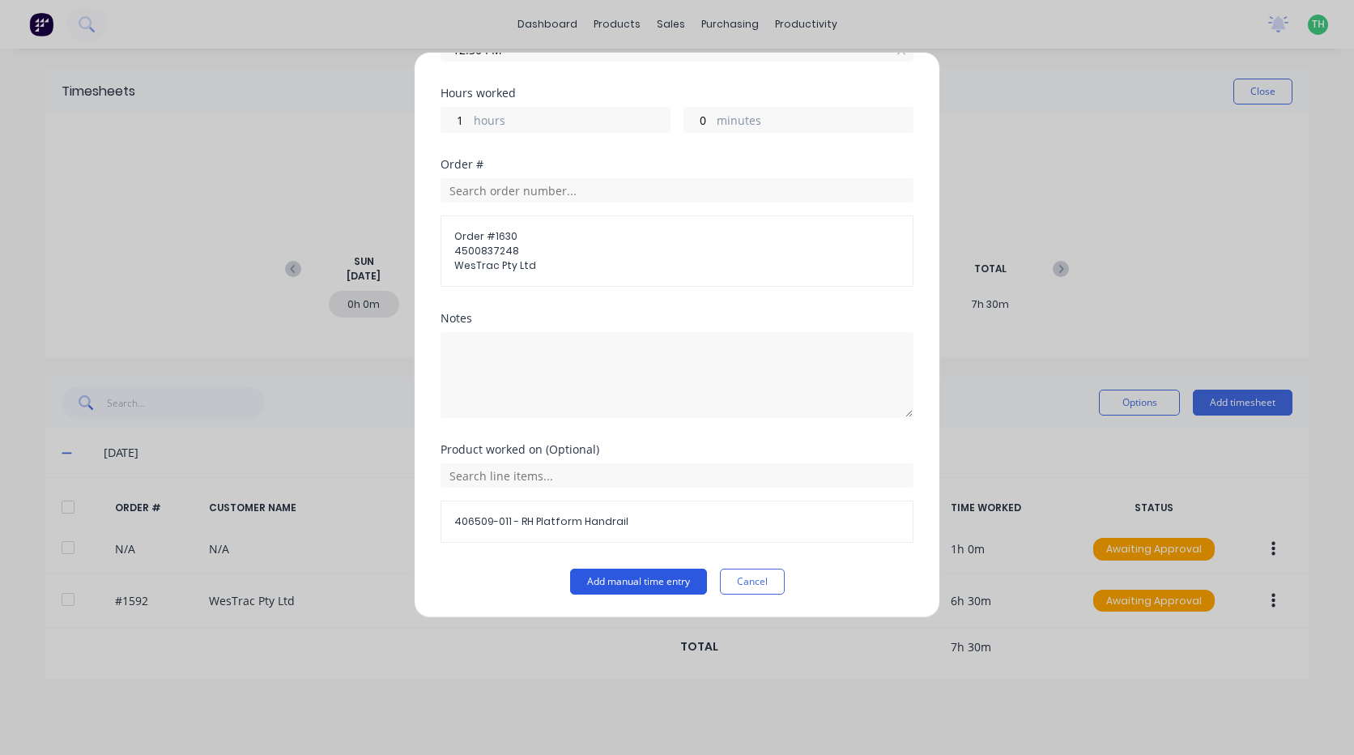
click at [655, 575] on button "Add manual time entry" at bounding box center [638, 582] width 137 height 26
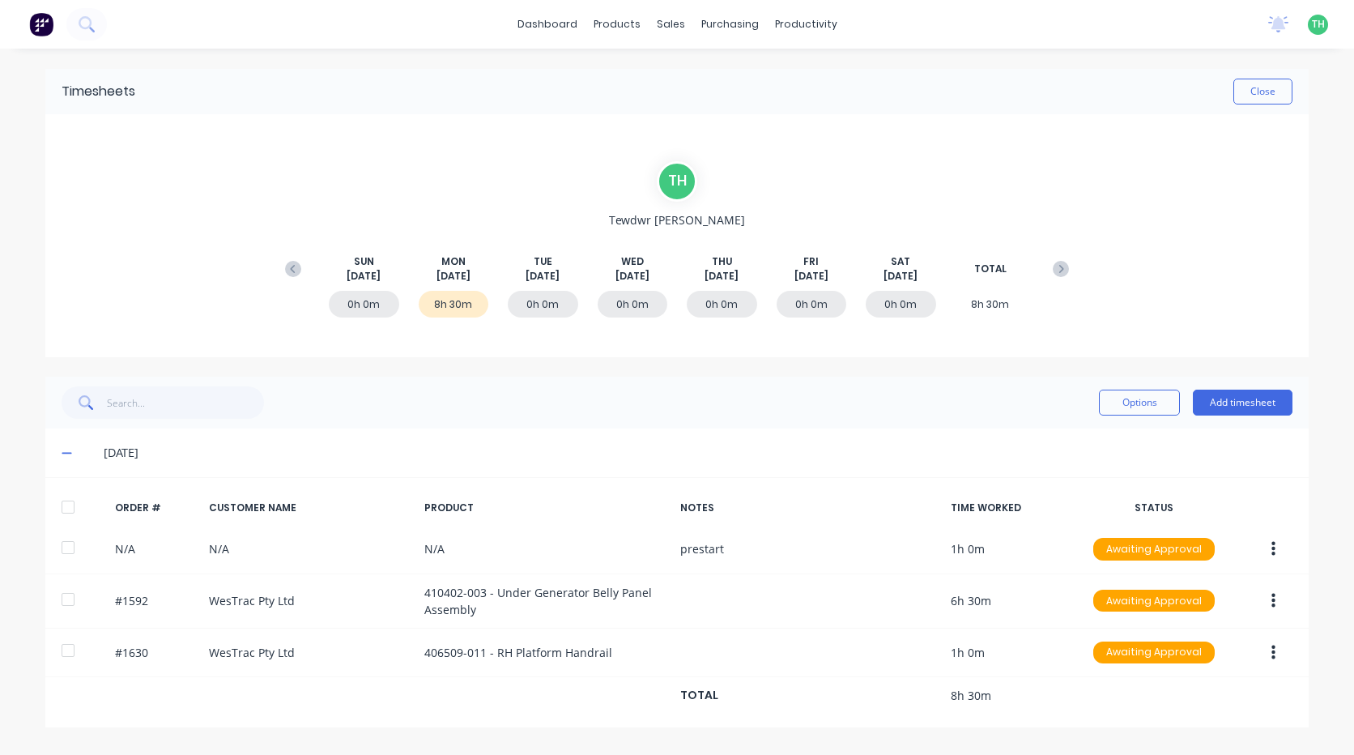
click at [1223, 387] on div "Options Add timesheet" at bounding box center [1196, 402] width 194 height 32
click at [1224, 395] on button "Add timesheet" at bounding box center [1243, 403] width 100 height 26
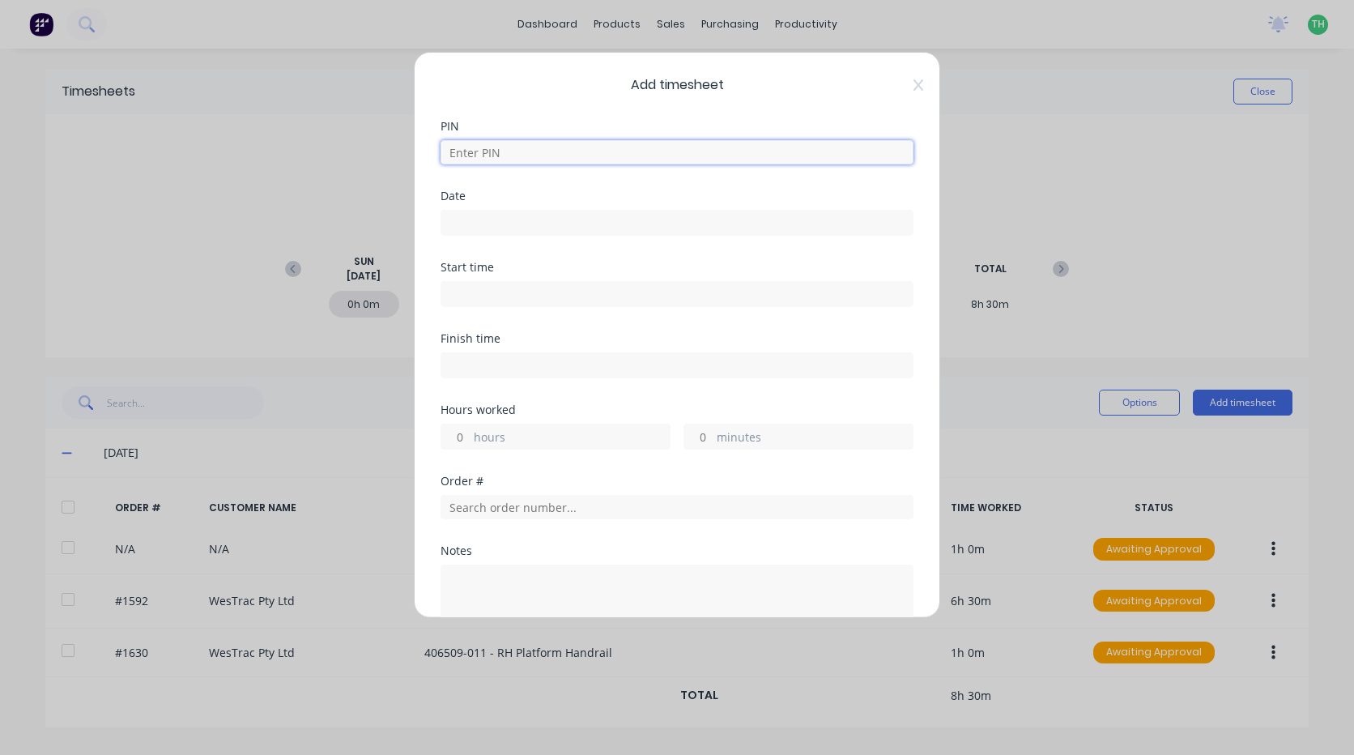
click at [531, 157] on input at bounding box center [677, 152] width 473 height 24
type input "2711"
type input "1"
type input "0"
click at [525, 228] on input at bounding box center [677, 223] width 471 height 24
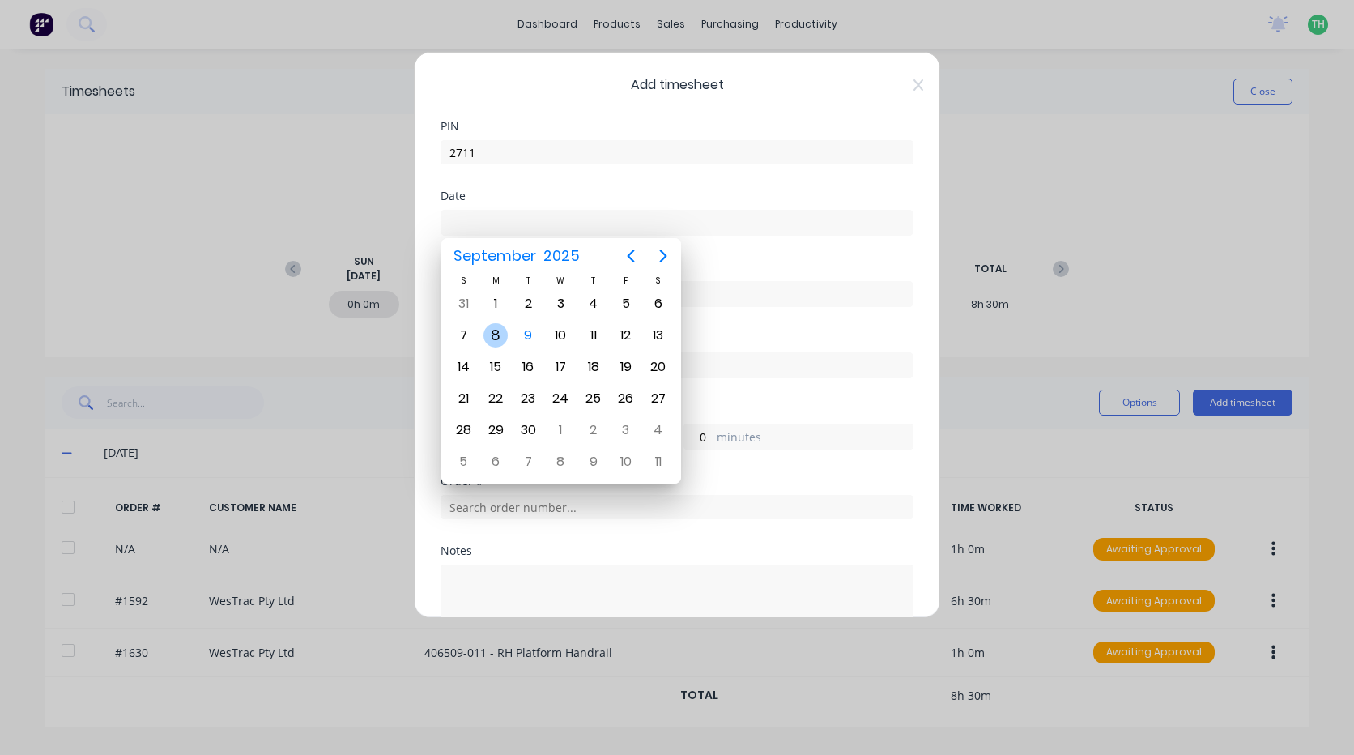
click at [504, 338] on div "8" at bounding box center [496, 335] width 24 height 24
type input "[DATE]"
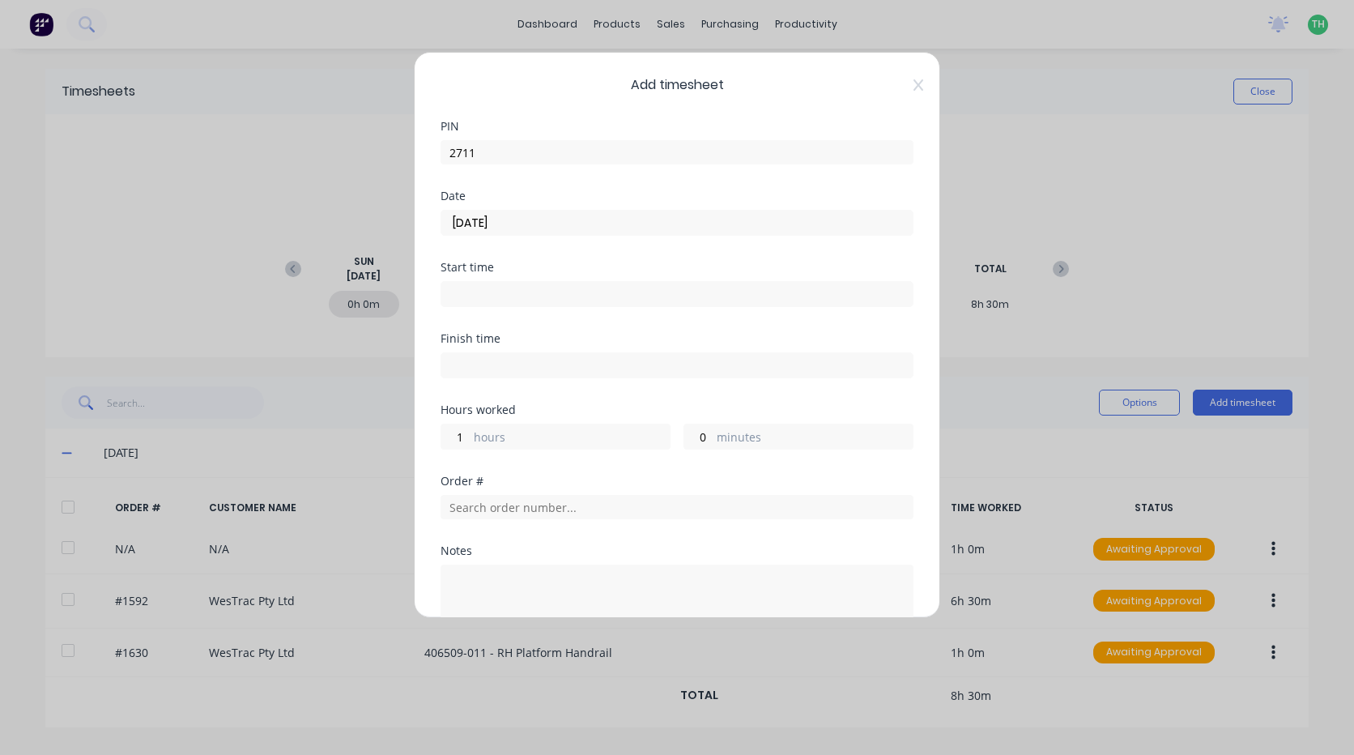
click at [504, 293] on input at bounding box center [677, 294] width 471 height 24
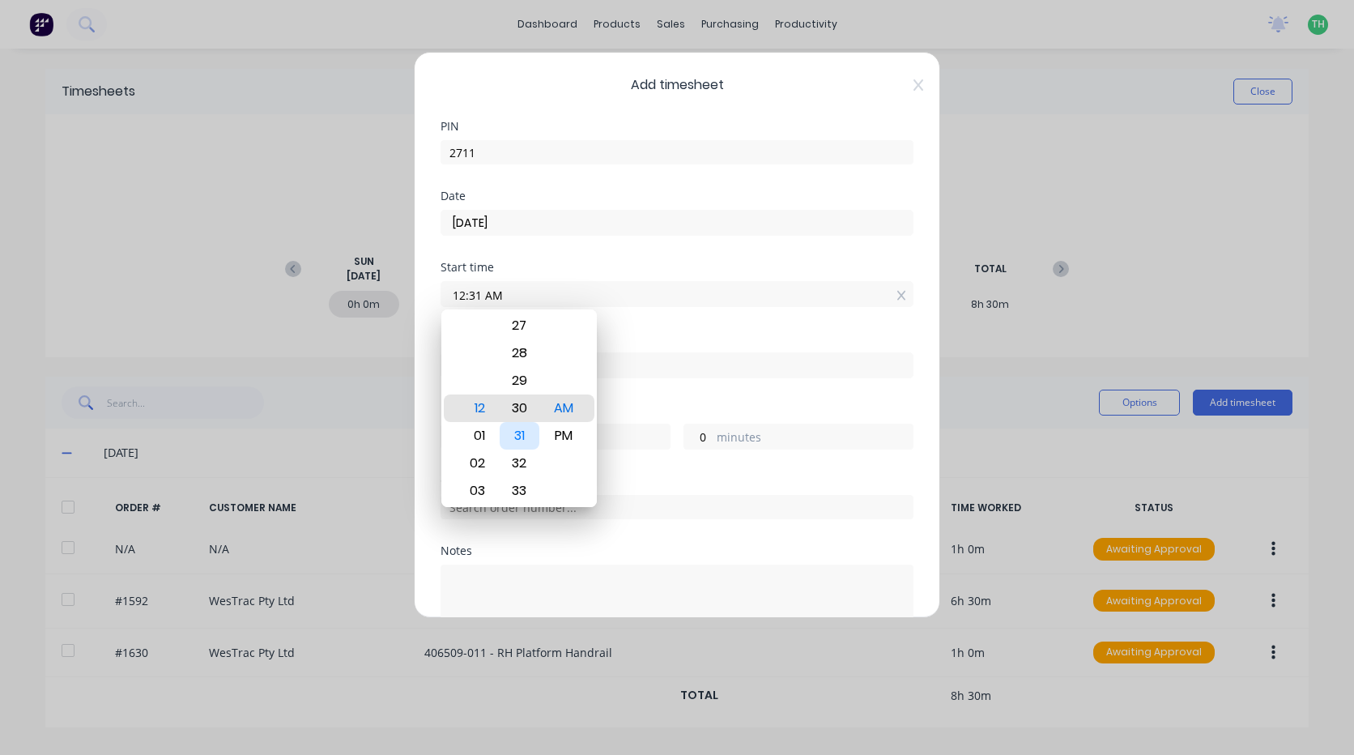
type input "12:30 AM"
click at [646, 387] on div "Finish time" at bounding box center [677, 368] width 473 height 71
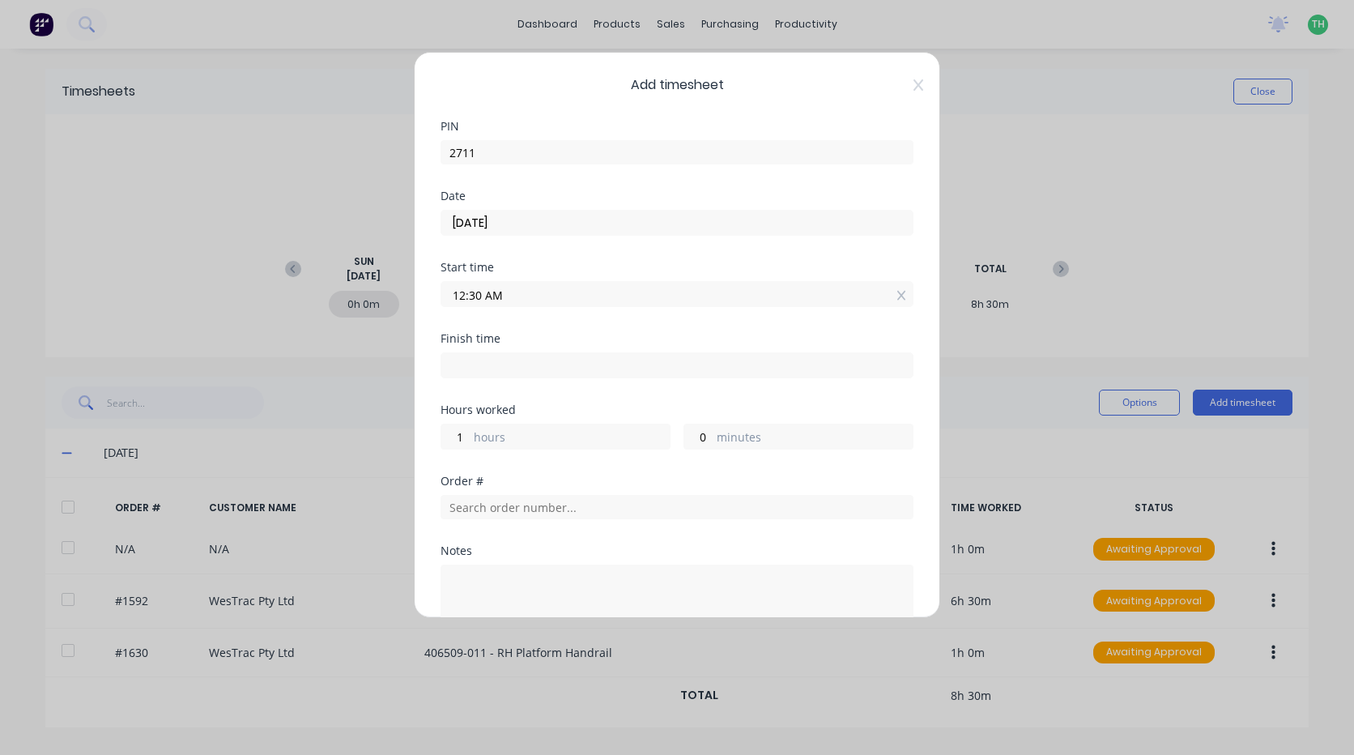
click at [542, 376] on input at bounding box center [677, 365] width 471 height 24
type input "04:50 AM"
type input "4"
type input "20"
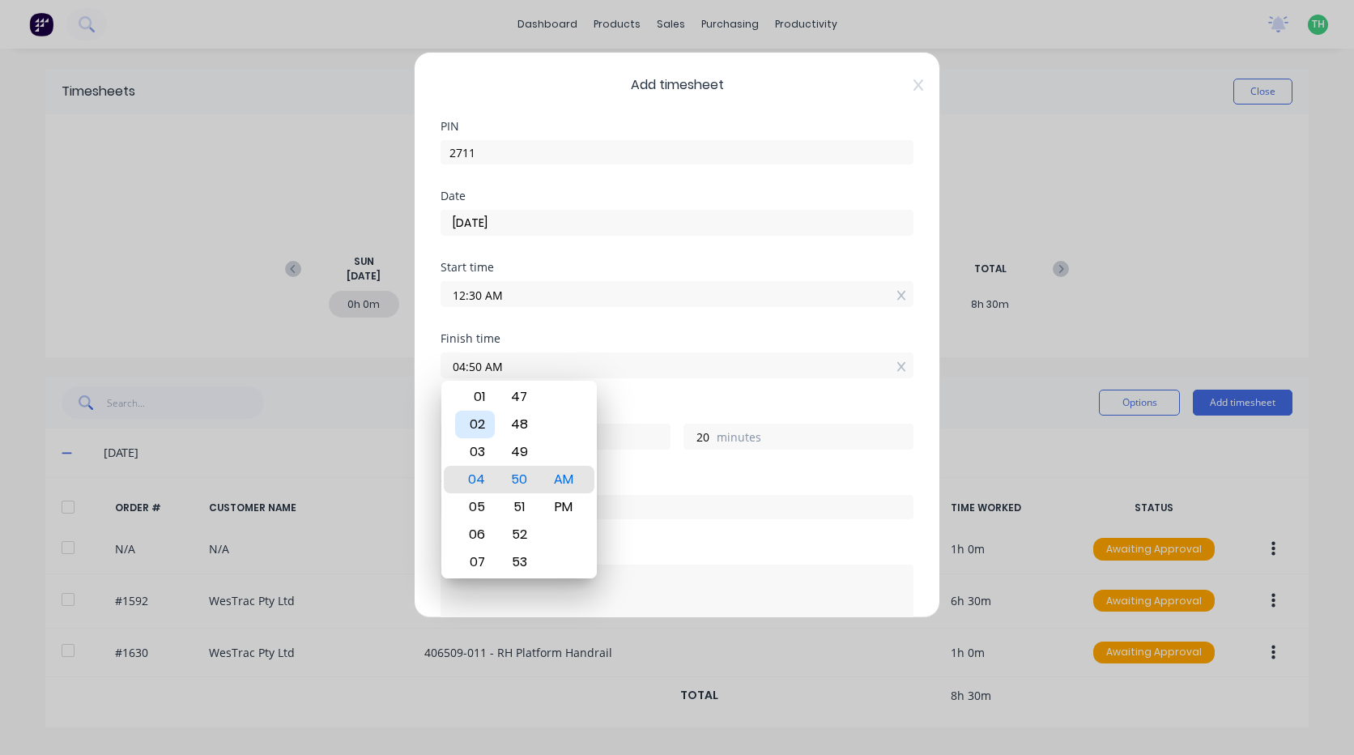
click at [481, 433] on div "02" at bounding box center [475, 425] width 40 height 28
type input "02:50 AM"
type input "2"
type input "02:48 AM"
type input "18"
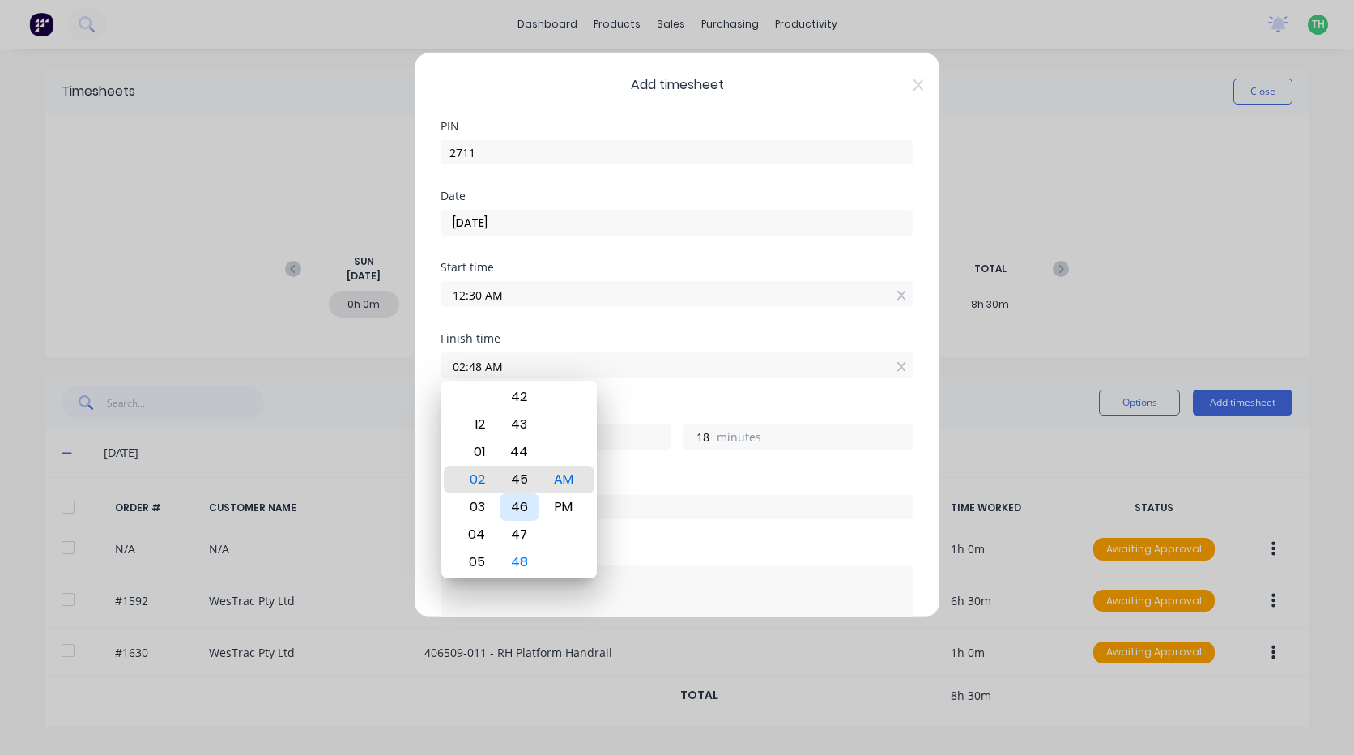
type input "02:45 AM"
type input "15"
type input "02:42 AM"
type input "12"
type input "02:40 AM"
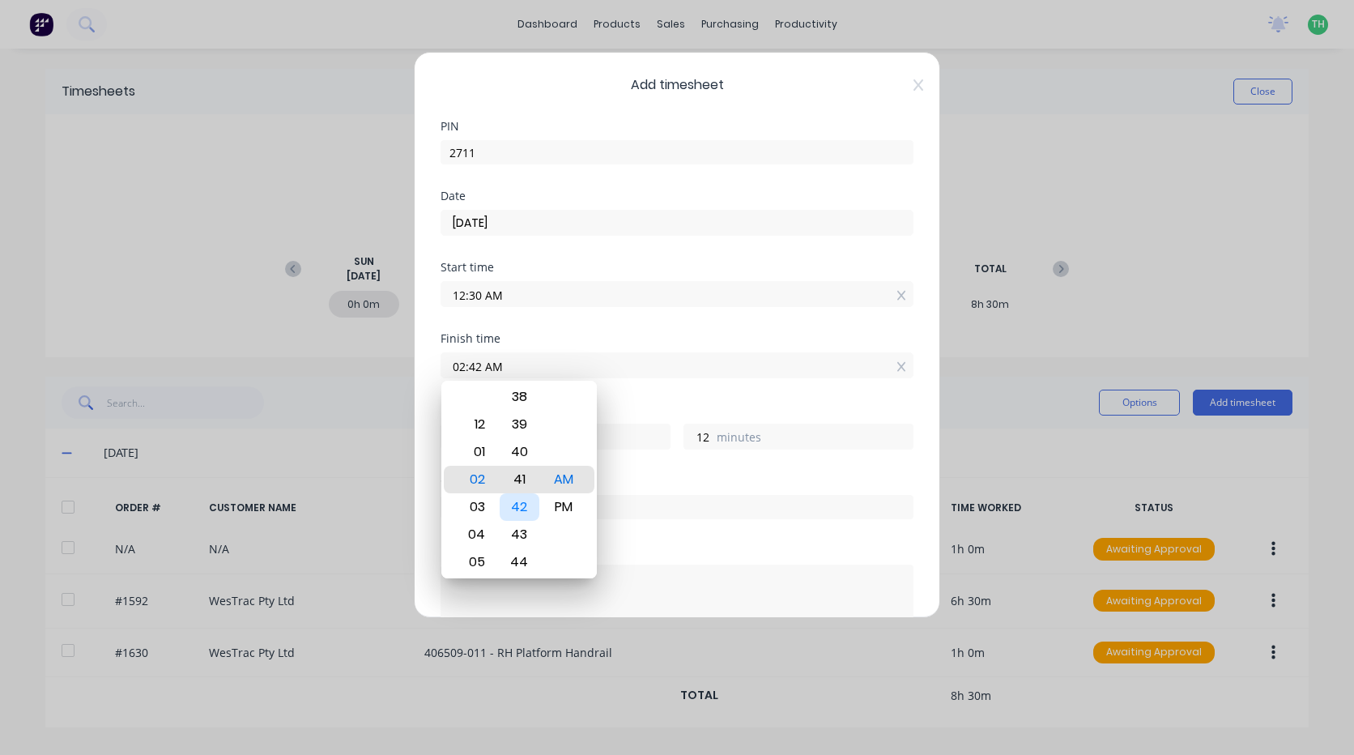
type input "10"
type input "02:39 AM"
type input "9"
type input "02:38 AM"
type input "8"
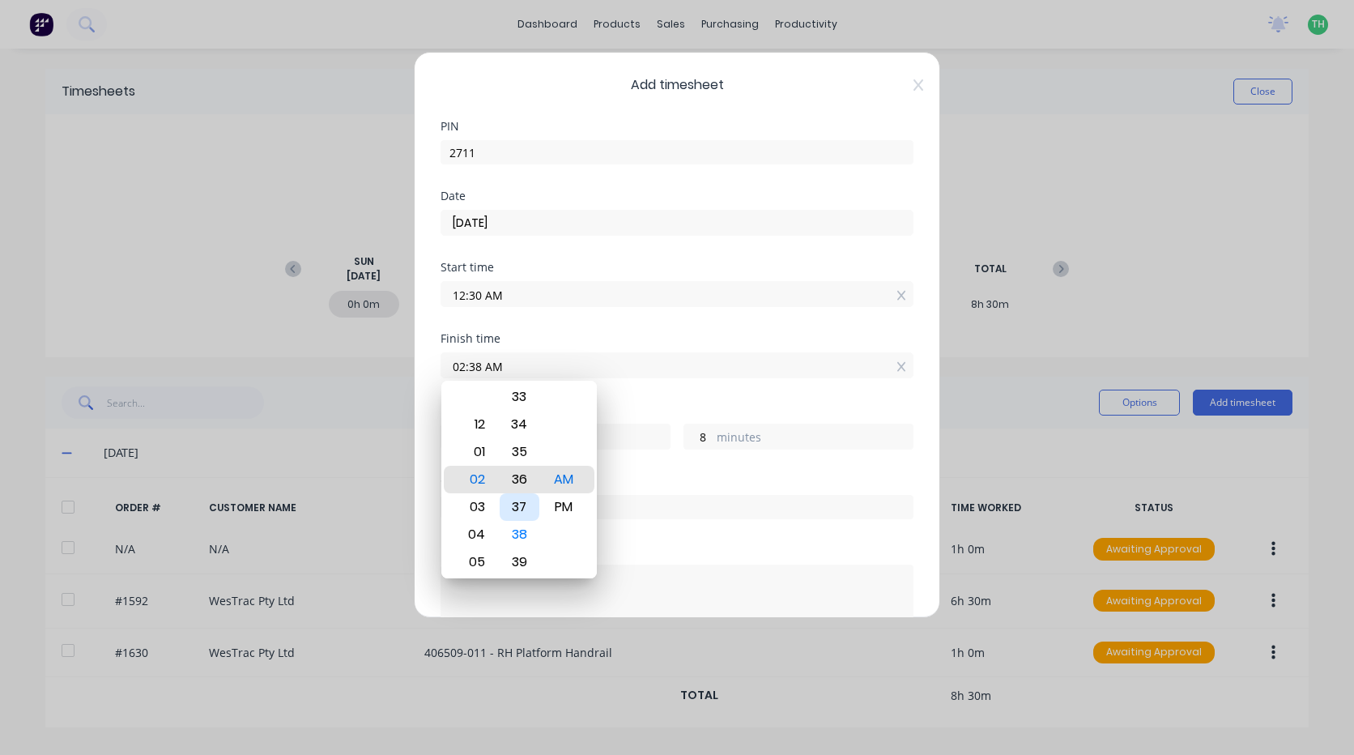
type input "02:36 AM"
type input "6"
type input "02:35 AM"
type input "5"
type input "02:34 AM"
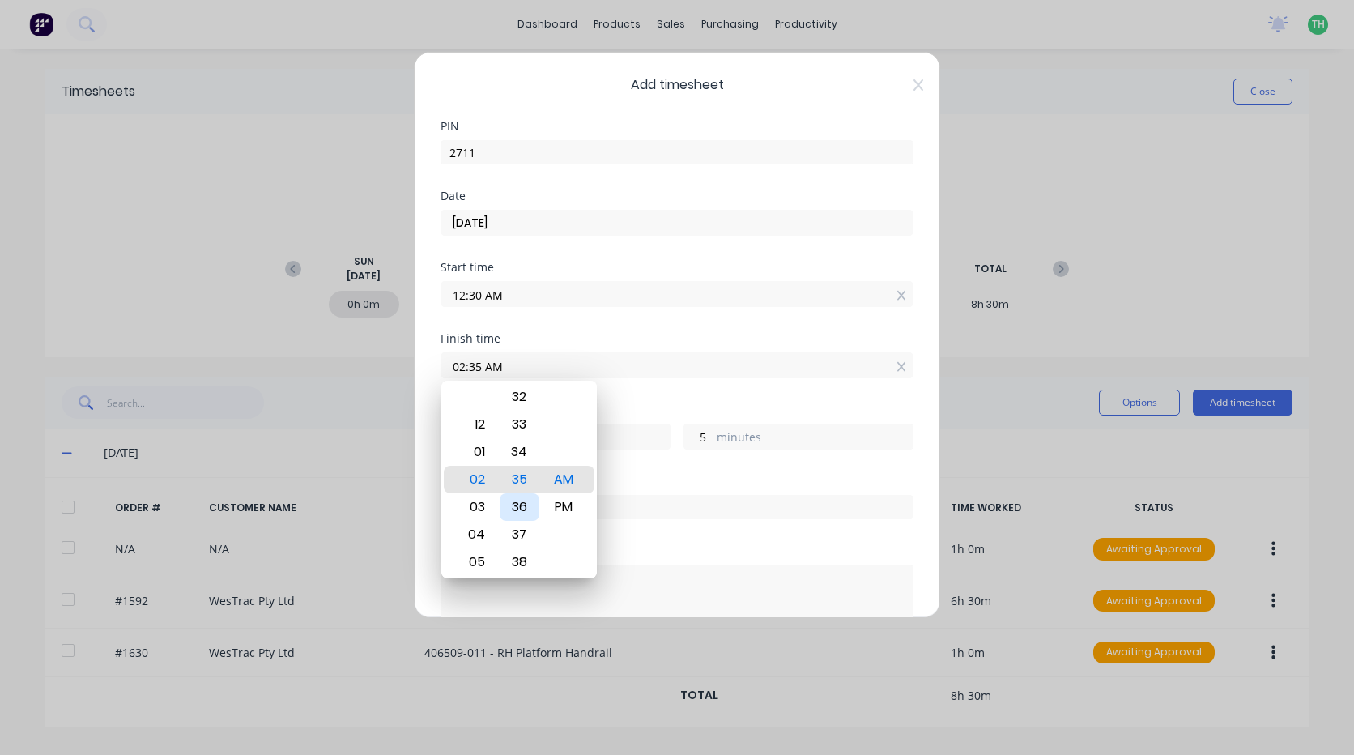
type input "4"
type input "02:33 AM"
type input "3"
type input "02:32 AM"
type input "2"
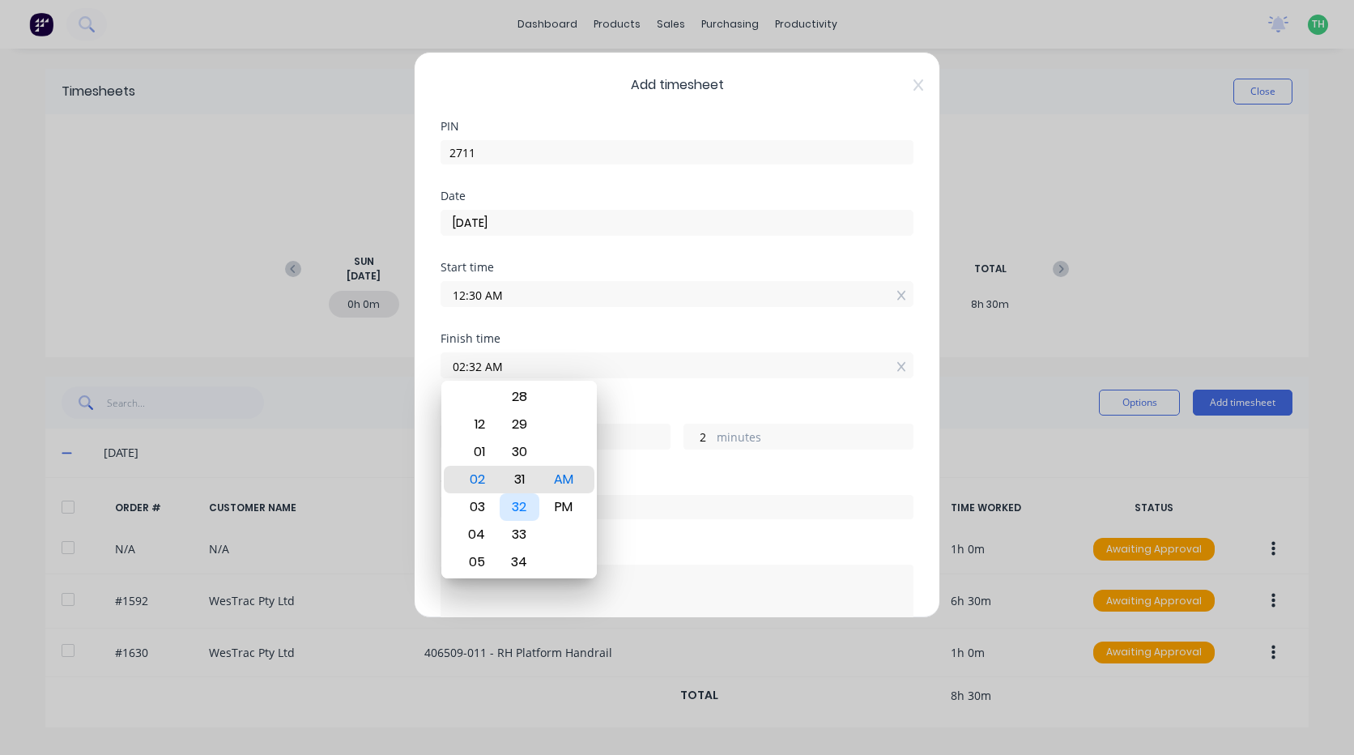
type input "02:31 AM"
type input "1"
type input "02:30 AM"
type input "0"
click at [558, 500] on div "PM" at bounding box center [564, 507] width 40 height 28
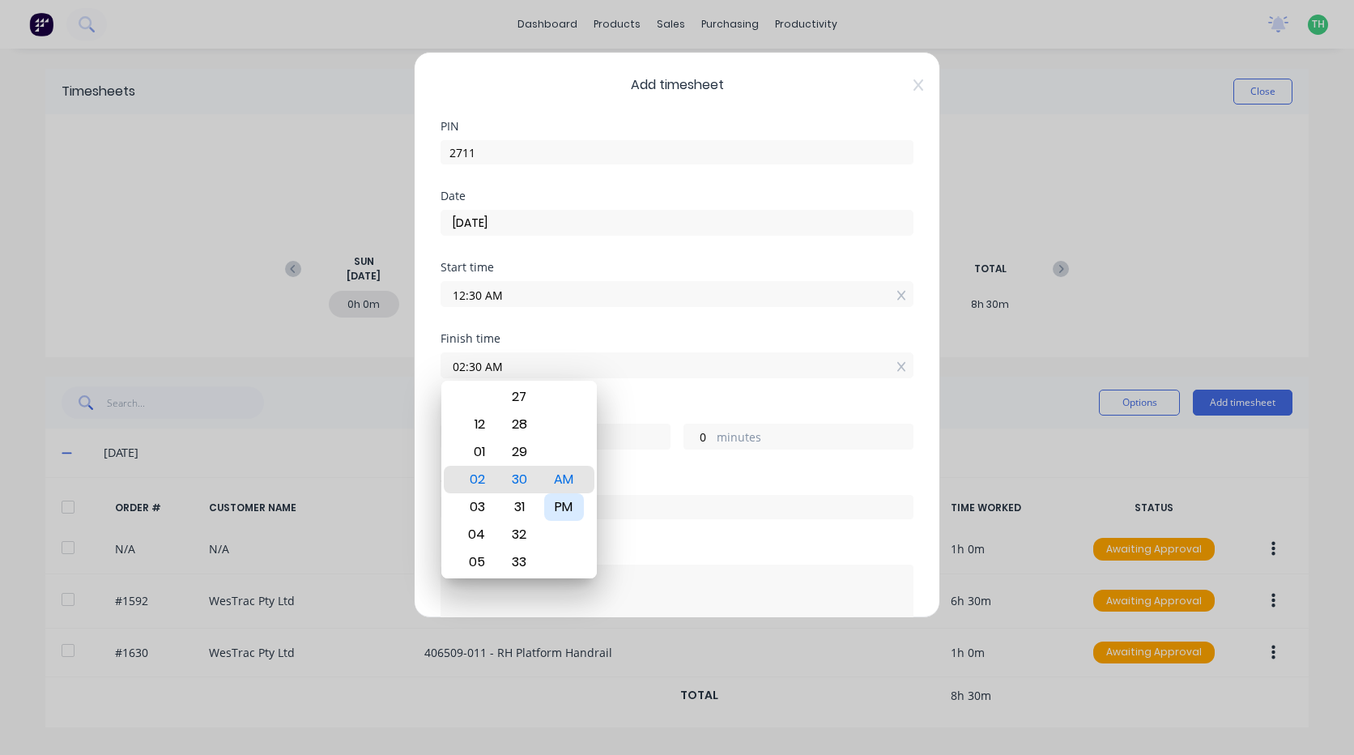
type input "02:30 PM"
type input "14"
click at [629, 412] on div "Hours worked" at bounding box center [677, 409] width 473 height 11
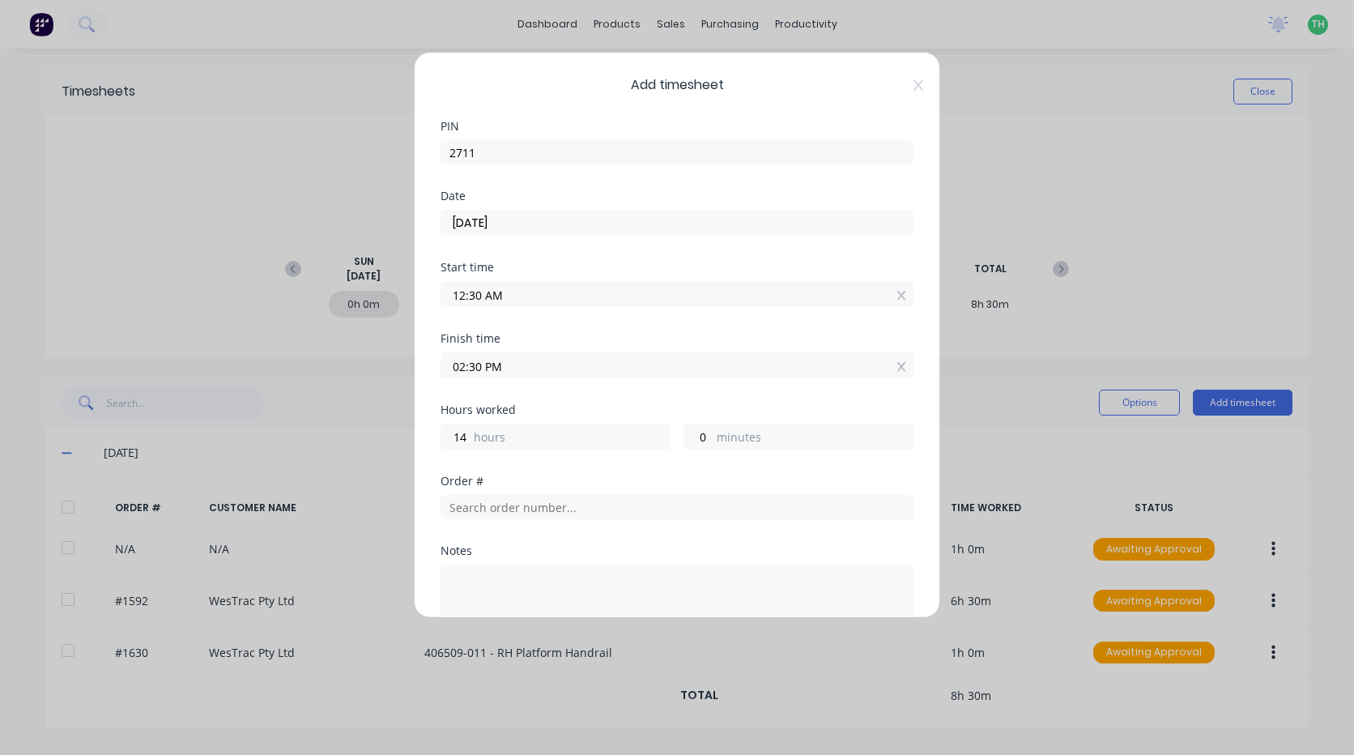
click at [522, 296] on input "12:30 AM" at bounding box center [677, 294] width 471 height 24
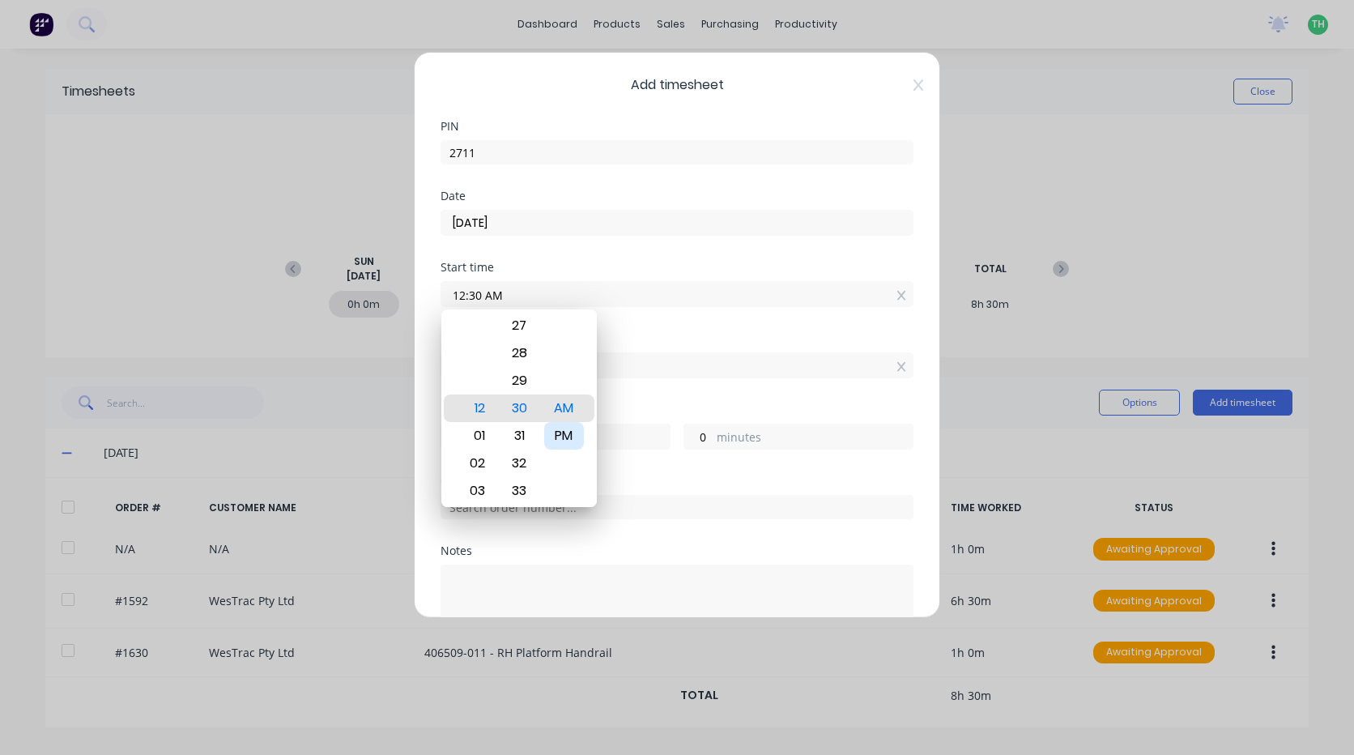
click at [559, 430] on div "PM" at bounding box center [564, 436] width 40 height 28
type input "12:30 PM"
type input "2"
click at [665, 335] on div "Finish time" at bounding box center [677, 338] width 473 height 11
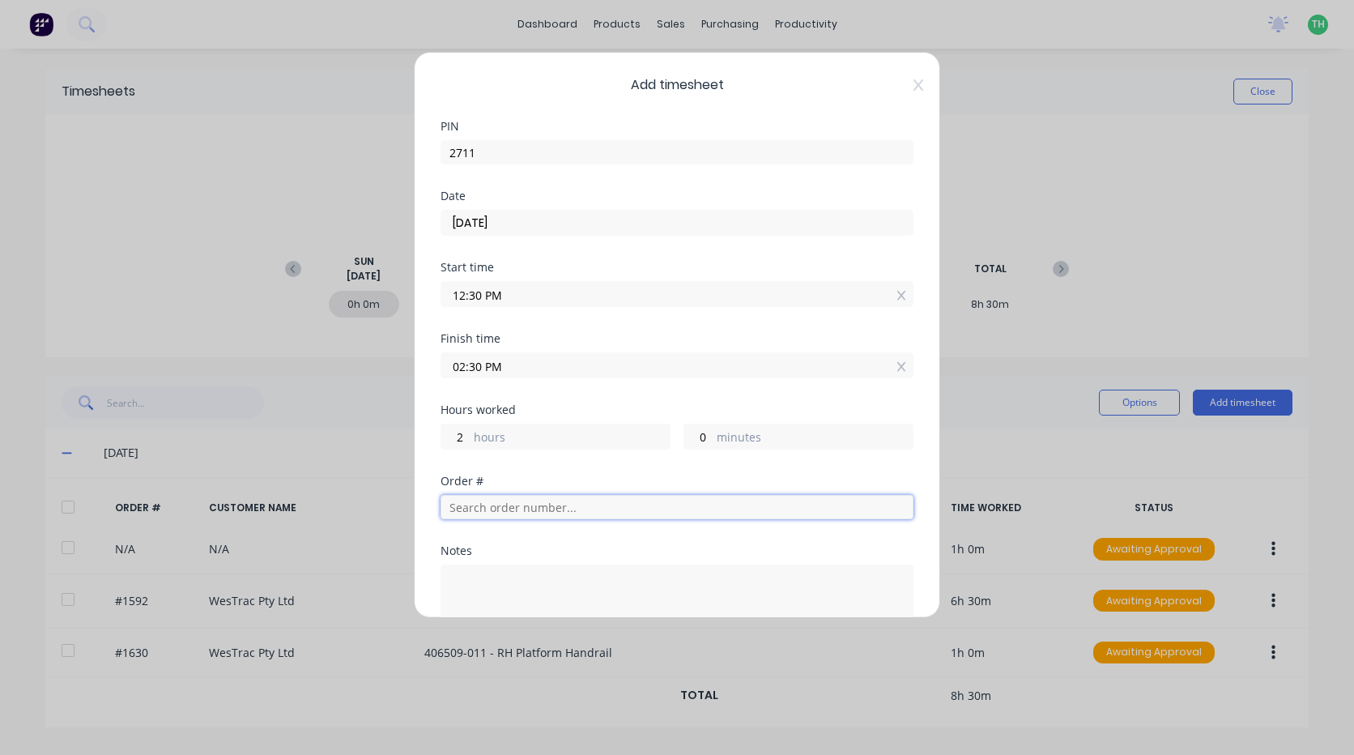
click at [545, 517] on input "text" at bounding box center [677, 507] width 473 height 24
type input "1592"
click at [597, 546] on span "Order # 1592" at bounding box center [677, 547] width 447 height 15
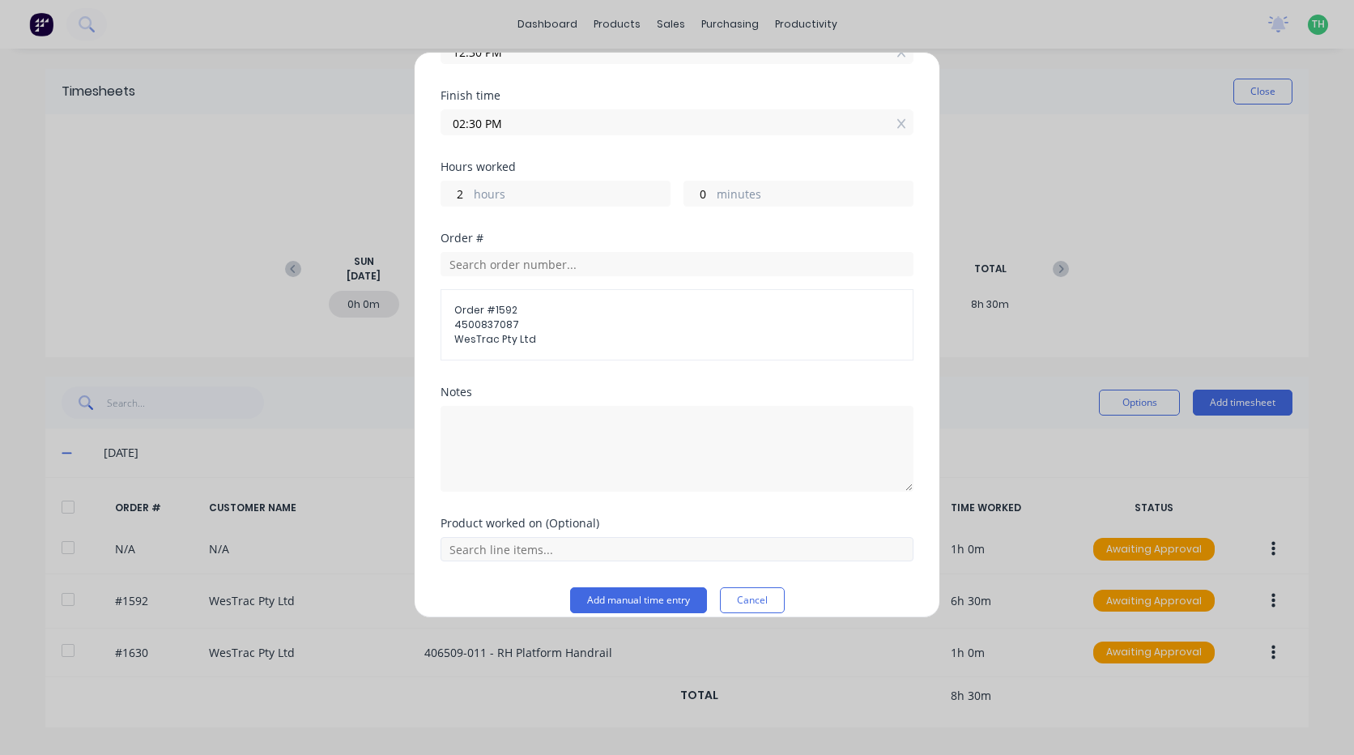
scroll to position [262, 0]
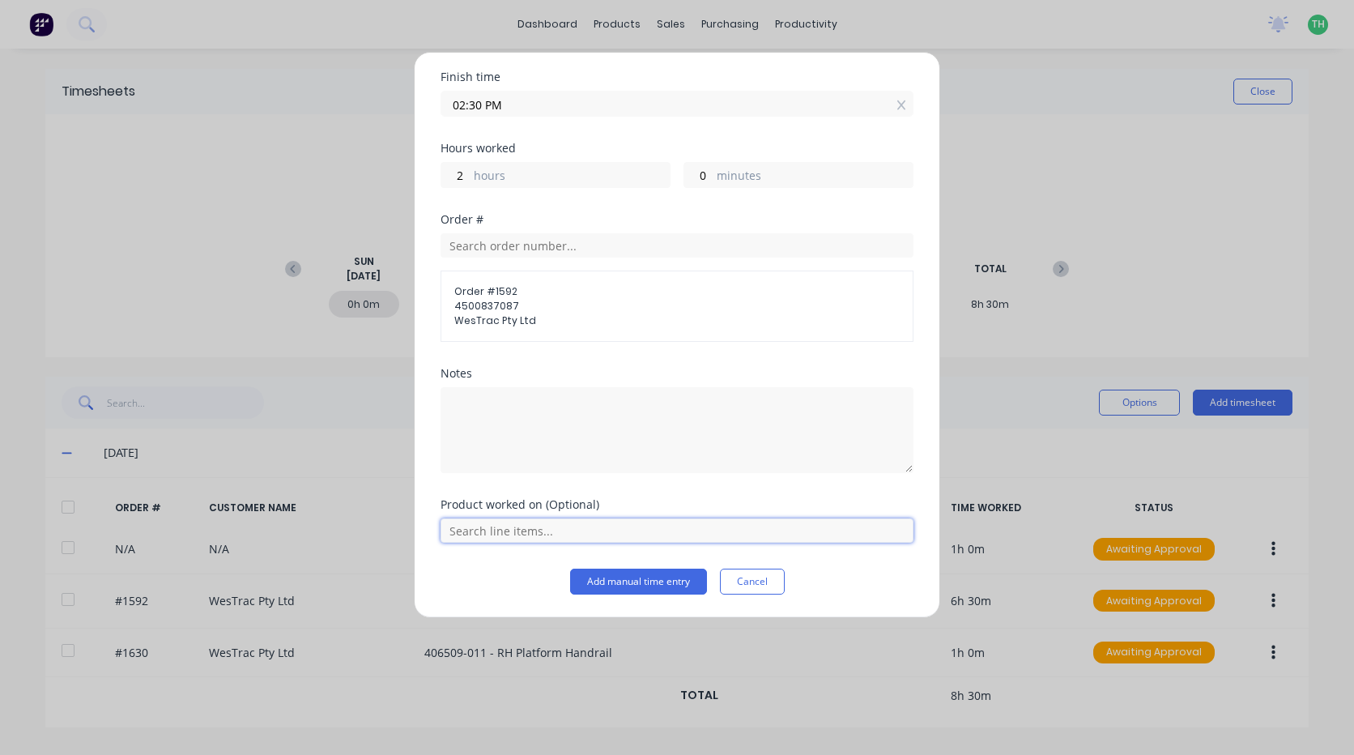
click at [597, 530] on input "text" at bounding box center [677, 530] width 473 height 24
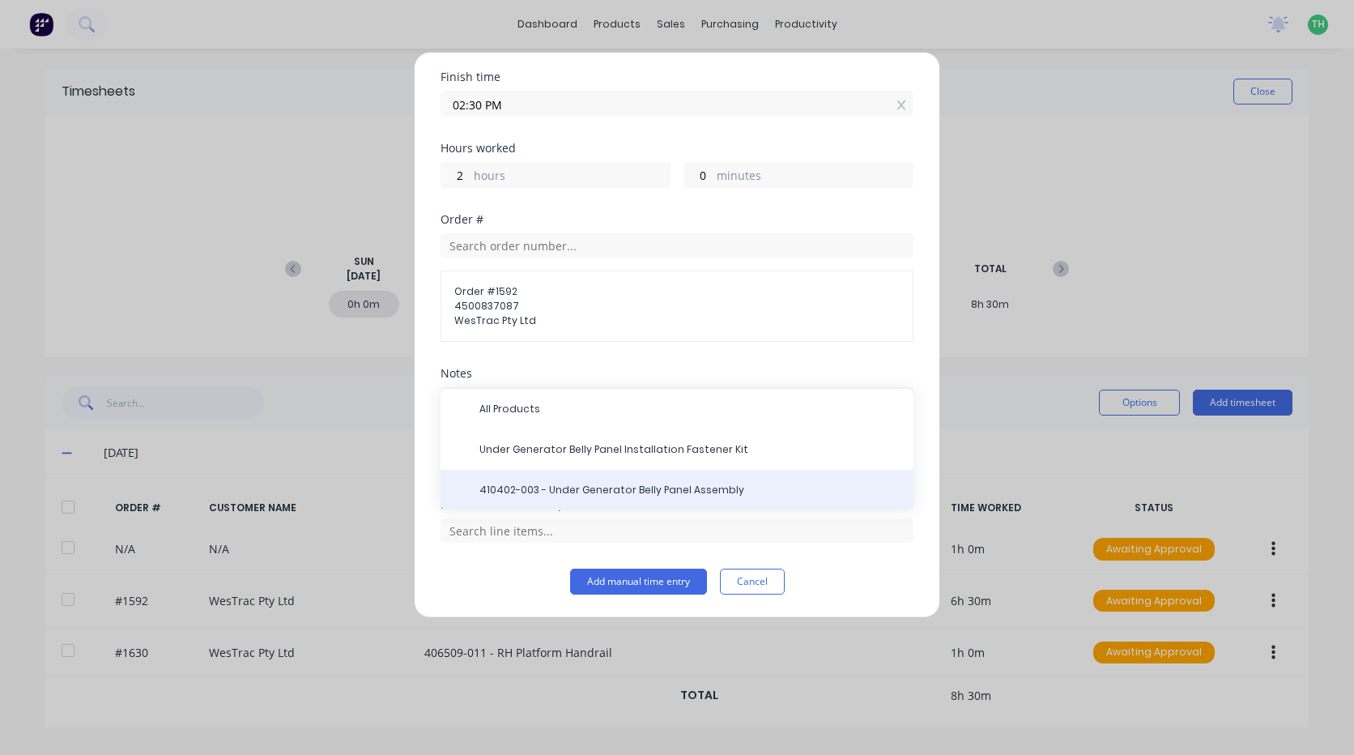
click at [633, 489] on span "410402-003 - Under Generator Belly Panel Assembly" at bounding box center [690, 490] width 421 height 15
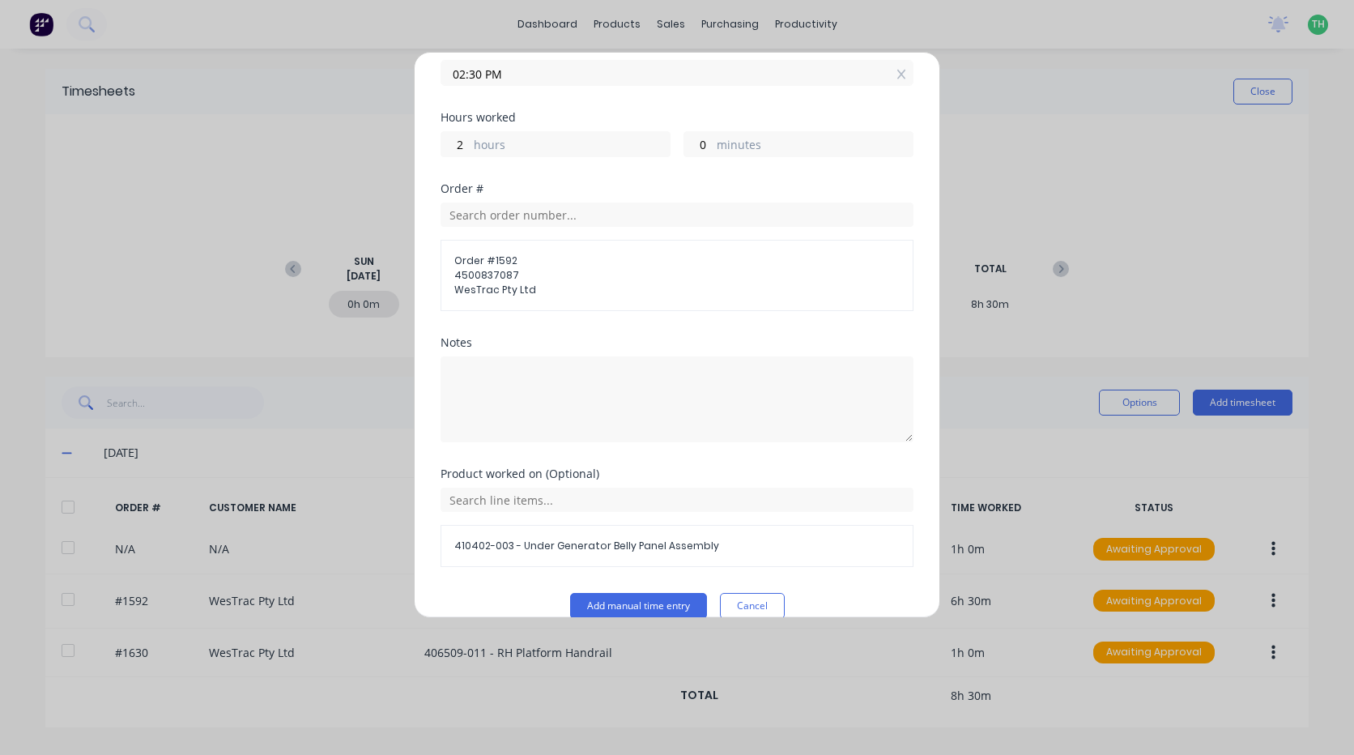
scroll to position [317, 0]
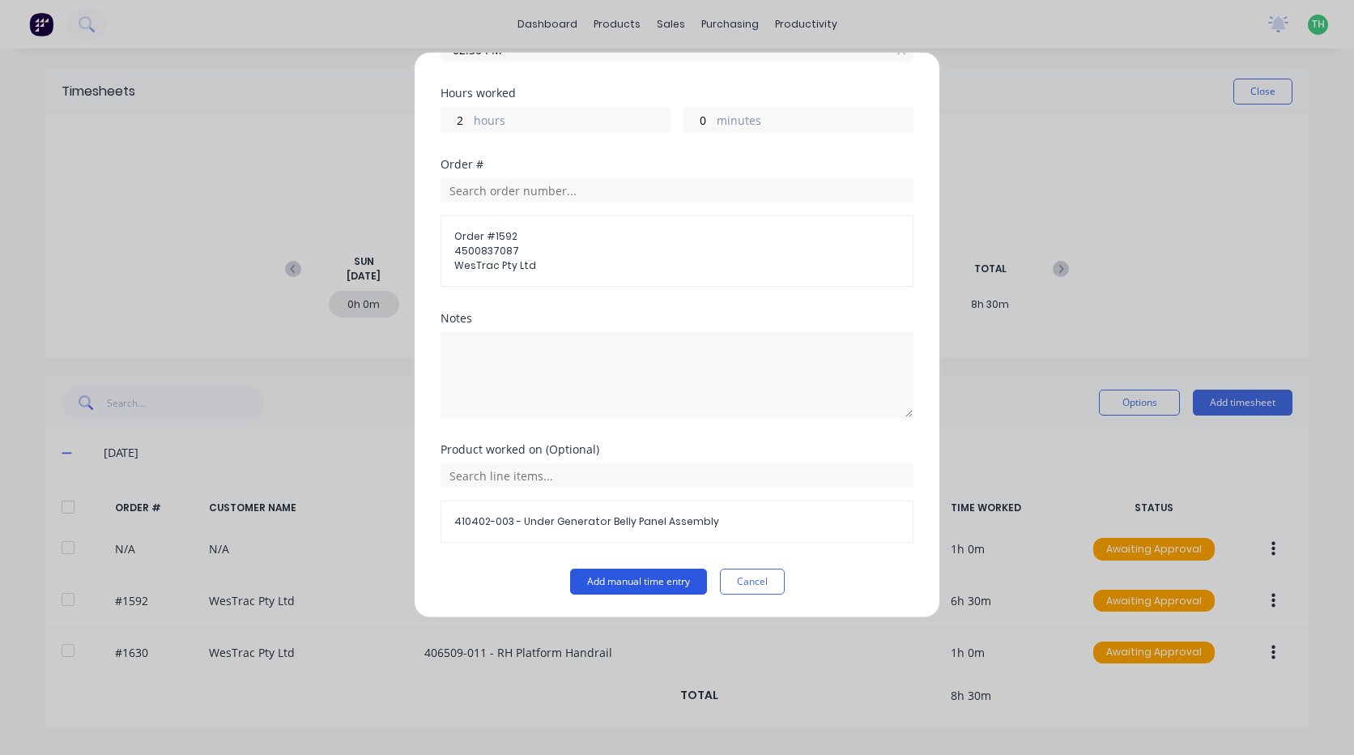
click at [649, 584] on button "Add manual time entry" at bounding box center [638, 582] width 137 height 26
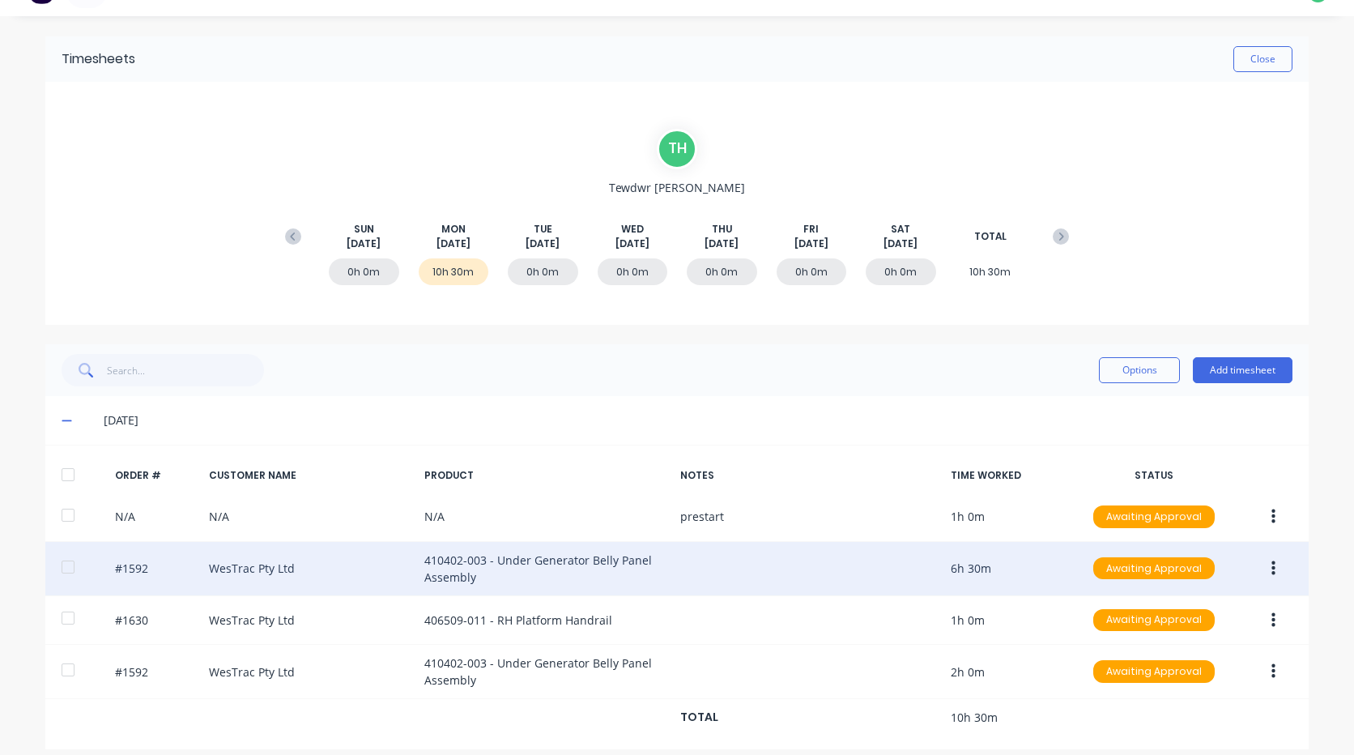
scroll to position [47, 0]
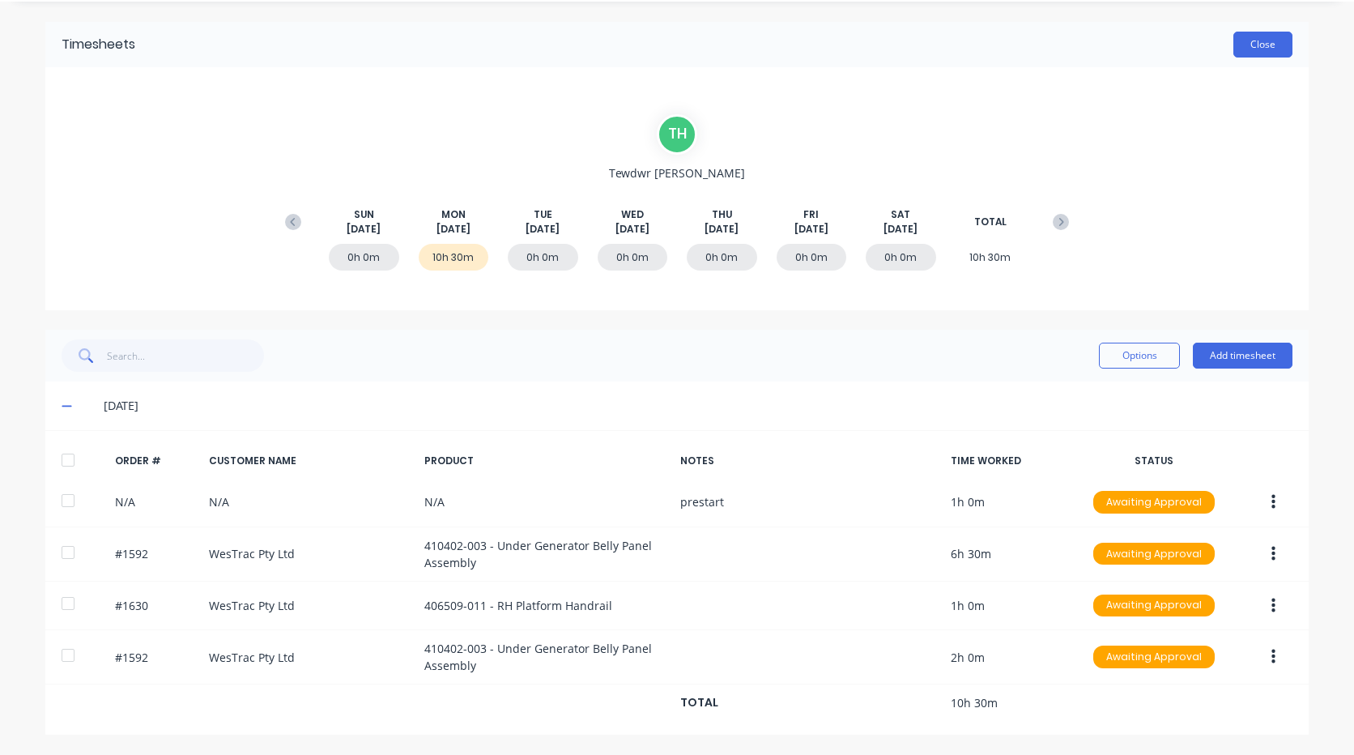
click at [1252, 44] on button "Close" at bounding box center [1263, 45] width 59 height 26
